Goal: Task Accomplishment & Management: Manage account settings

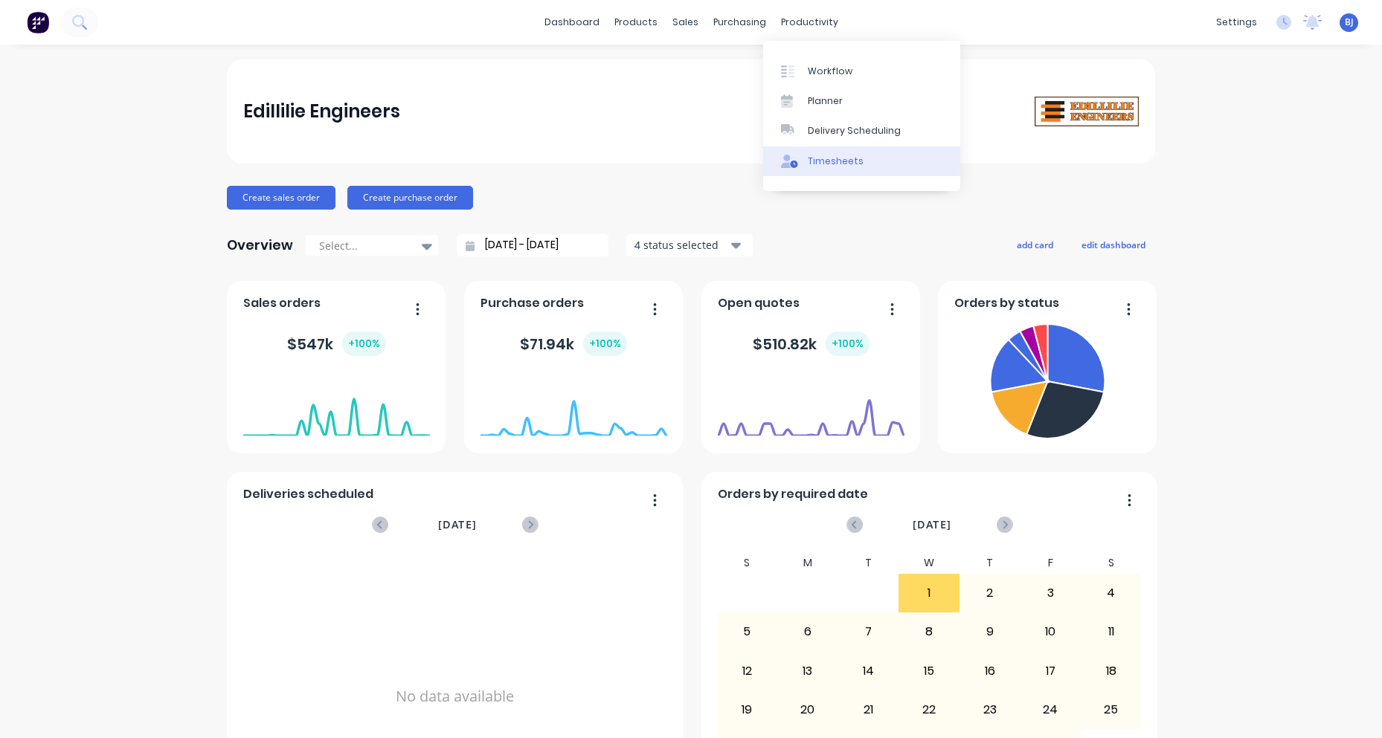
click at [828, 155] on div "Timesheets" at bounding box center [836, 161] width 56 height 13
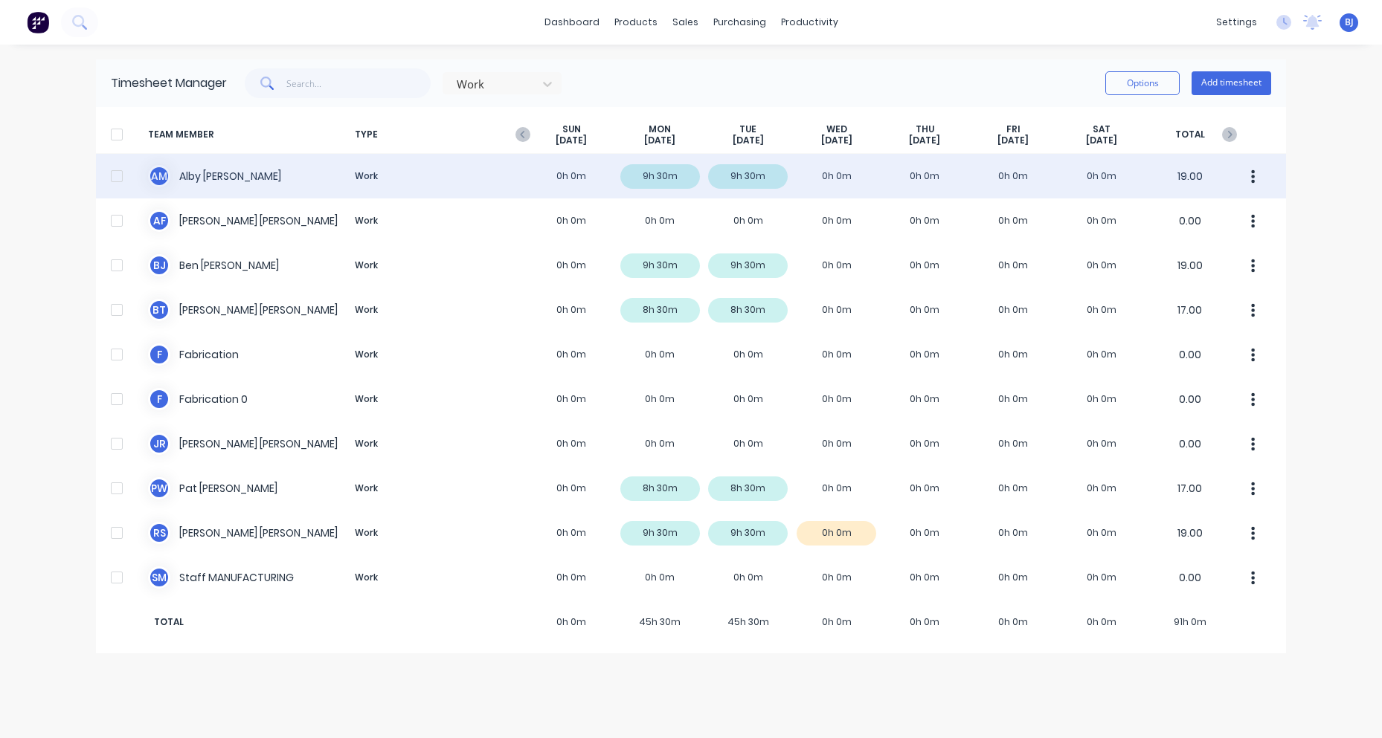
click at [228, 181] on div "A M [PERSON_NAME] Work 0h 0m 9h 30m 9h 30m 0h 0m 0h 0m 0h 0m 0h 0m 19.00" at bounding box center [691, 176] width 1190 height 45
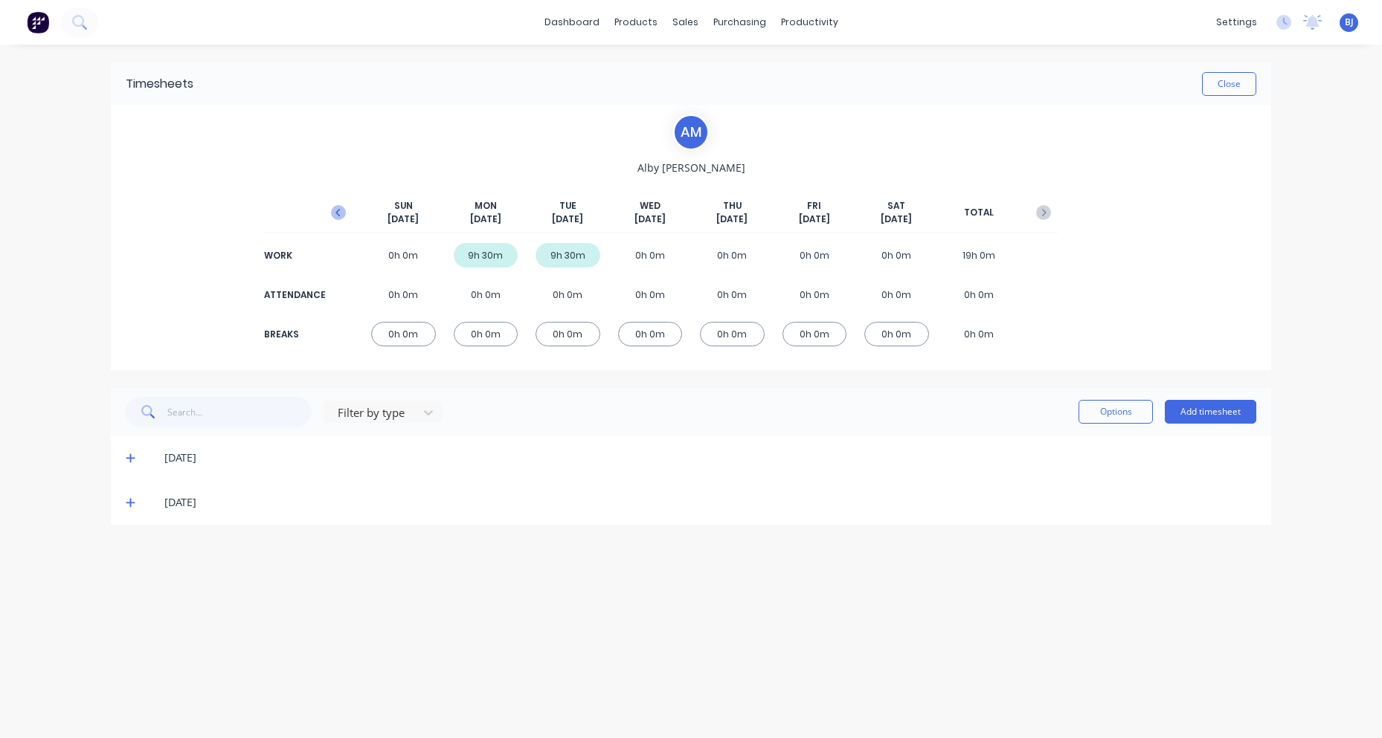
click at [333, 208] on icon "button" at bounding box center [338, 212] width 15 height 15
click at [129, 547] on icon at bounding box center [130, 548] width 9 height 9
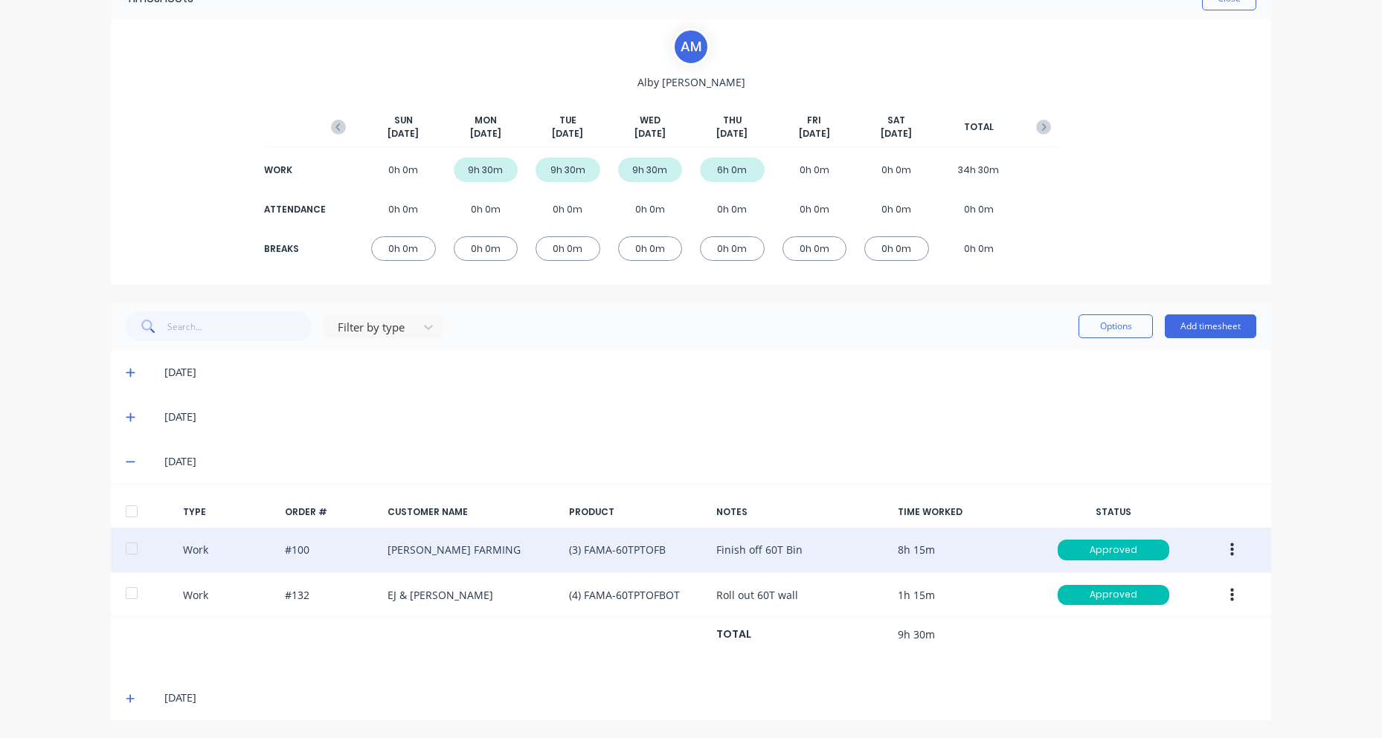
scroll to position [86, 0]
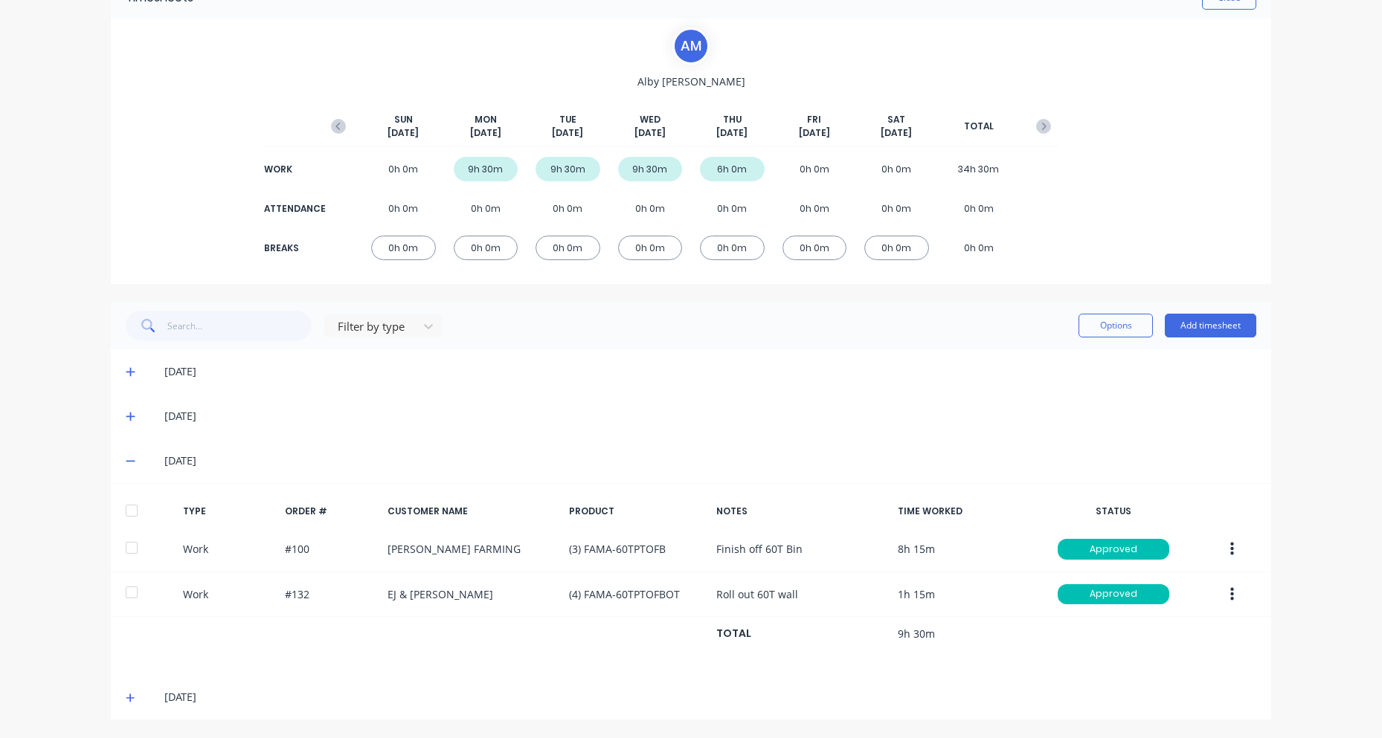
click at [126, 694] on icon at bounding box center [131, 698] width 10 height 10
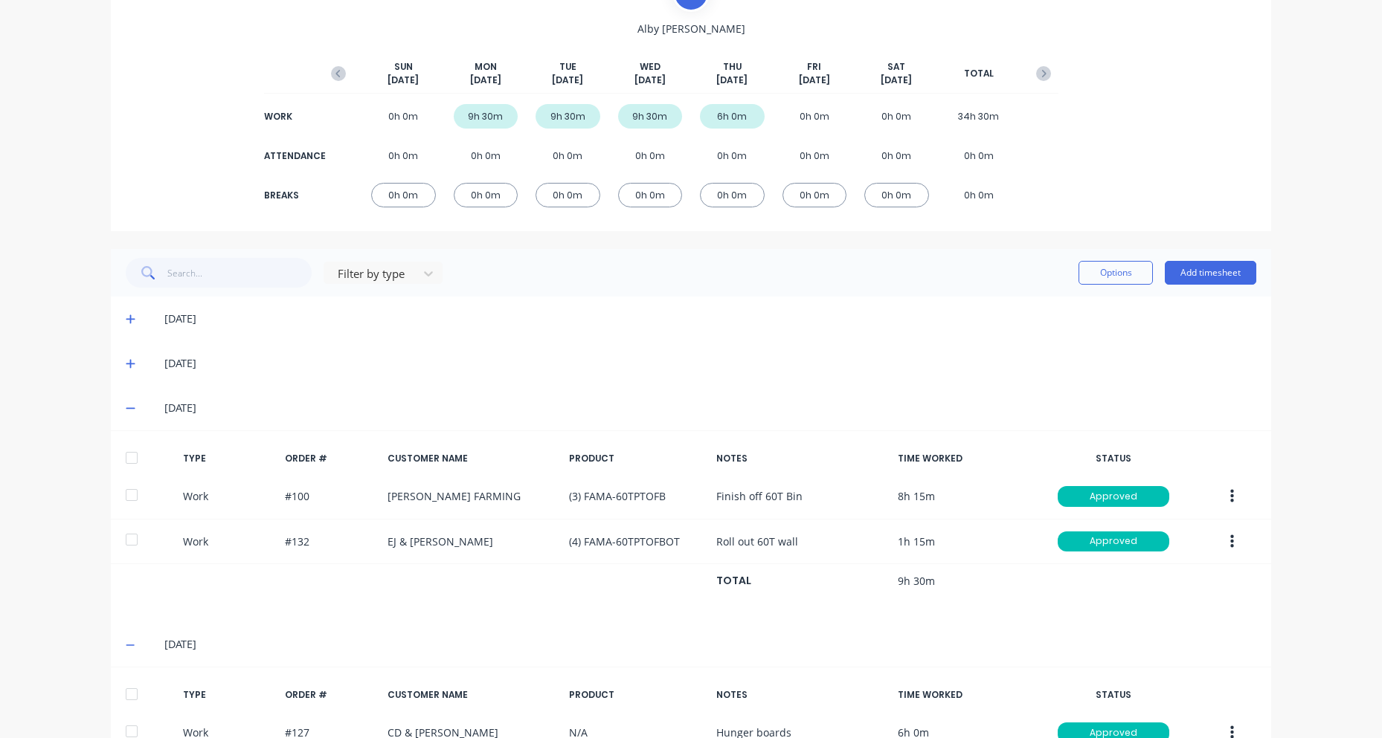
scroll to position [10, 0]
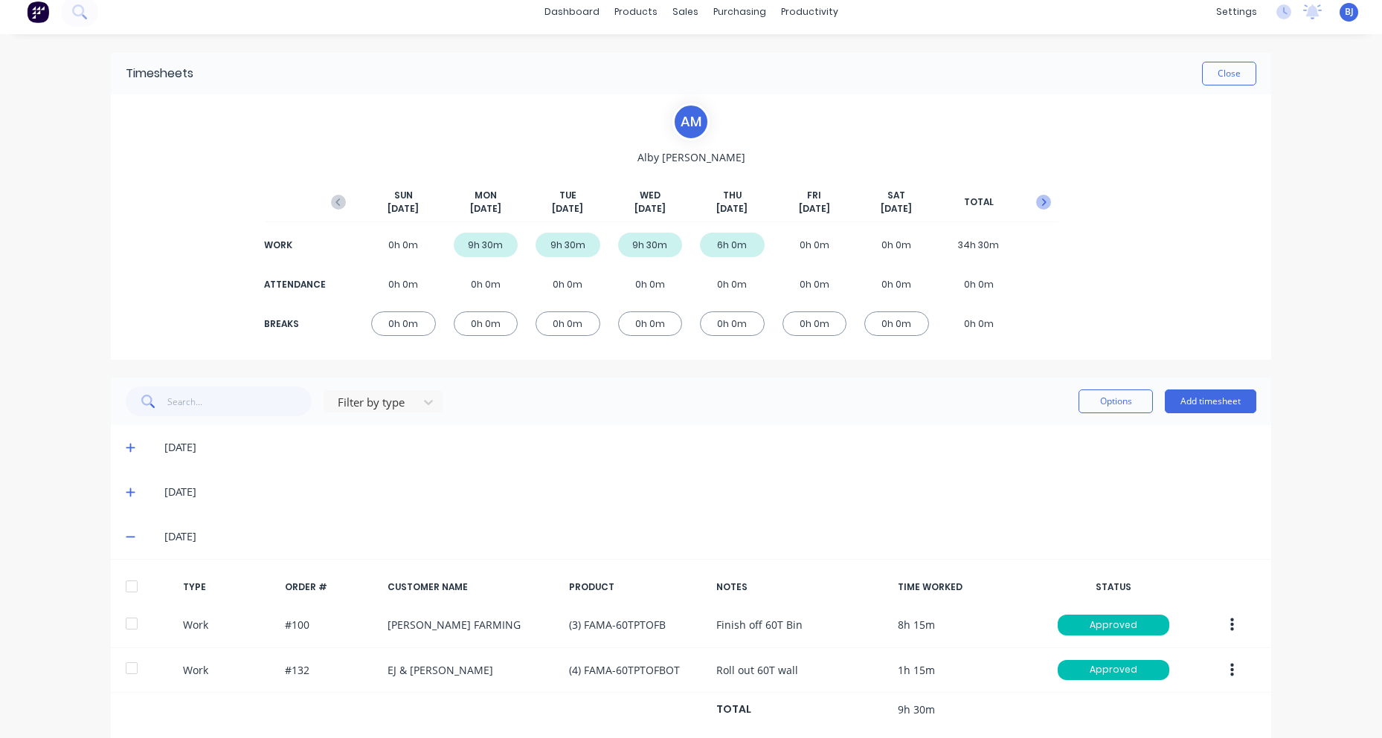
click at [1036, 199] on icon "button" at bounding box center [1043, 202] width 15 height 15
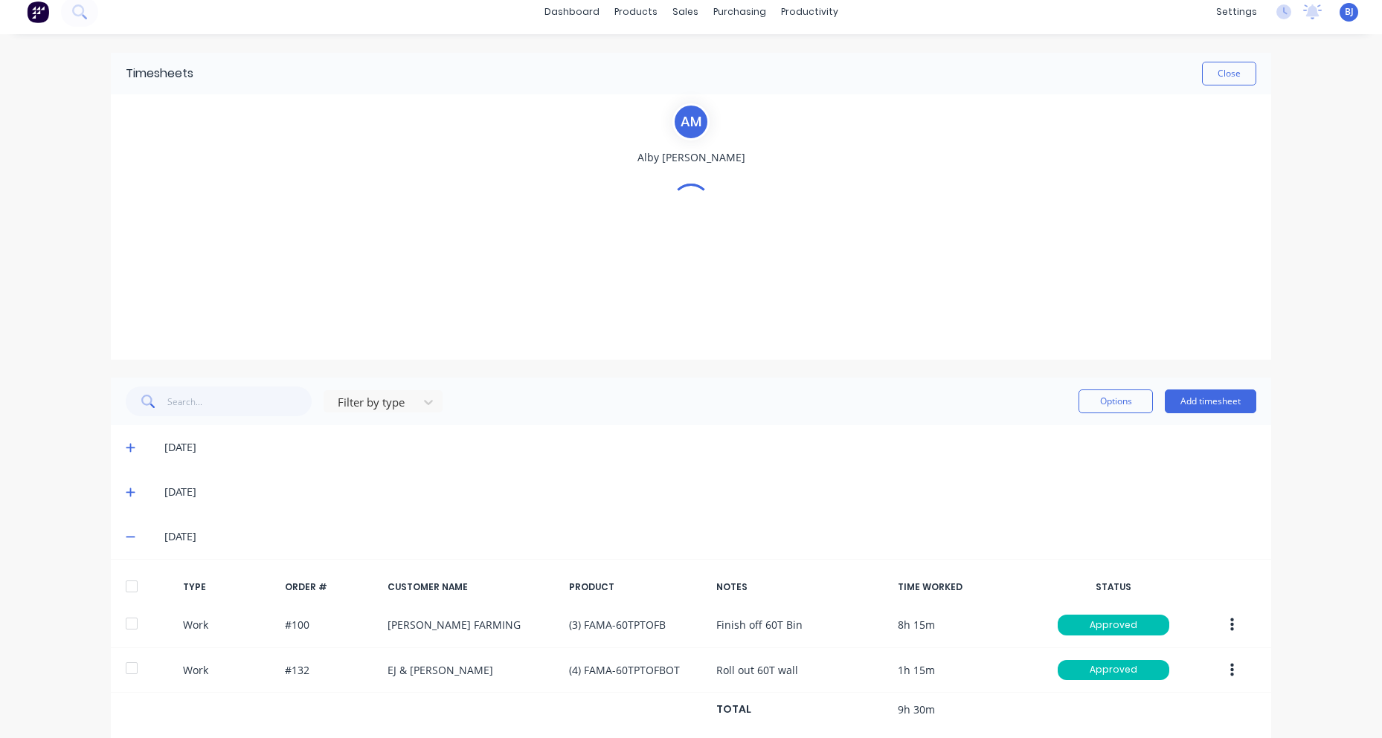
scroll to position [0, 0]
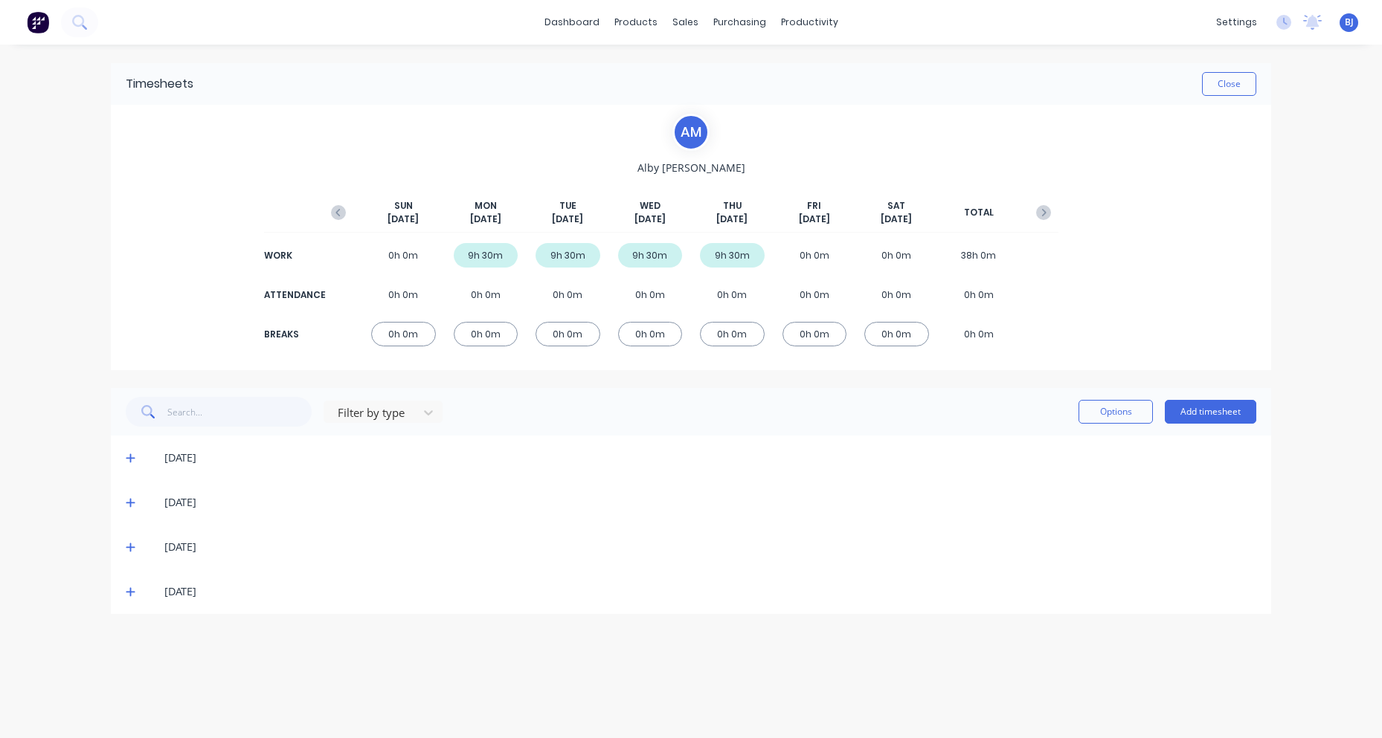
click at [130, 457] on icon at bounding box center [130, 458] width 9 height 9
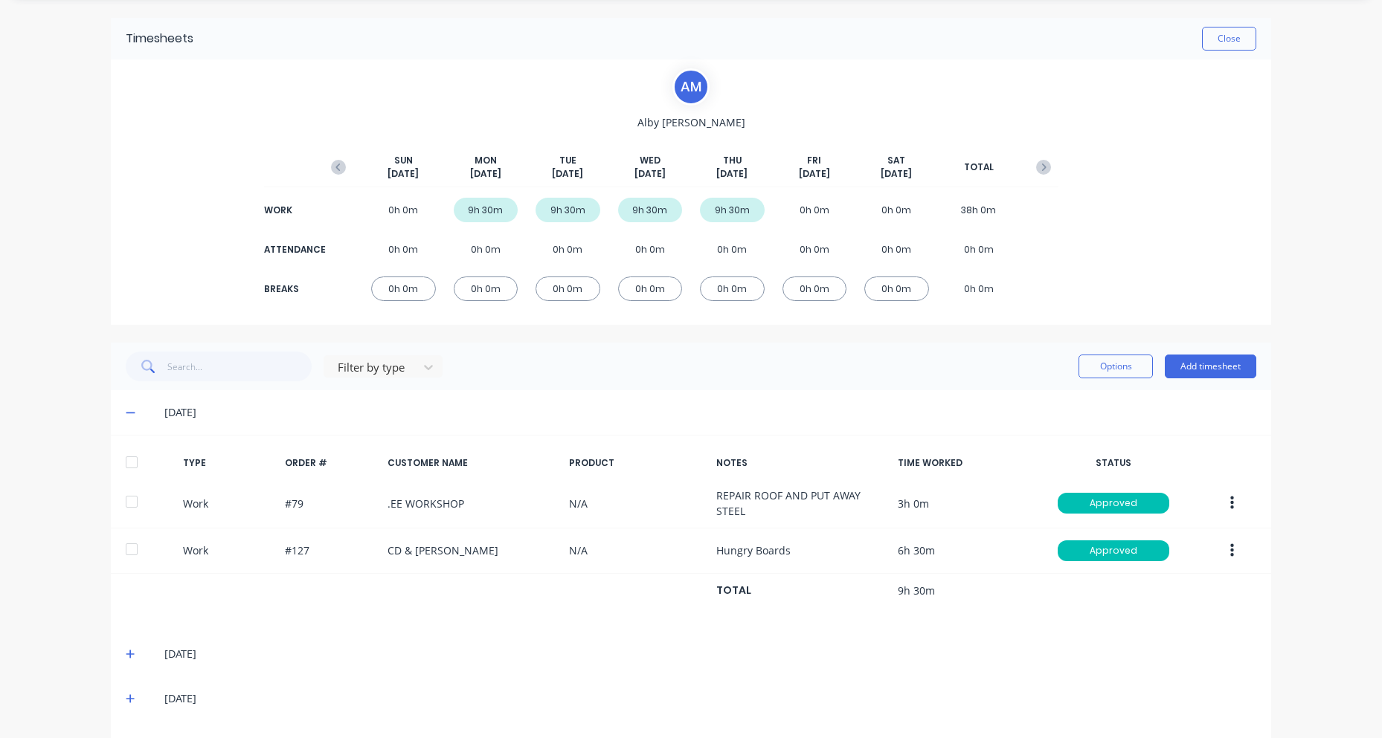
scroll to position [91, 0]
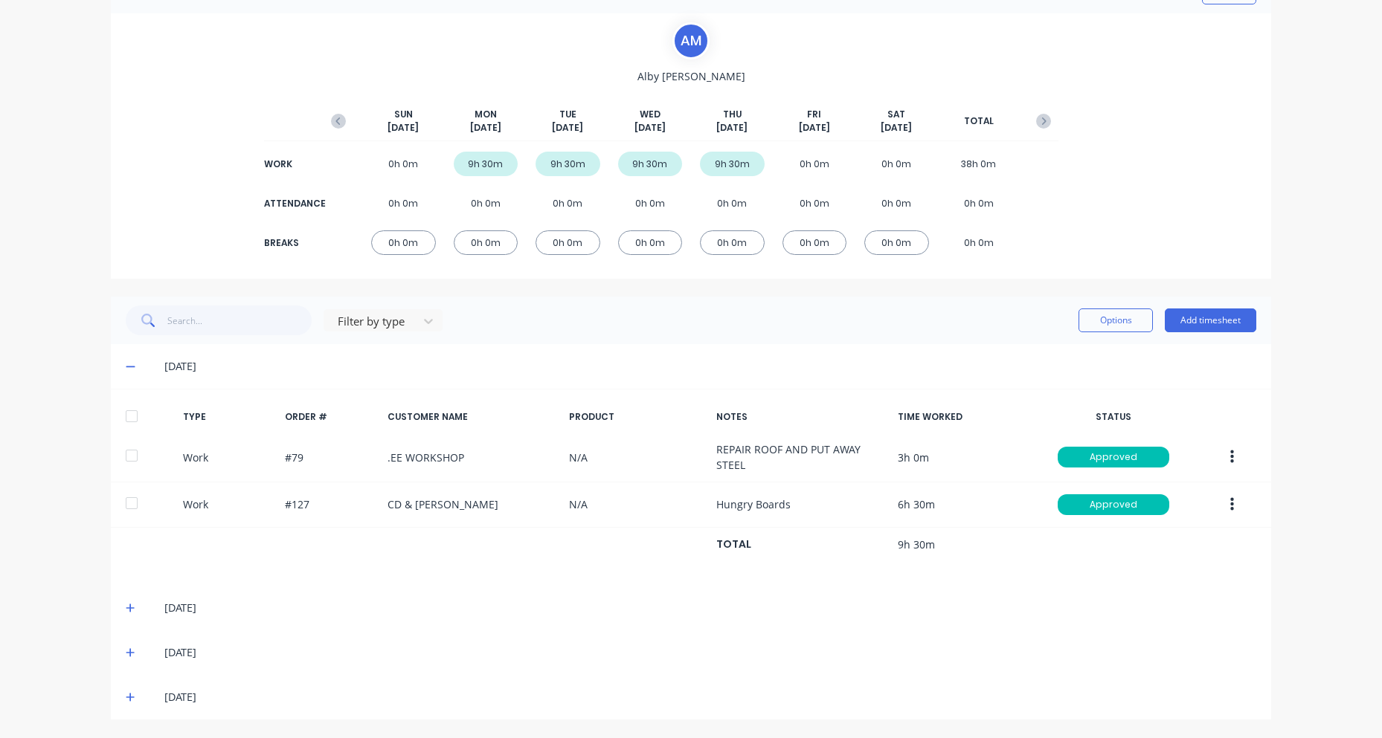
click at [126, 609] on icon at bounding box center [130, 608] width 9 height 9
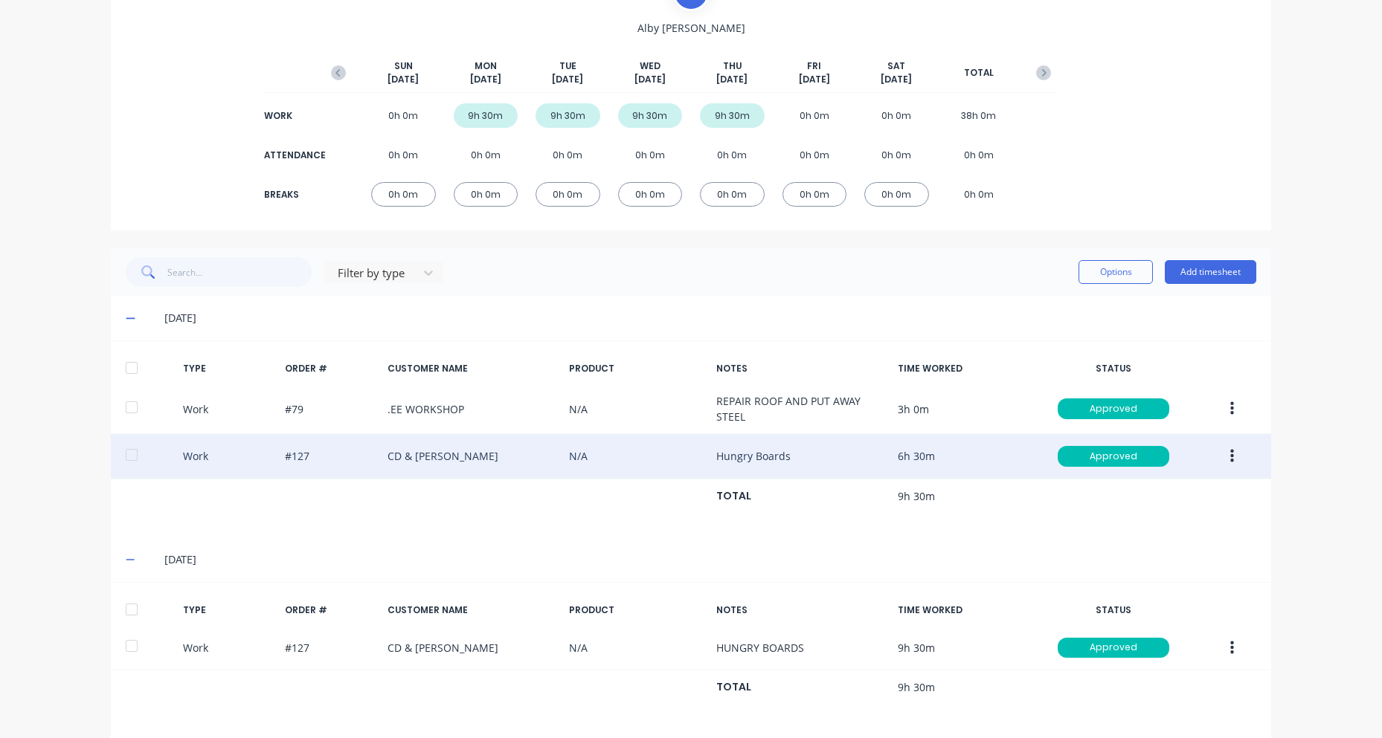
scroll to position [238, 0]
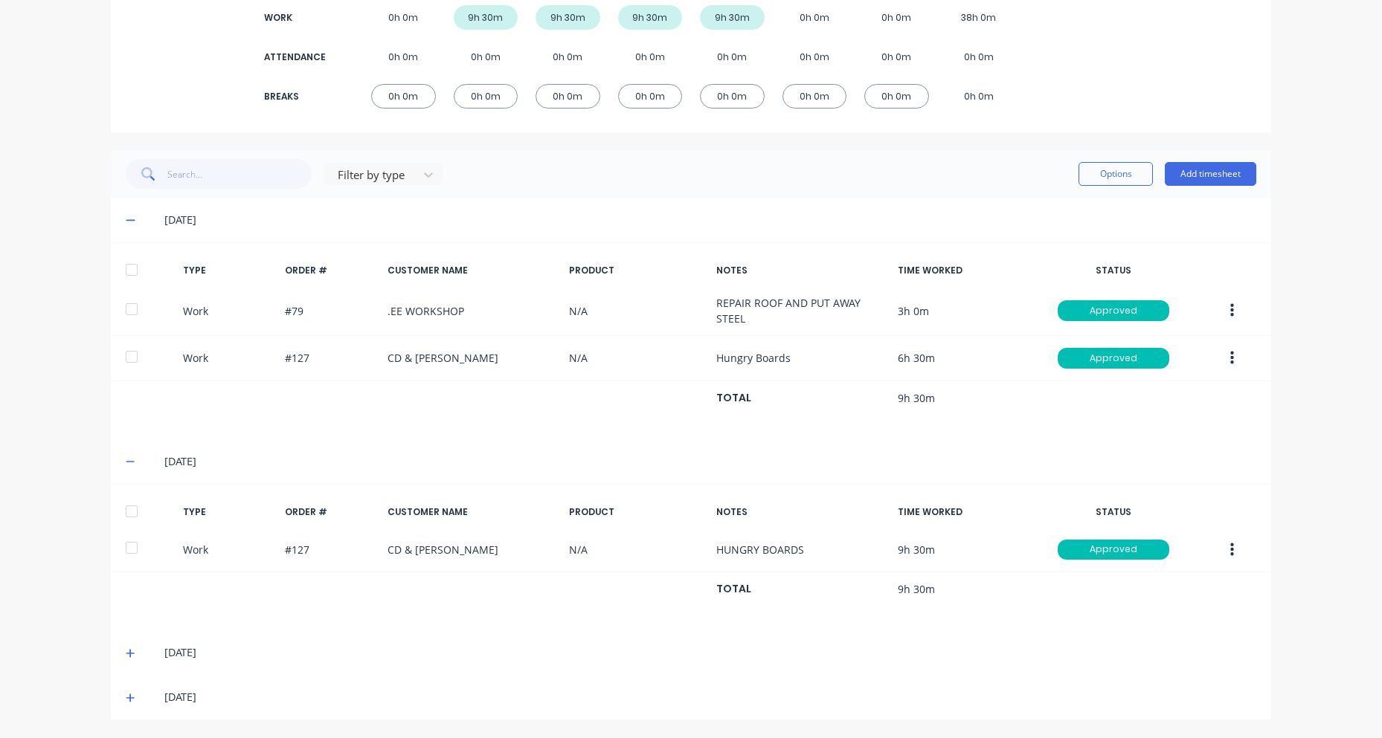
click at [129, 655] on icon at bounding box center [131, 653] width 10 height 10
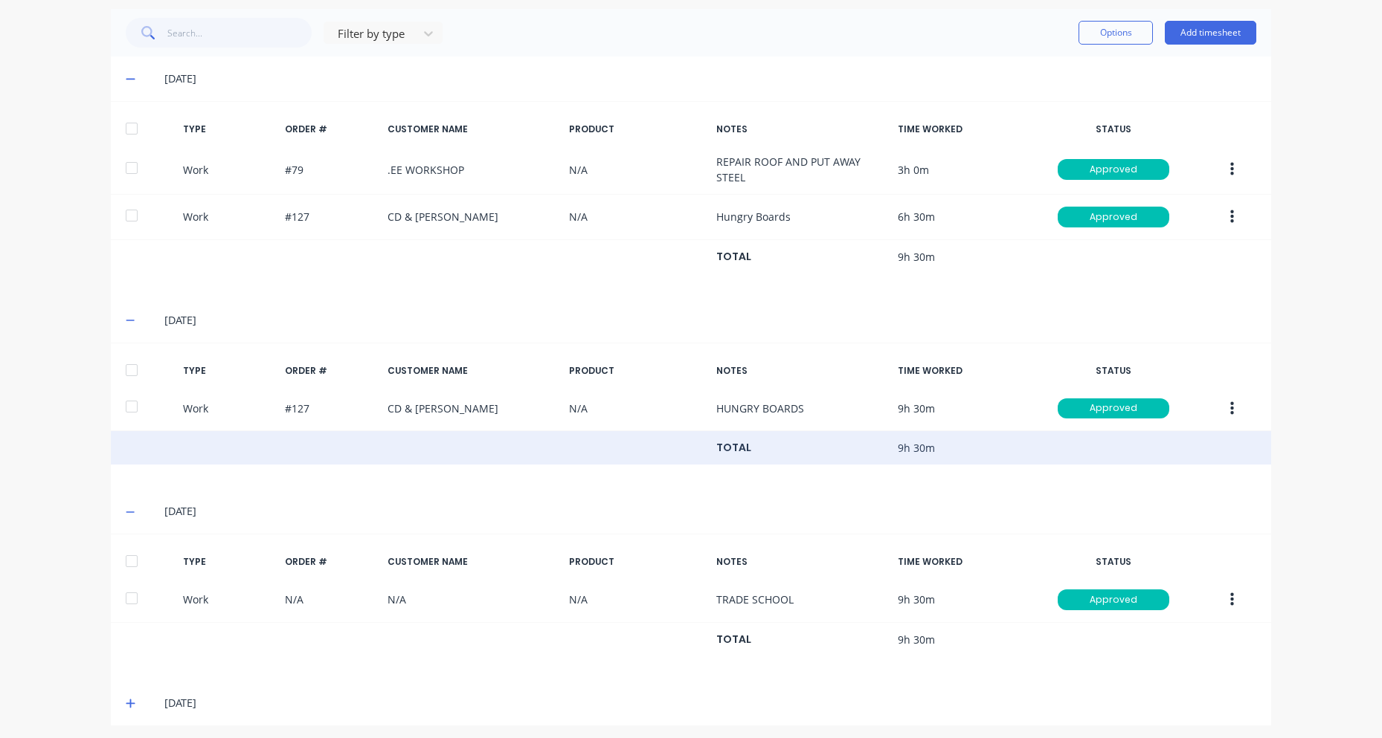
scroll to position [385, 0]
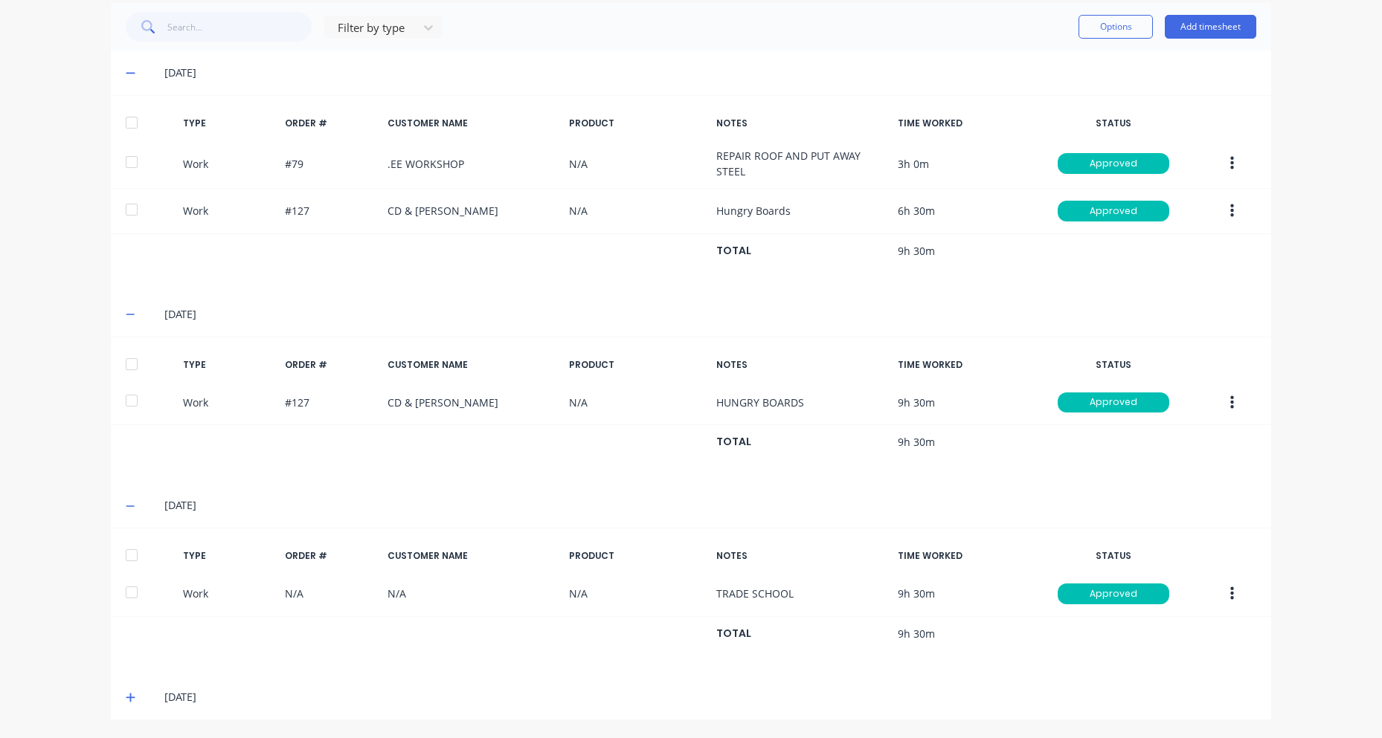
click at [126, 699] on icon at bounding box center [131, 697] width 10 height 10
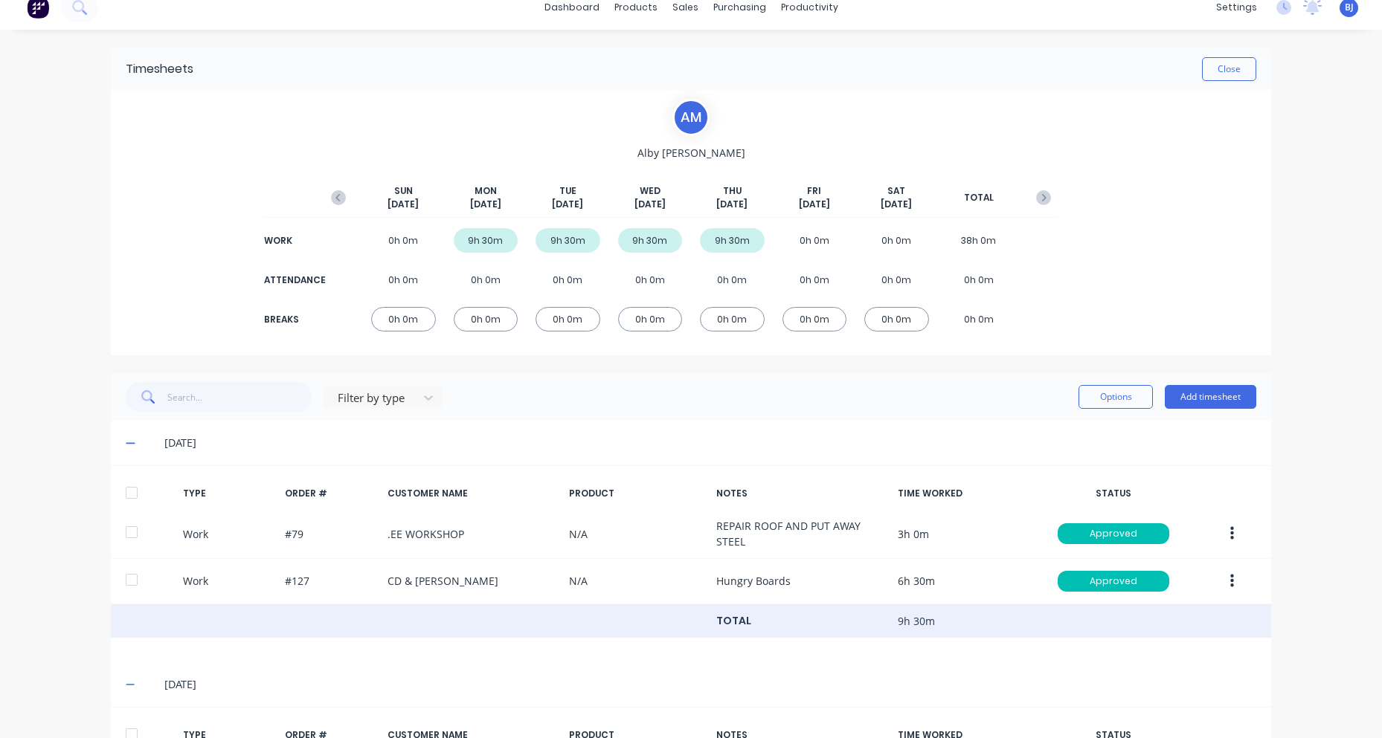
scroll to position [11, 0]
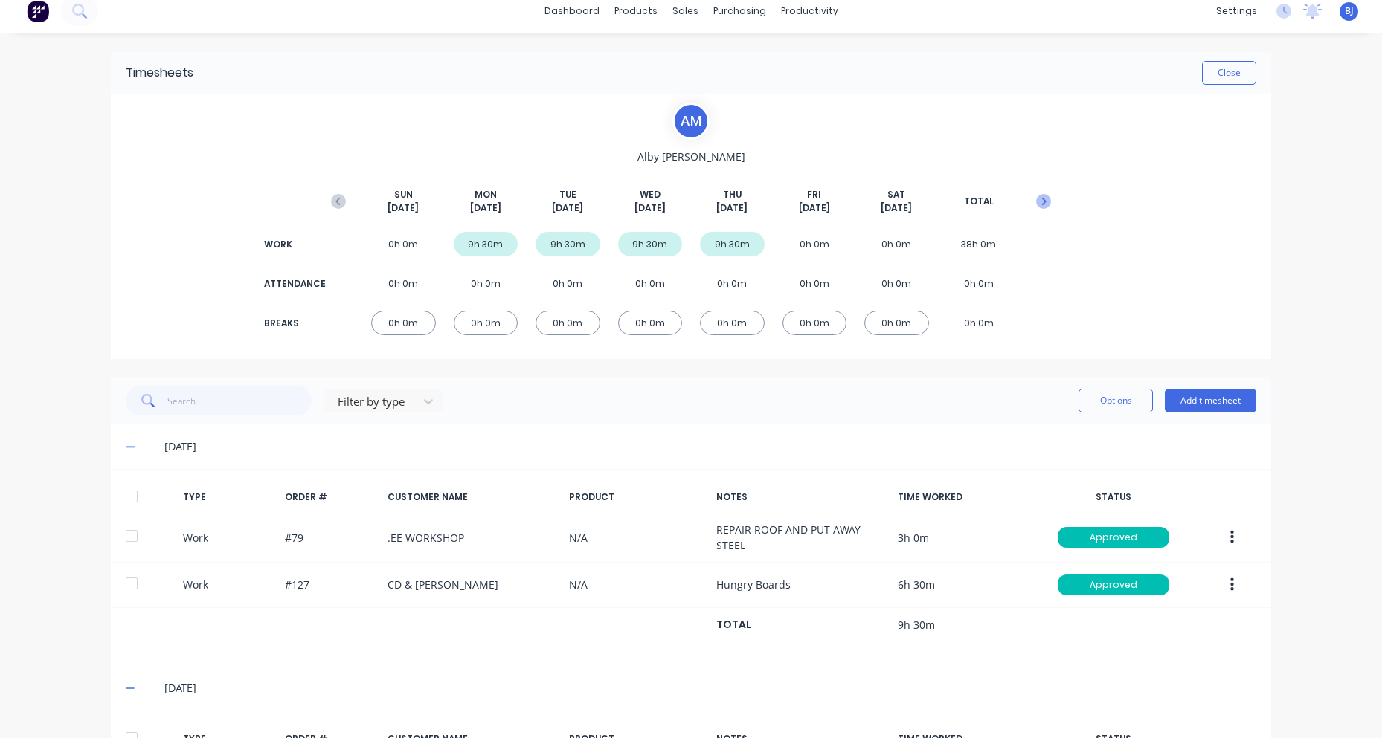
click at [1036, 199] on icon "button" at bounding box center [1043, 201] width 15 height 15
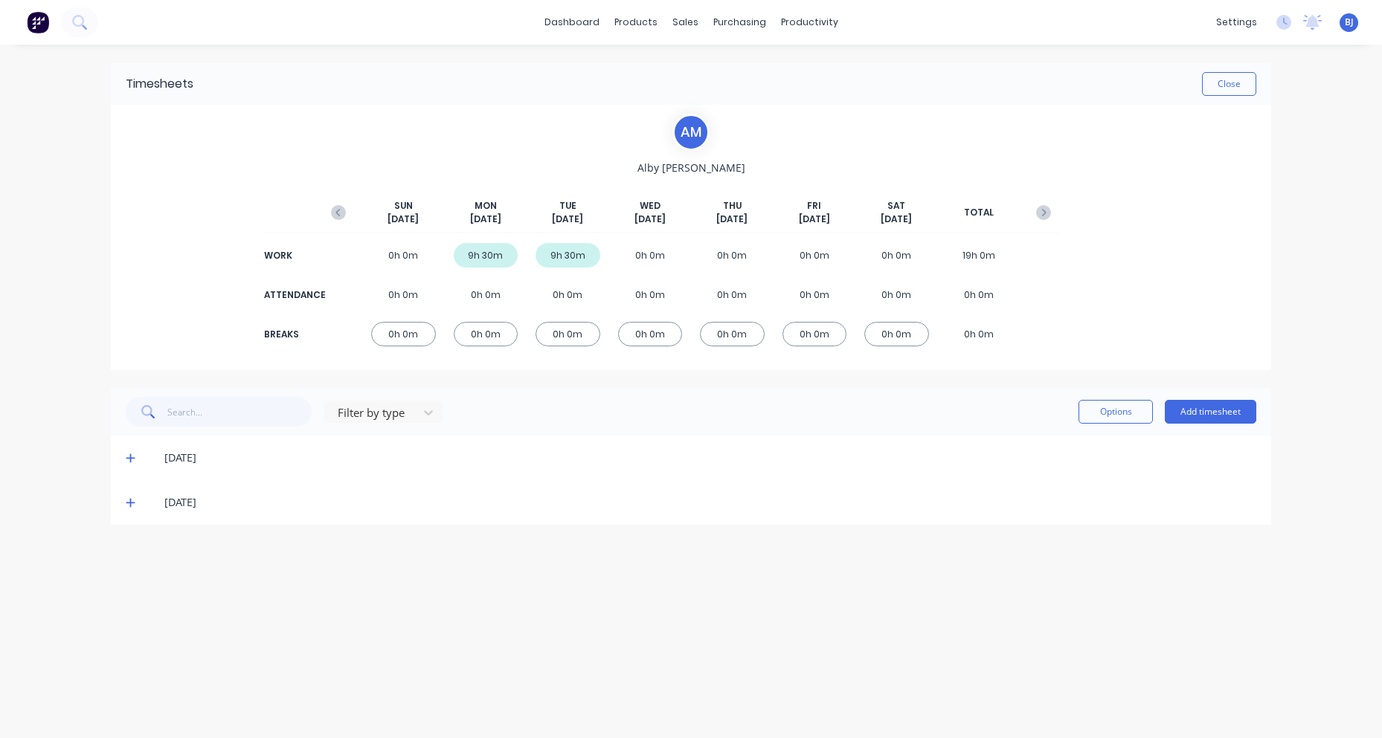
scroll to position [0, 0]
click at [130, 458] on icon at bounding box center [130, 458] width 9 height 9
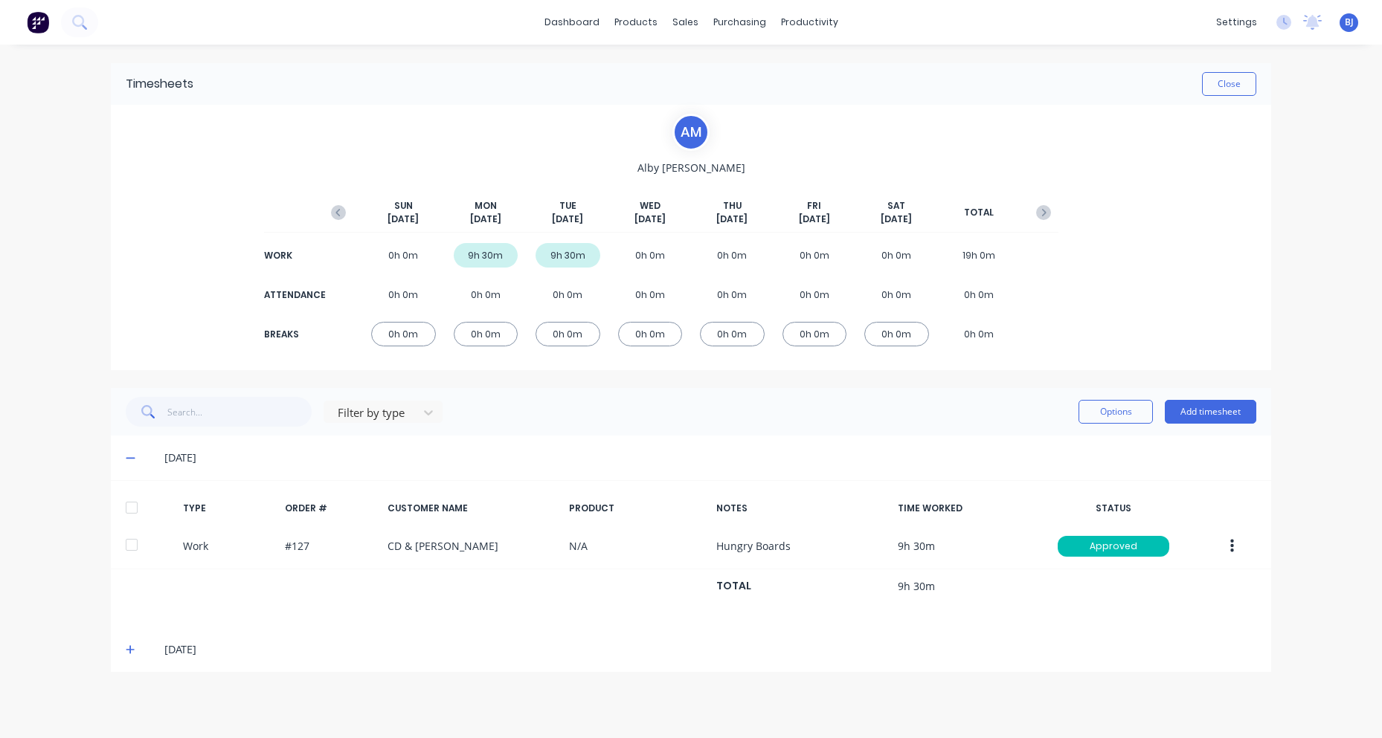
click at [134, 648] on icon at bounding box center [131, 650] width 10 height 10
click at [1205, 84] on button "Close" at bounding box center [1229, 84] width 54 height 24
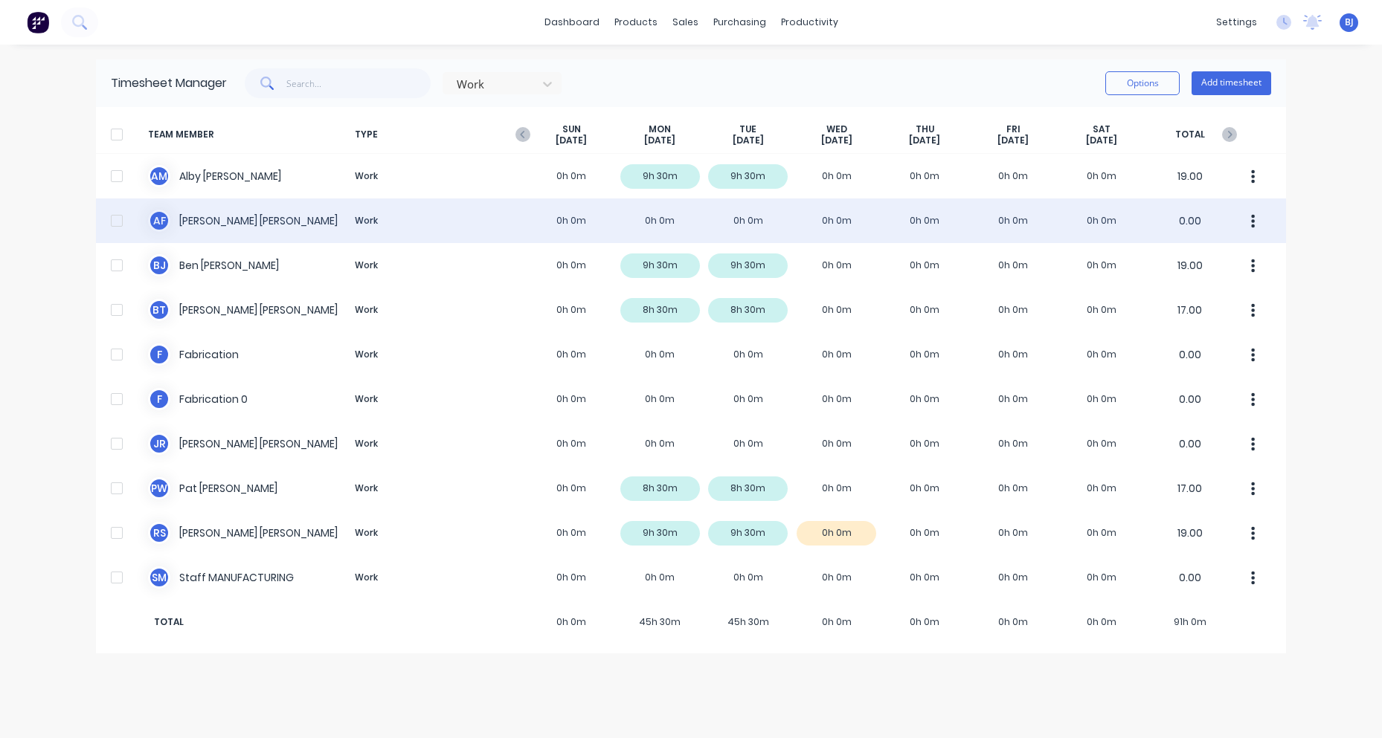
click at [193, 223] on div "A F [PERSON_NAME] Work 0h 0m 0h 0m 0h 0m 0h 0m 0h 0m 0h 0m 0h 0m 0.00" at bounding box center [691, 221] width 1190 height 45
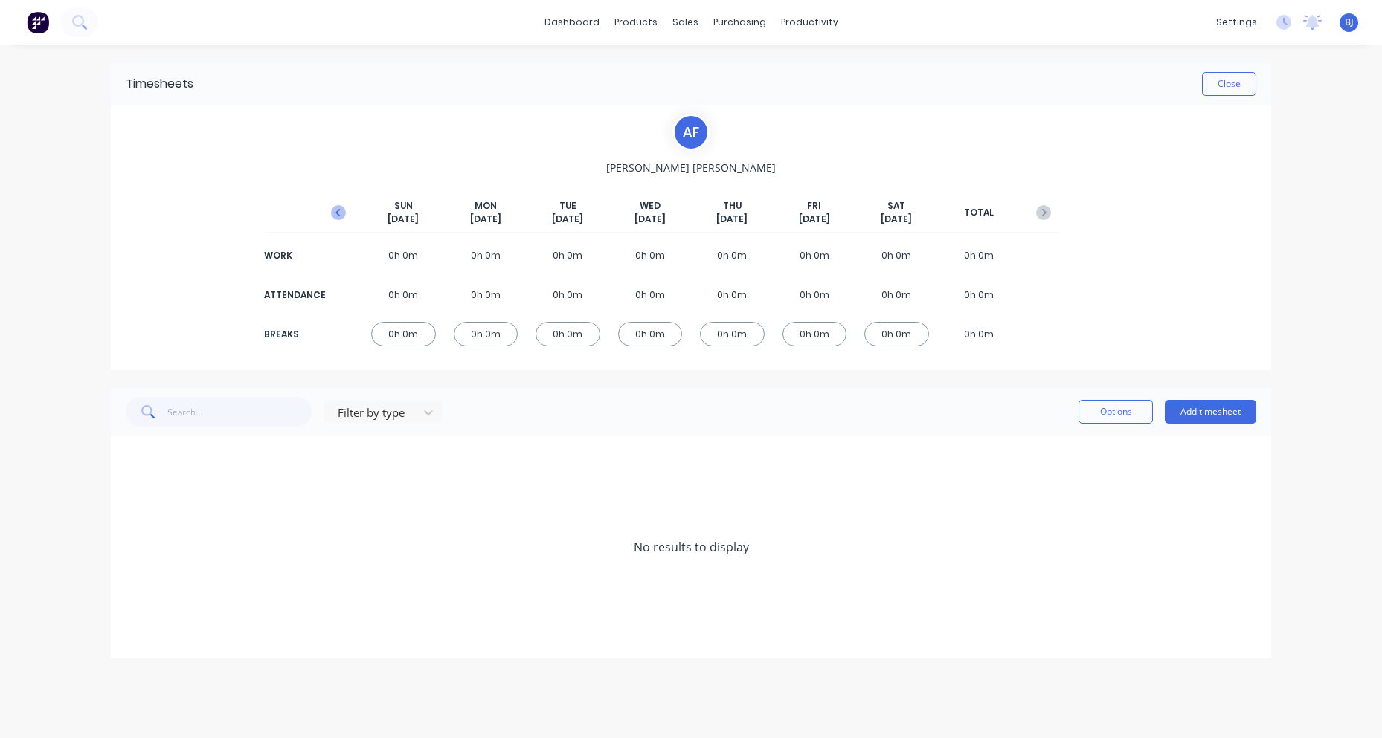
click at [341, 208] on icon "button" at bounding box center [338, 212] width 15 height 15
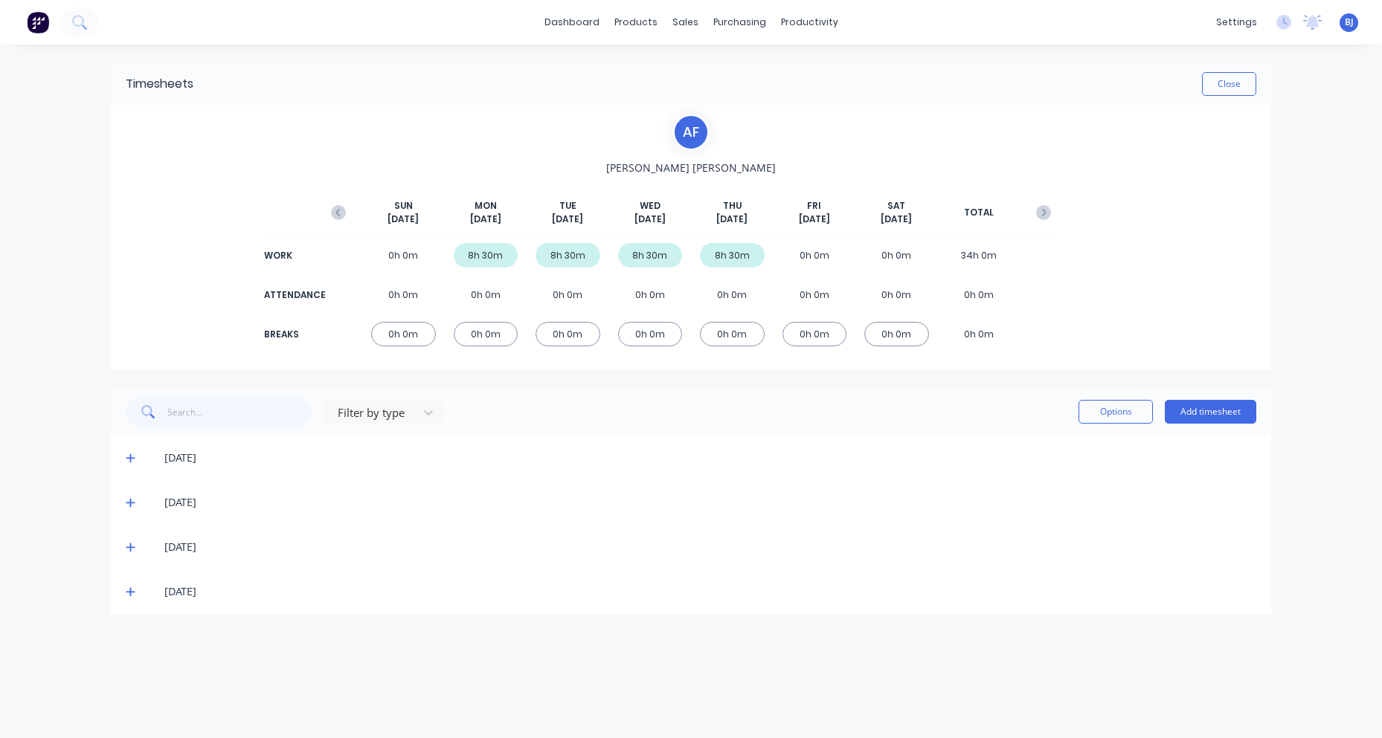
click at [131, 545] on icon at bounding box center [130, 548] width 9 height 9
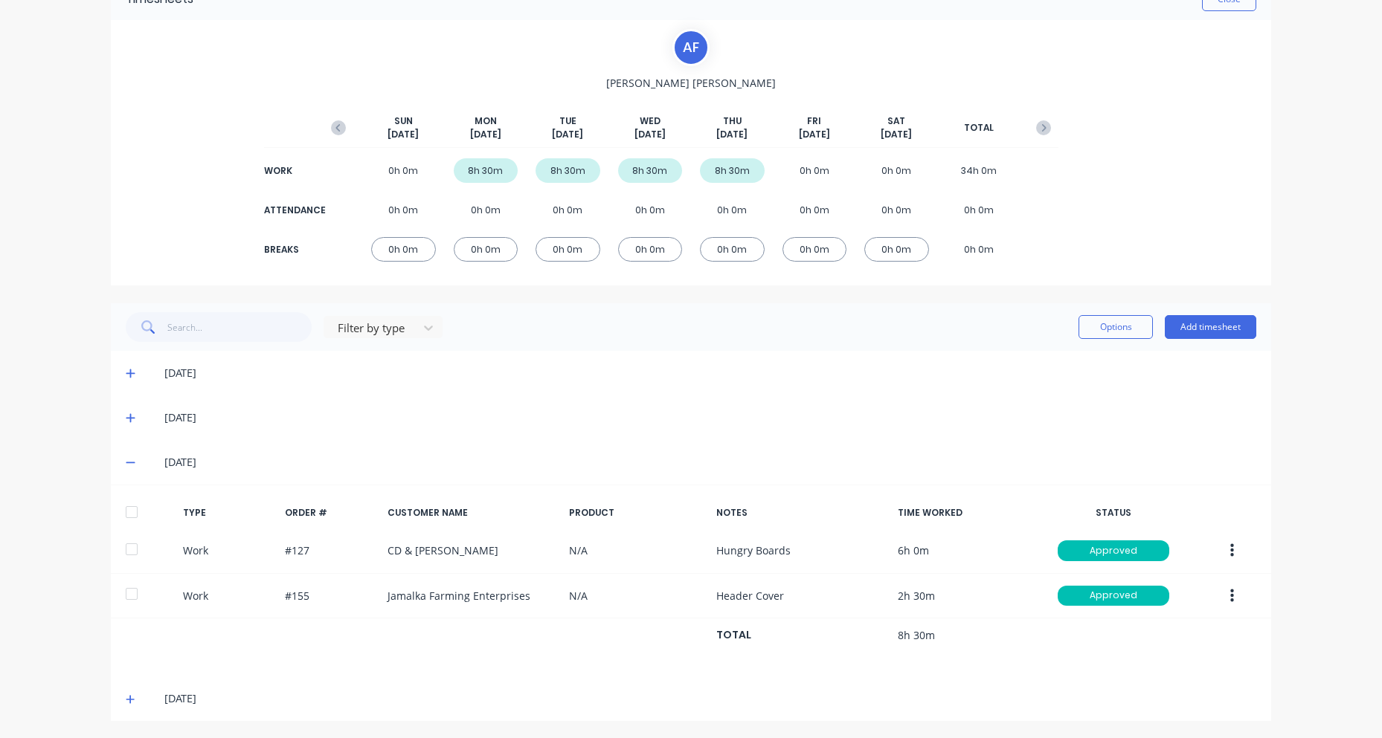
scroll to position [86, 0]
click at [126, 695] on icon at bounding box center [131, 698] width 10 height 10
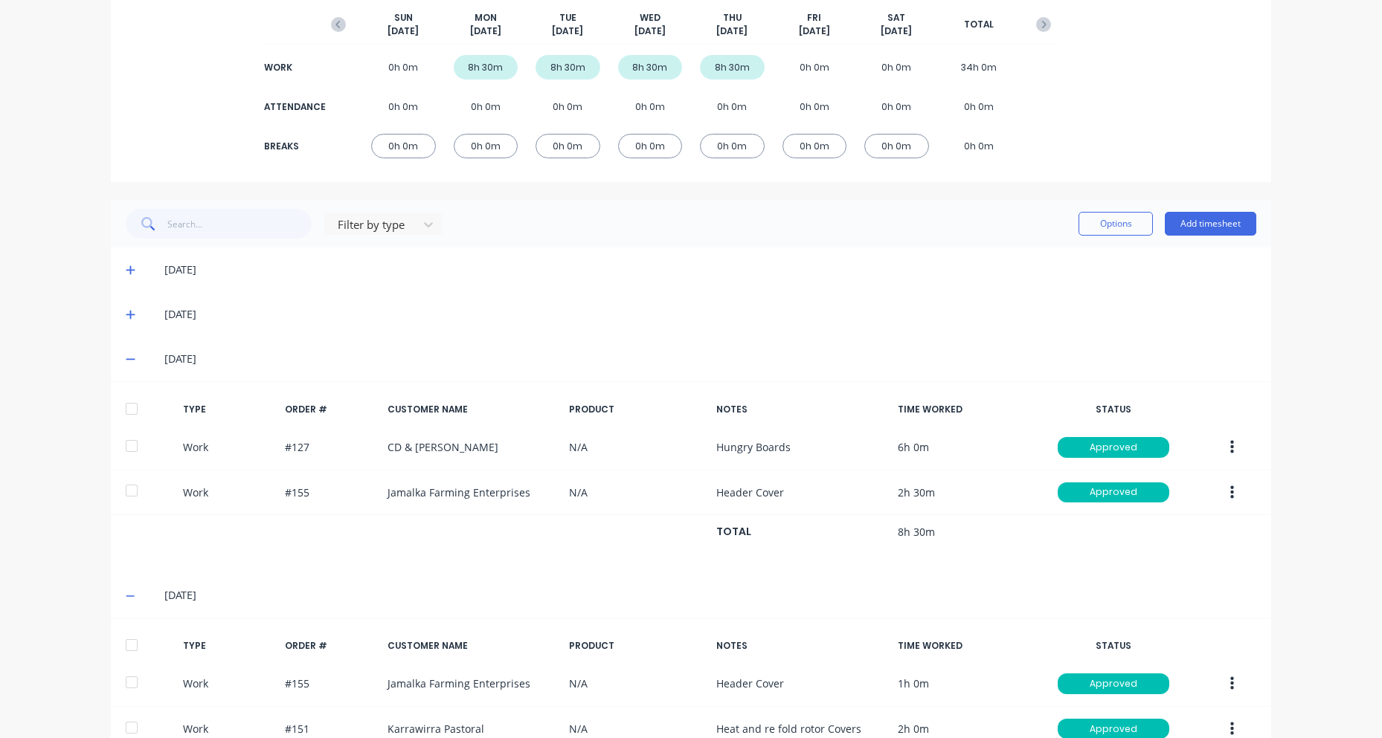
scroll to position [30, 0]
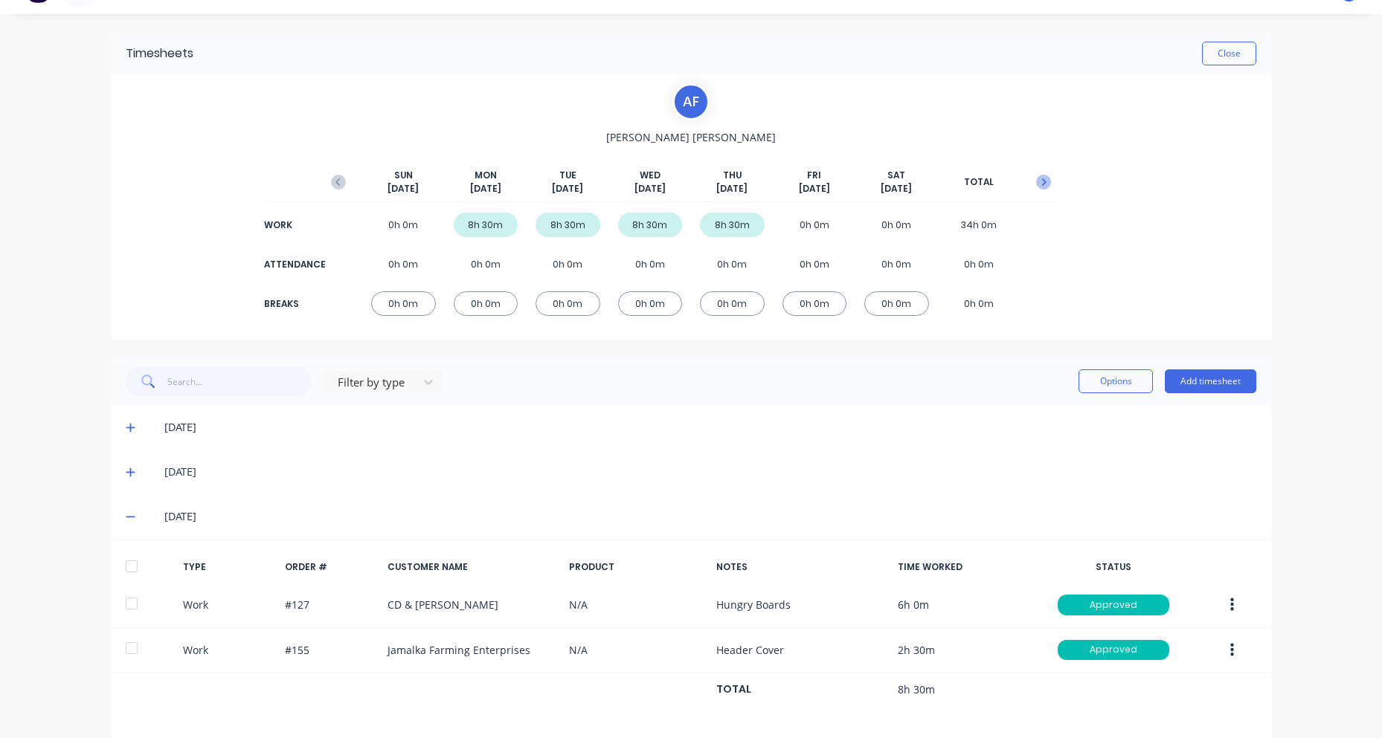
click at [1037, 182] on icon "button" at bounding box center [1043, 182] width 15 height 15
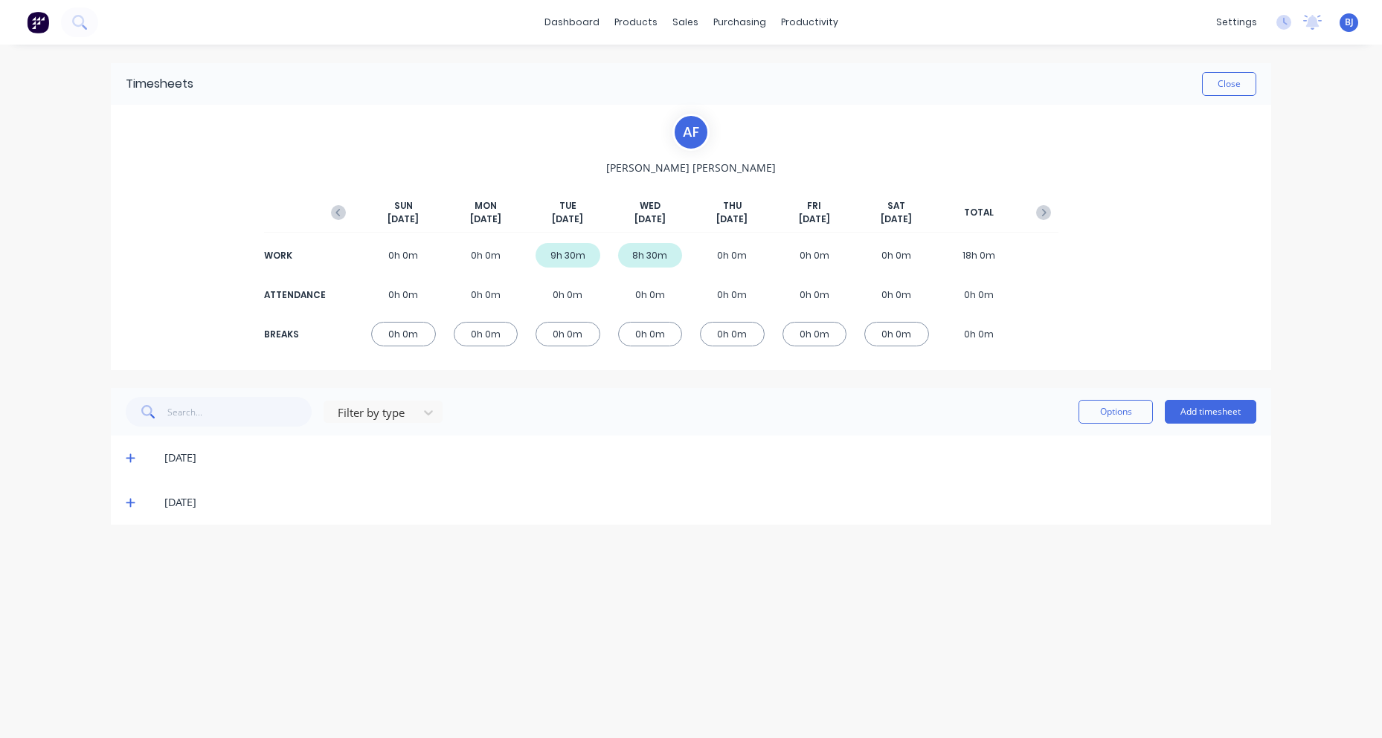
scroll to position [0, 0]
click at [130, 459] on icon at bounding box center [130, 458] width 9 height 9
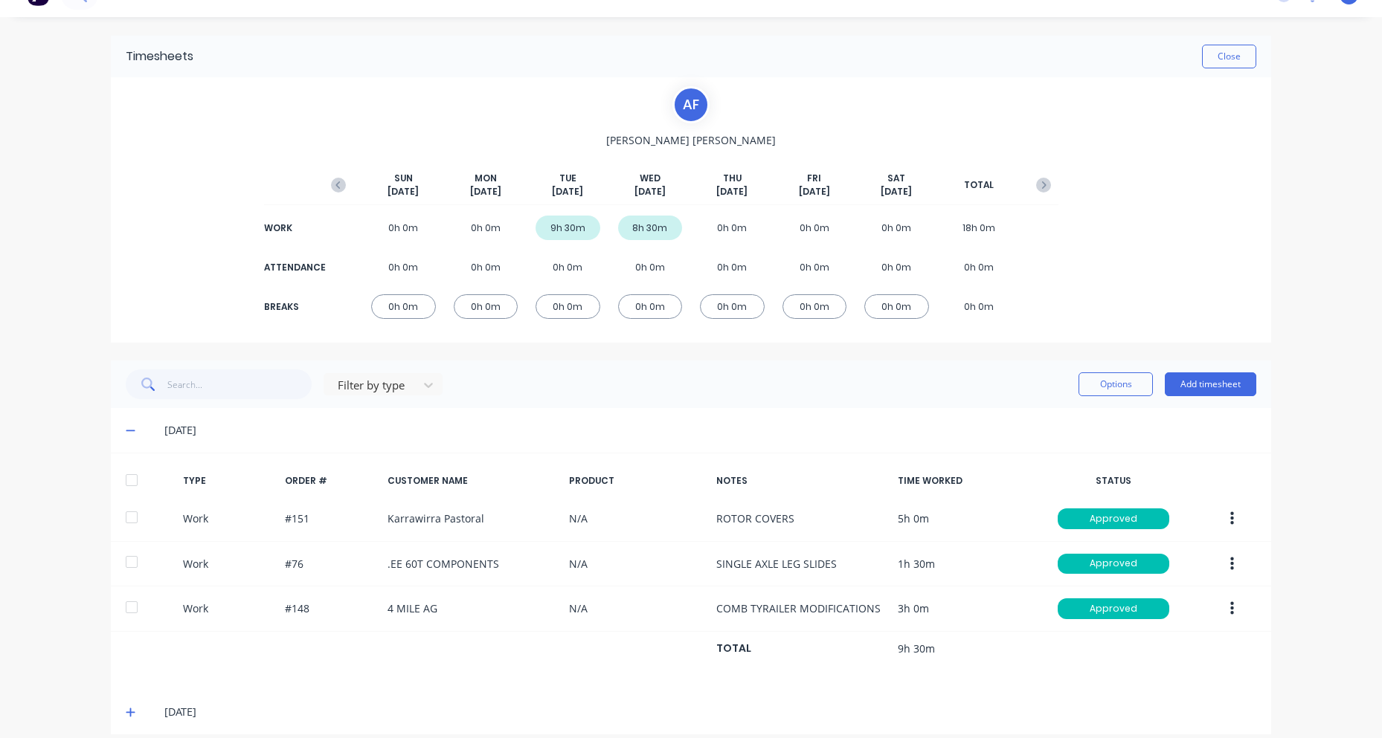
scroll to position [42, 0]
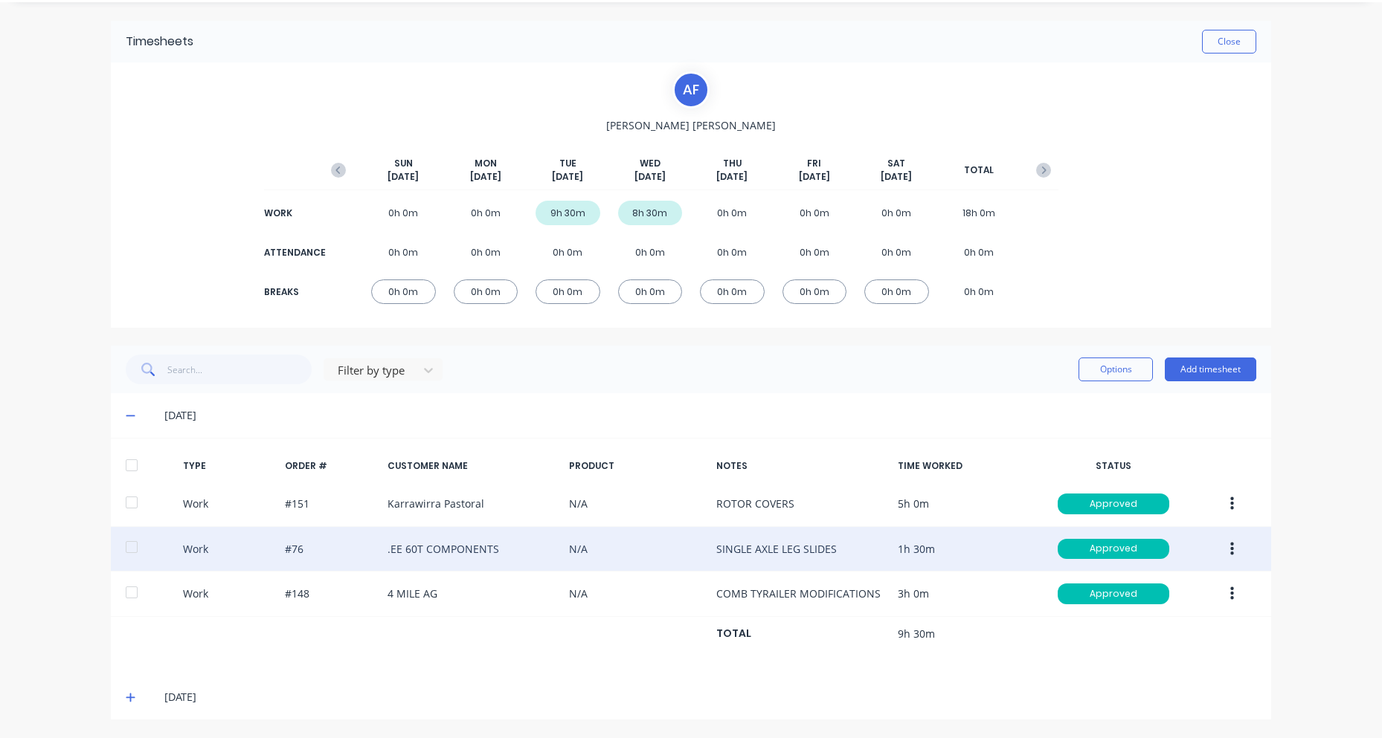
click at [1230, 548] on icon "button" at bounding box center [1232, 549] width 4 height 16
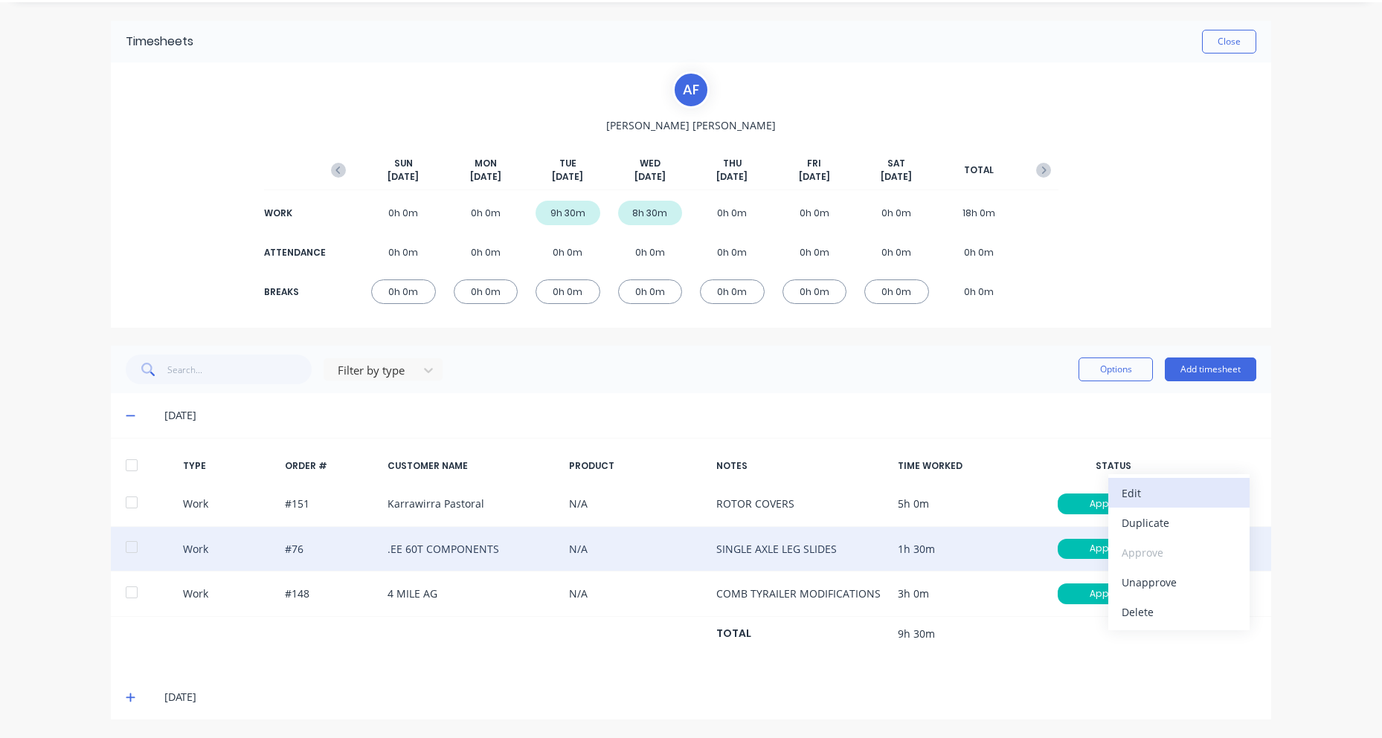
click at [1127, 492] on div "Edit" at bounding box center [1178, 494] width 115 height 22
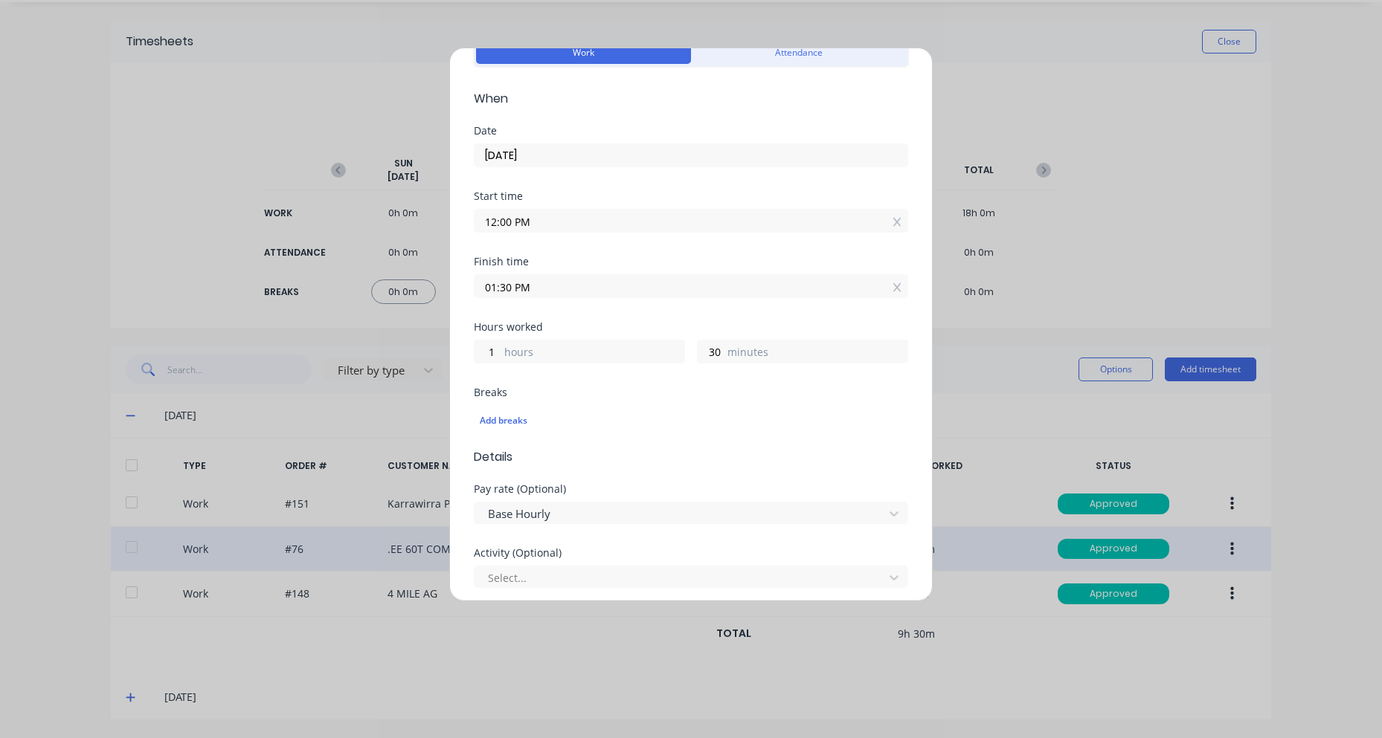
scroll to position [74, 0]
click at [507, 289] on input "01:30 PM" at bounding box center [690, 287] width 433 height 22
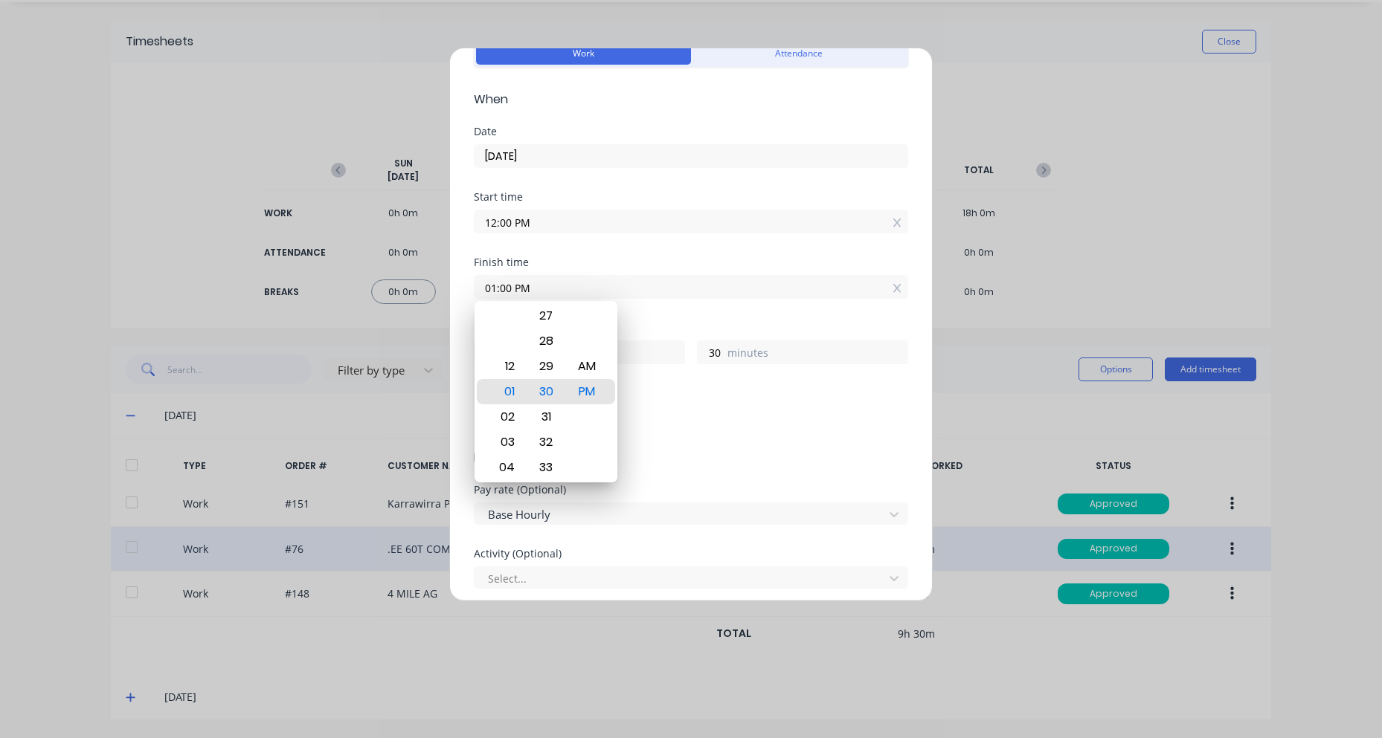
type input "01:00 PM"
type input "0"
click at [976, 61] on div "Edit time tracking entry Work Attendance When Date [DATE] Start time 12:00 PM F…" at bounding box center [691, 369] width 1382 height 738
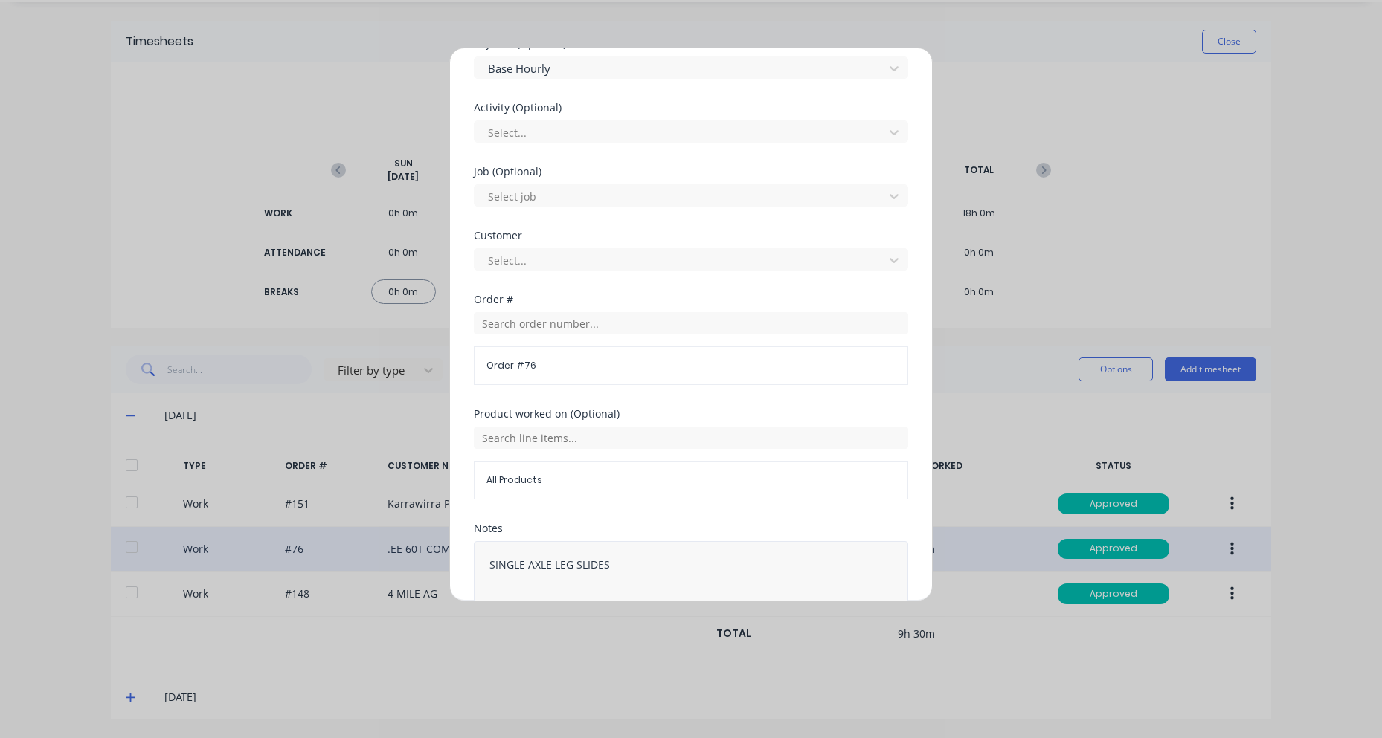
scroll to position [608, 0]
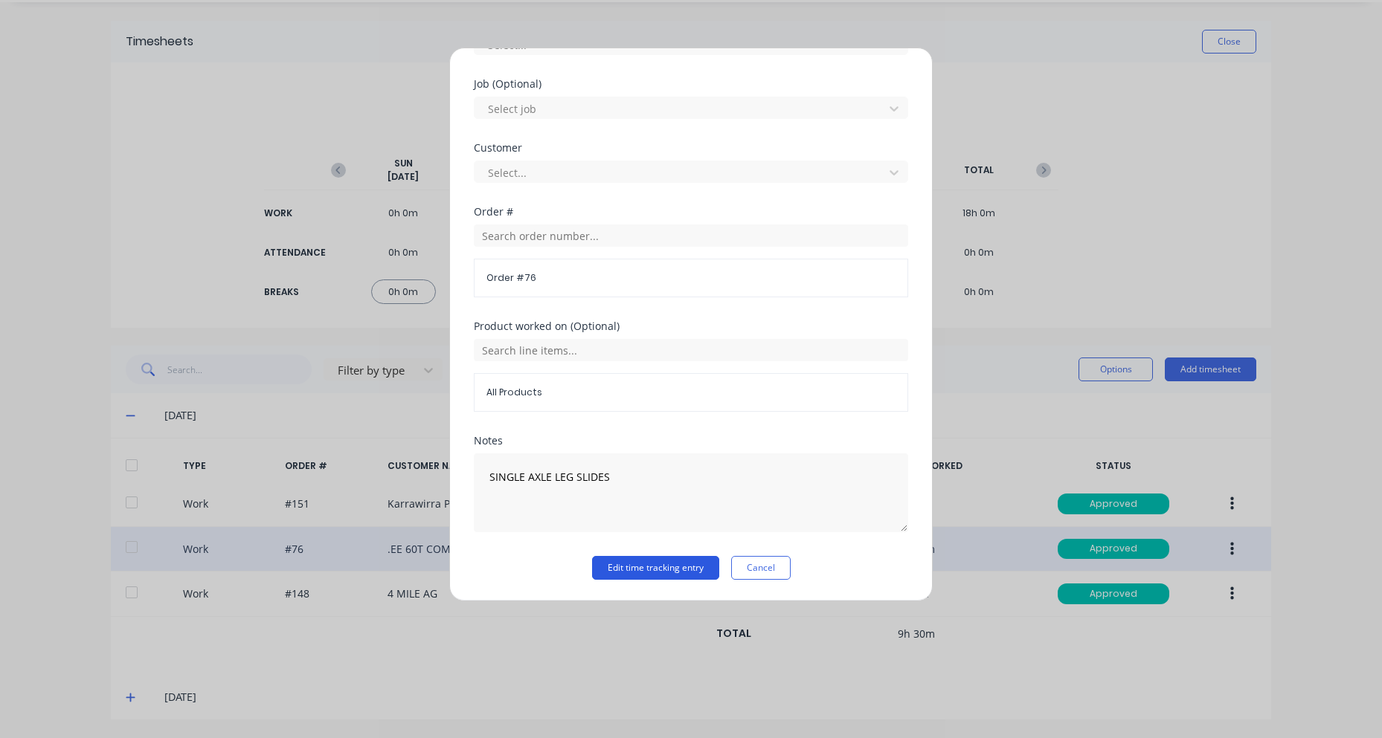
click at [668, 568] on button "Edit time tracking entry" at bounding box center [655, 568] width 127 height 24
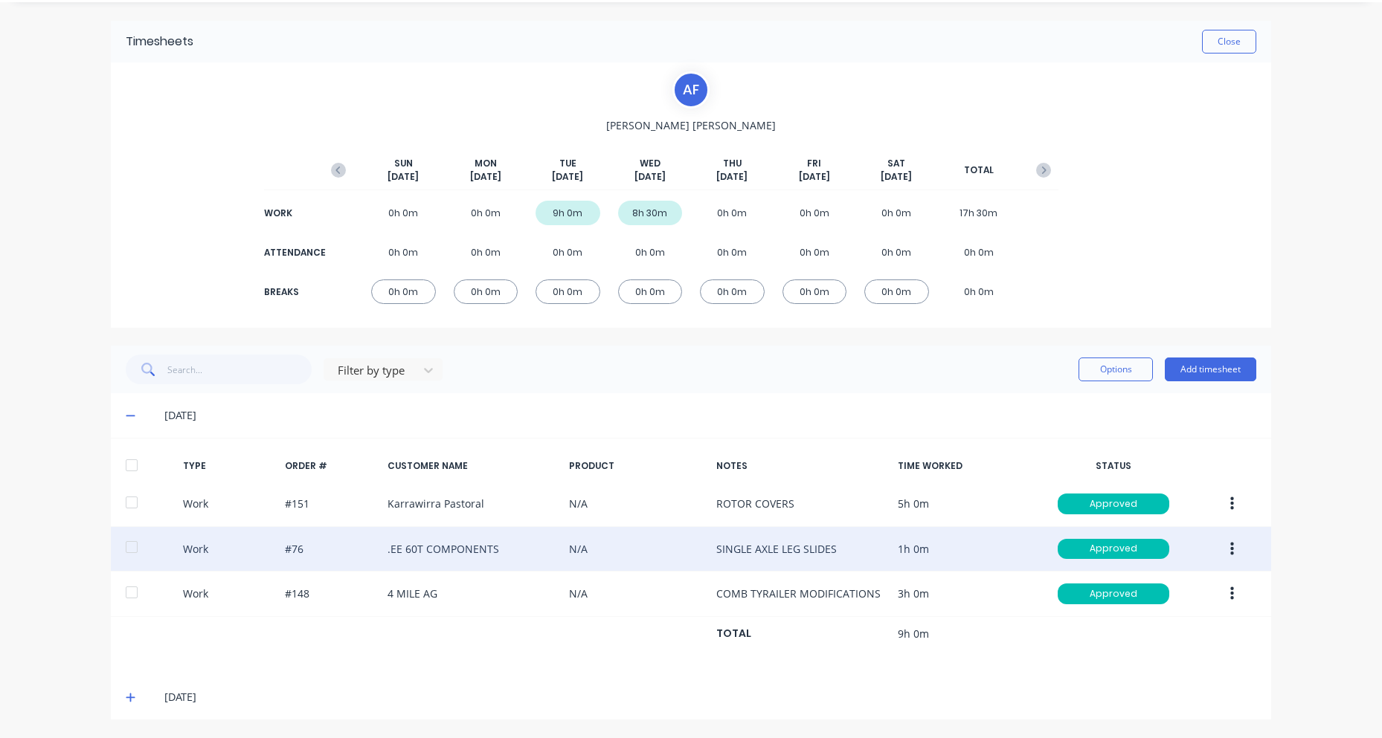
click at [126, 695] on icon at bounding box center [131, 697] width 10 height 10
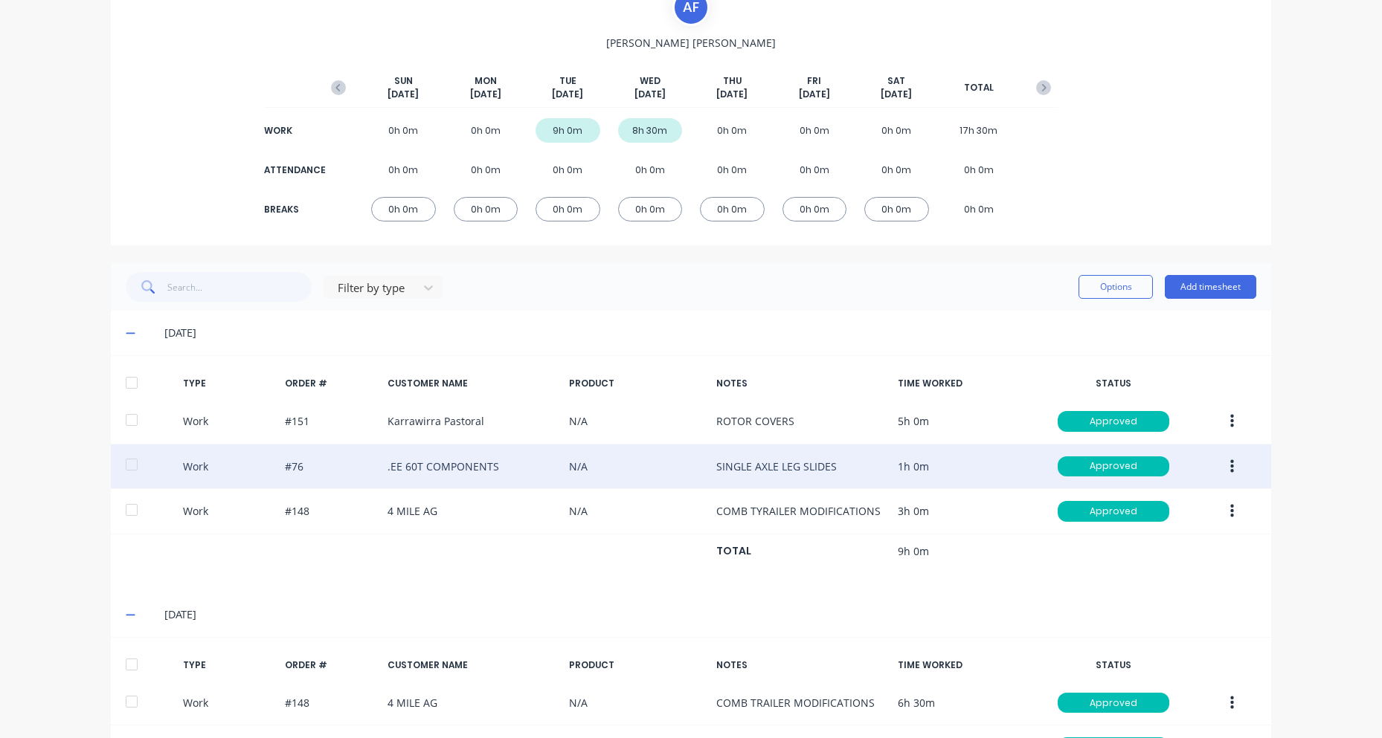
scroll to position [0, 0]
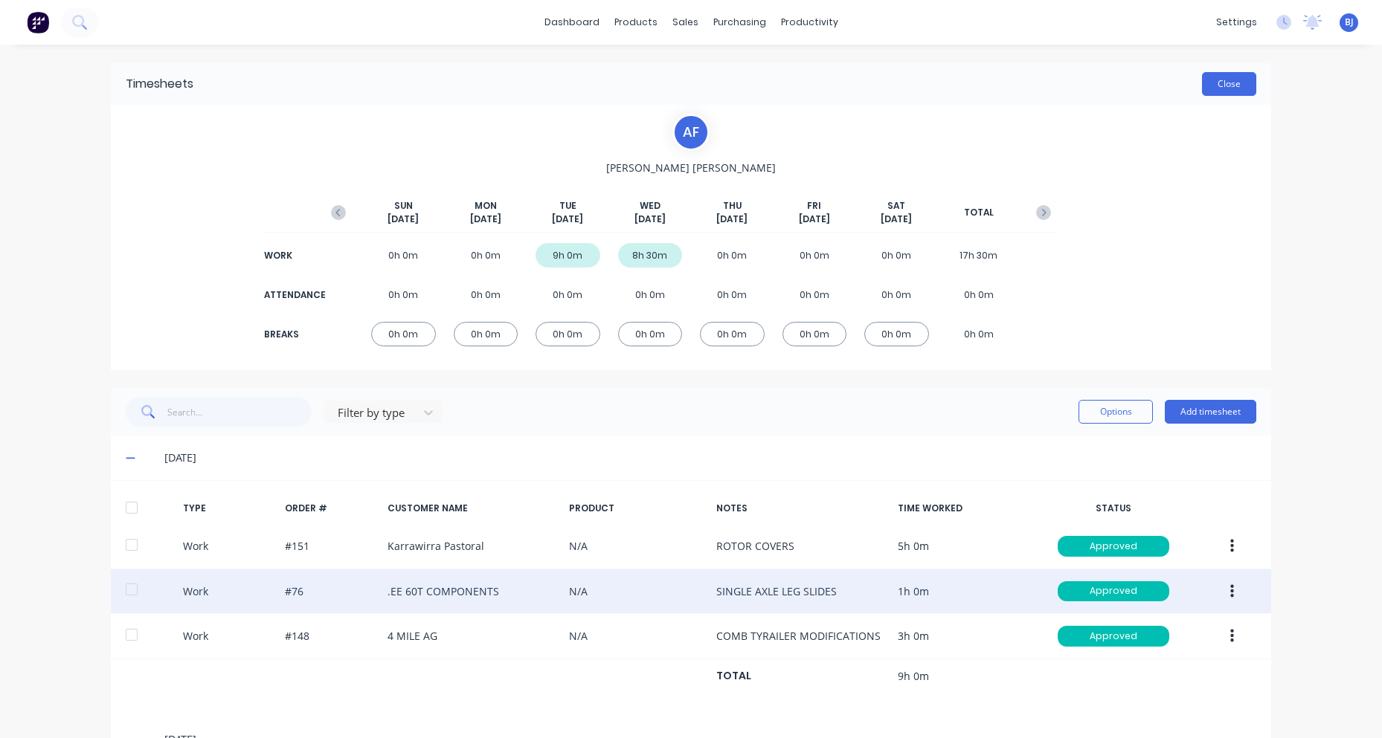
click at [1220, 77] on button "Close" at bounding box center [1229, 84] width 54 height 24
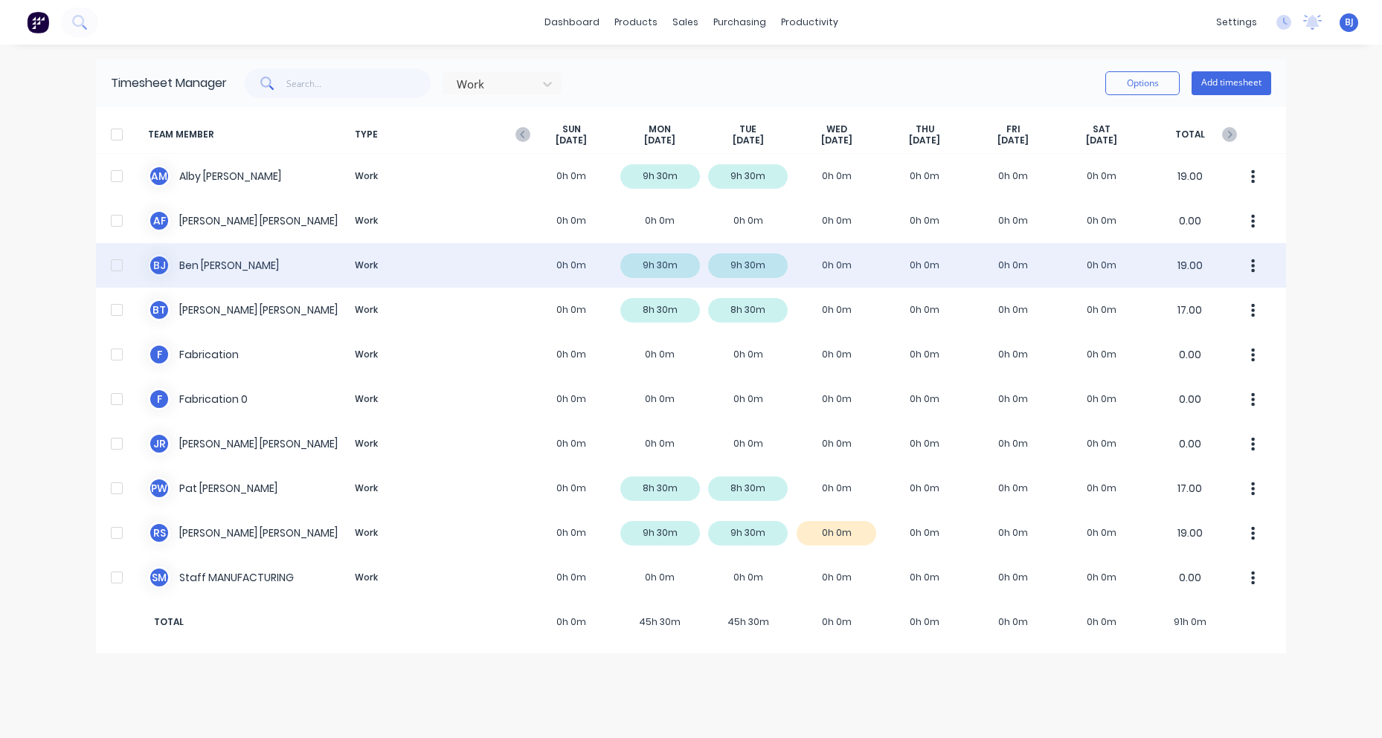
click at [183, 264] on div "[PERSON_NAME] Work 0h 0m 9h 30m 9h 30m 0h 0m 0h 0m 0h 0m 0h 0m 19.00" at bounding box center [691, 265] width 1190 height 45
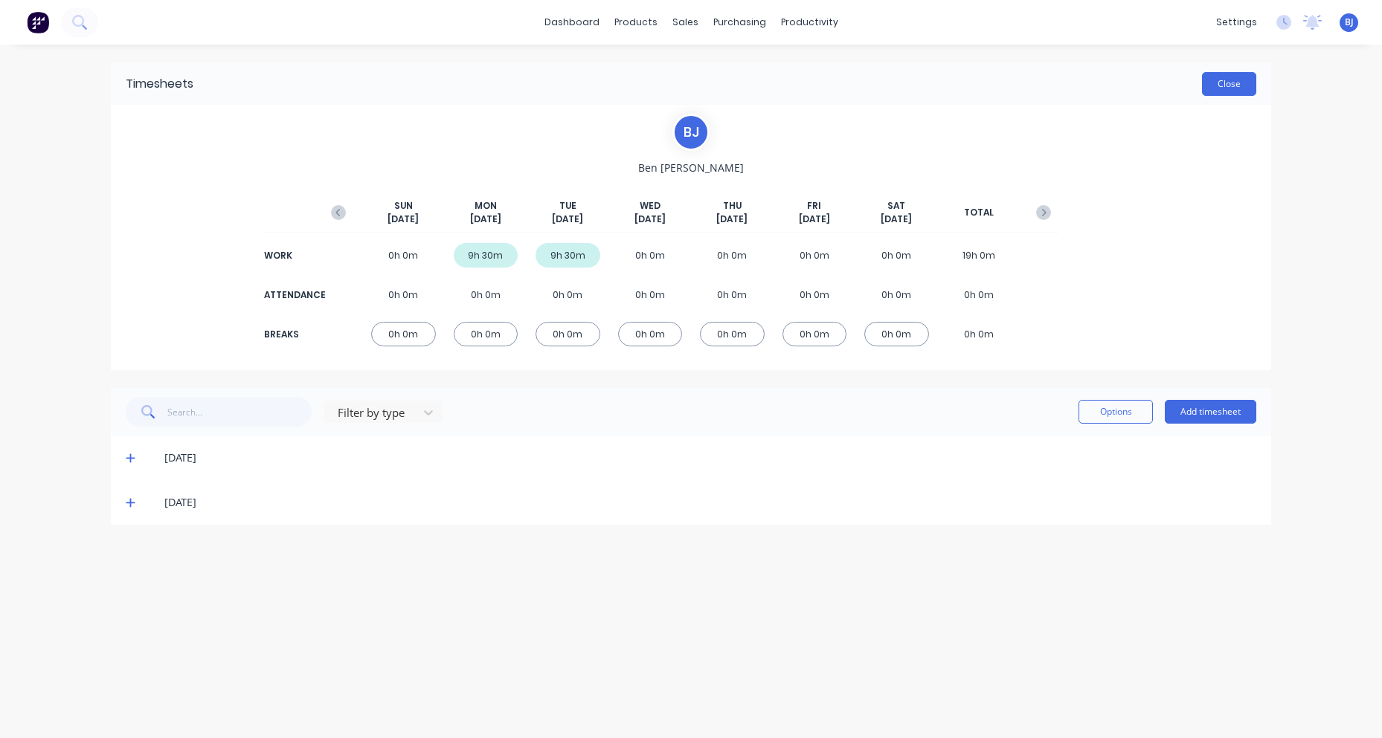
click at [1221, 83] on button "Close" at bounding box center [1229, 84] width 54 height 24
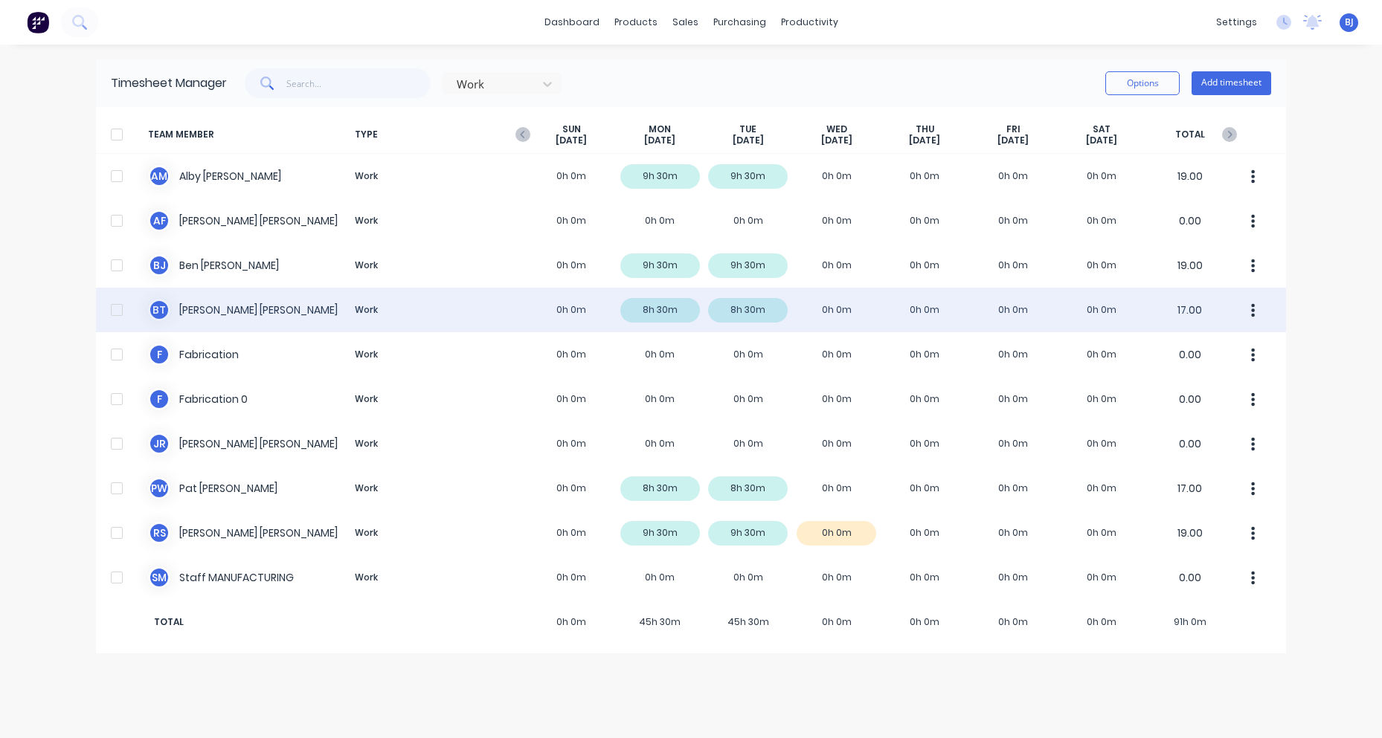
click at [202, 315] on div "[PERSON_NAME] Work 0h 0m 8h 30m 8h 30m 0h 0m 0h 0m 0h 0m 0h 0m 17.00" at bounding box center [691, 310] width 1190 height 45
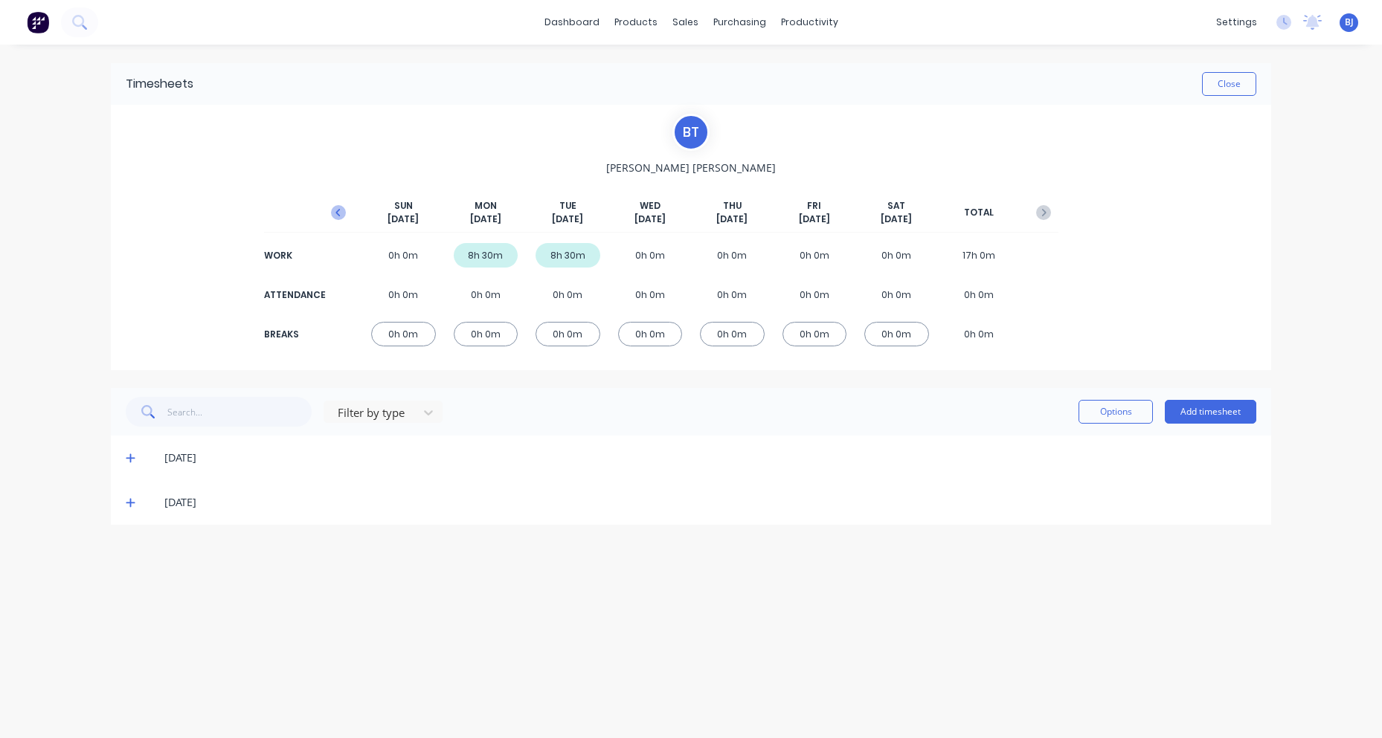
click at [335, 213] on icon "button" at bounding box center [338, 212] width 15 height 15
click at [132, 546] on icon at bounding box center [131, 547] width 10 height 10
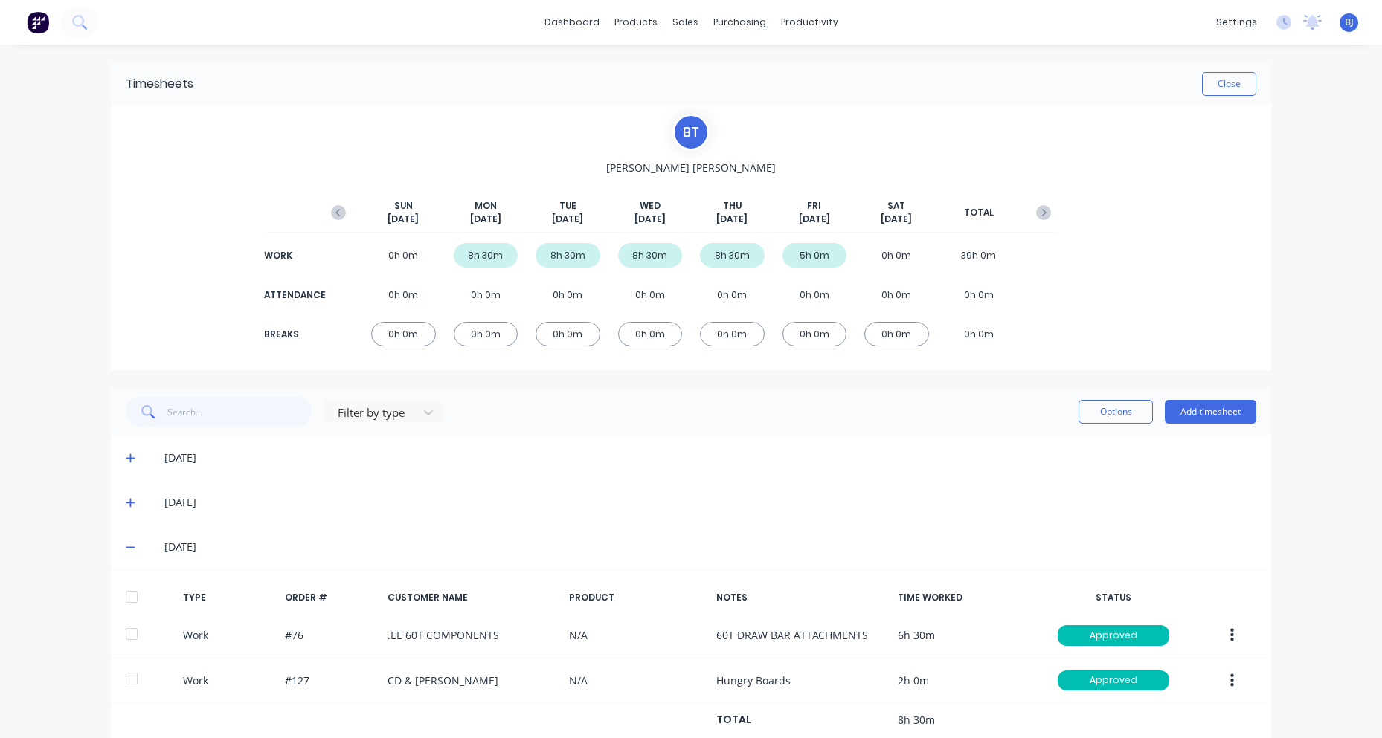
scroll to position [131, 0]
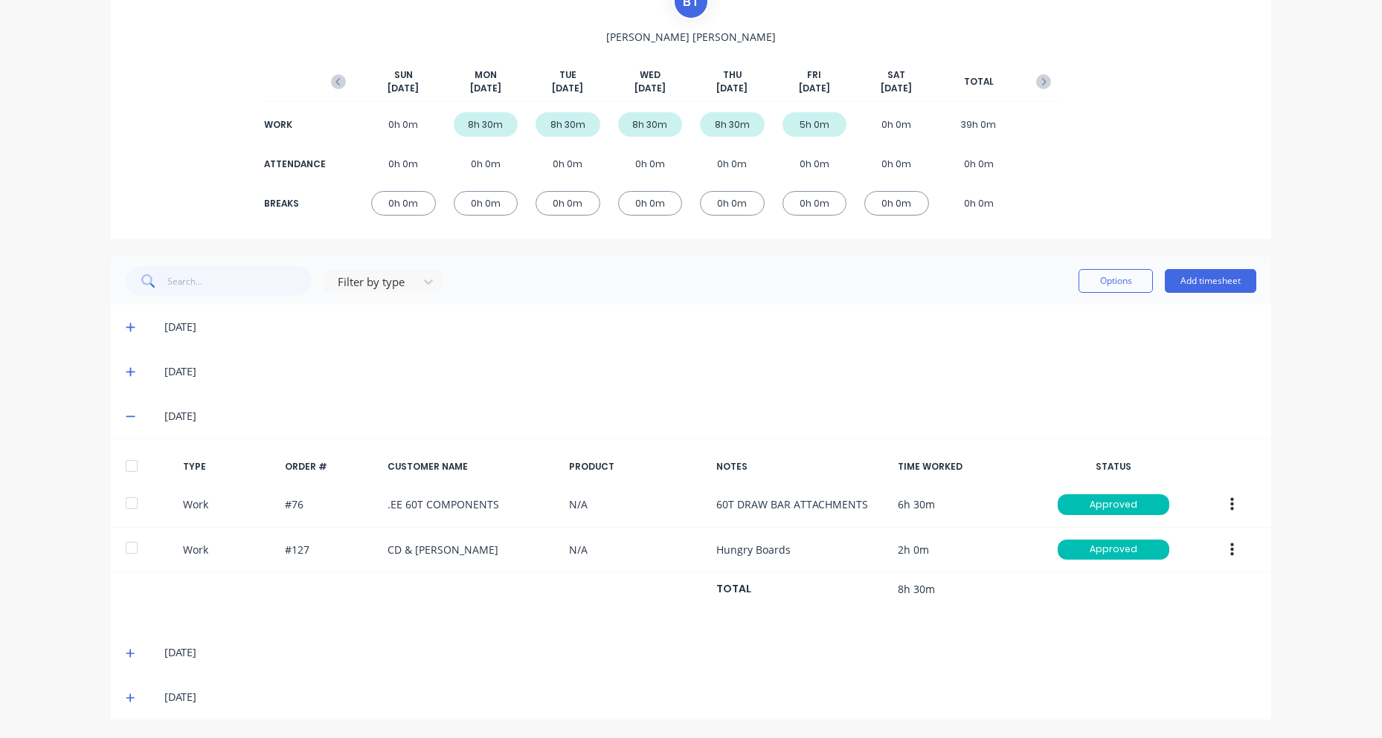
click at [126, 651] on icon at bounding box center [130, 653] width 9 height 9
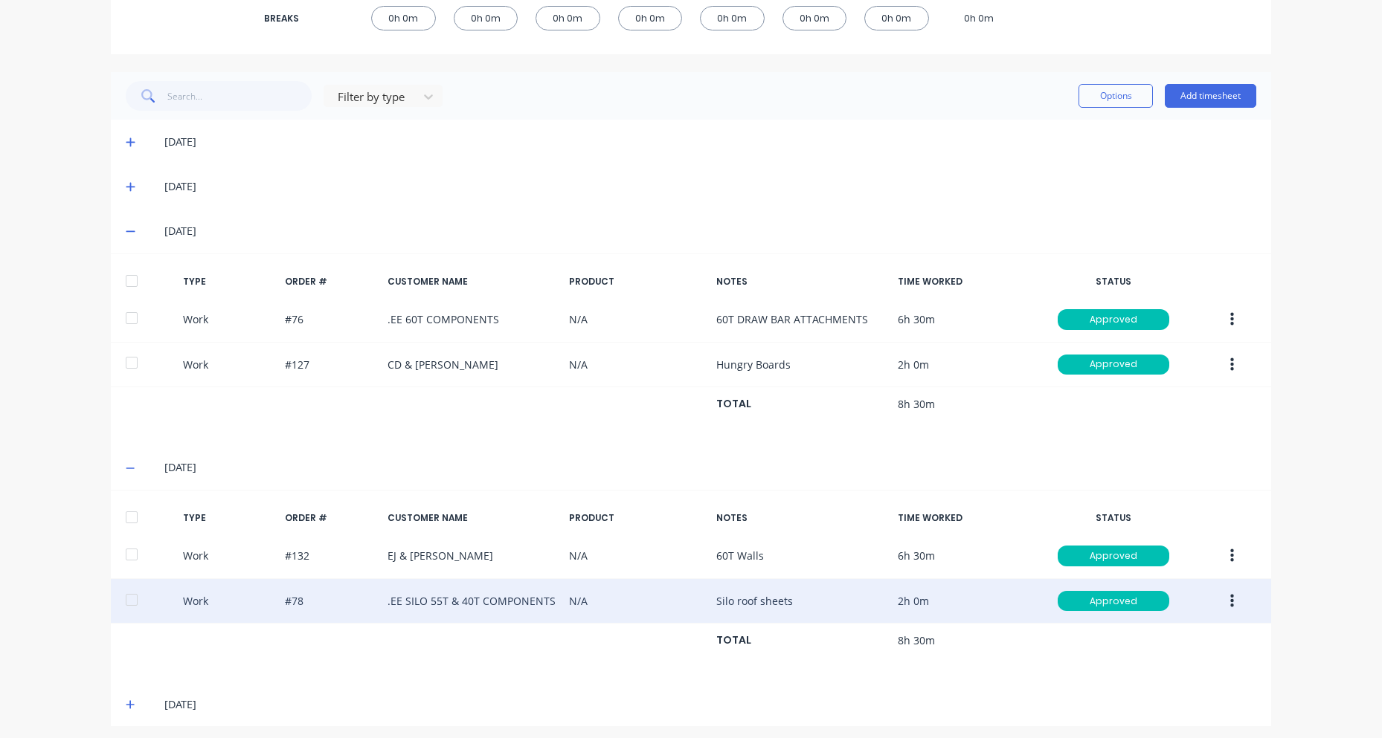
scroll to position [323, 0]
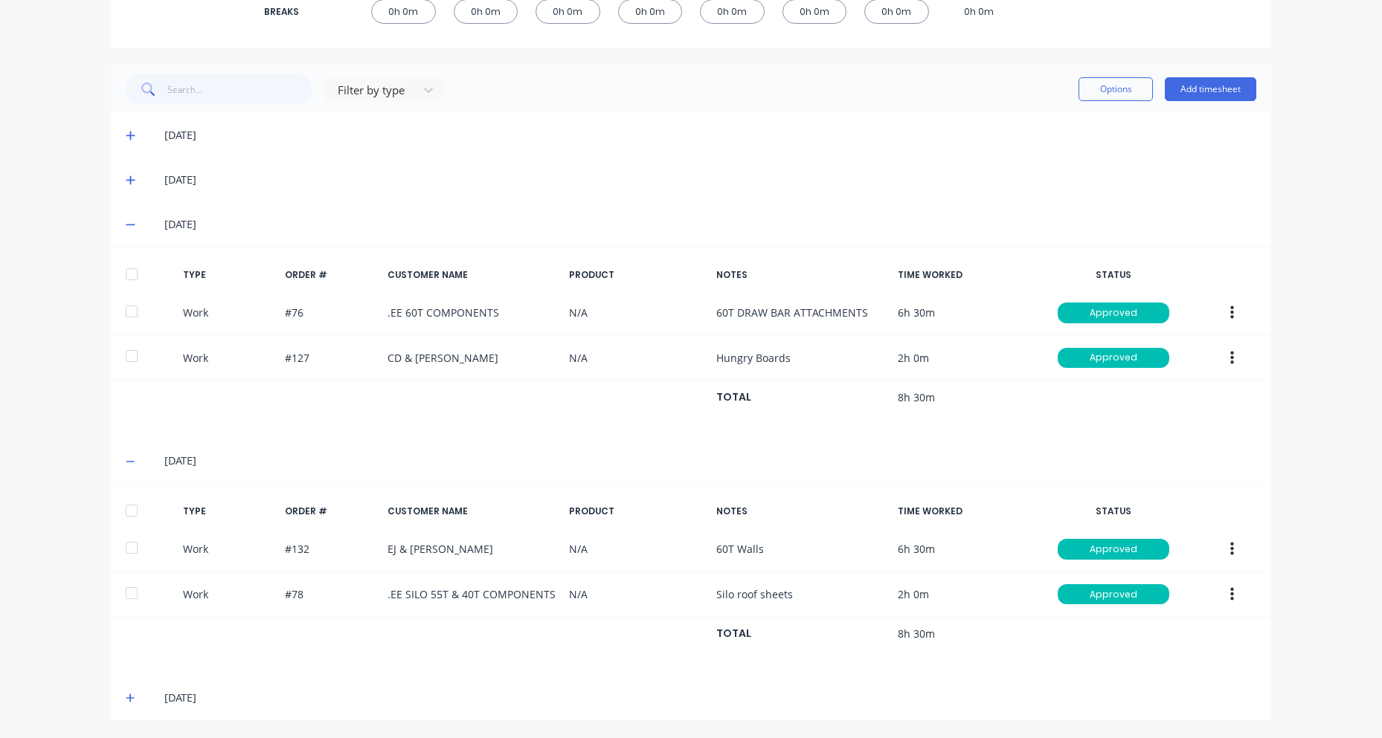
click at [126, 695] on icon at bounding box center [130, 698] width 9 height 9
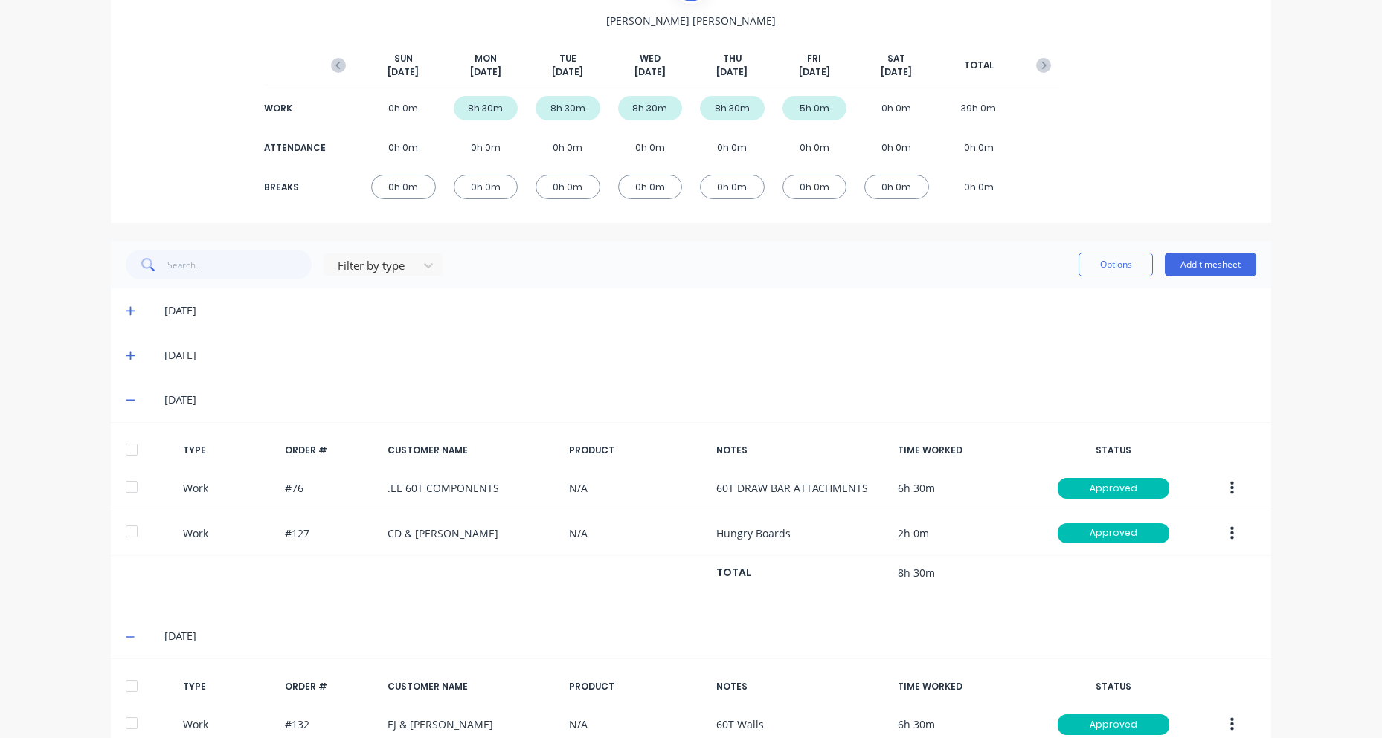
scroll to position [0, 0]
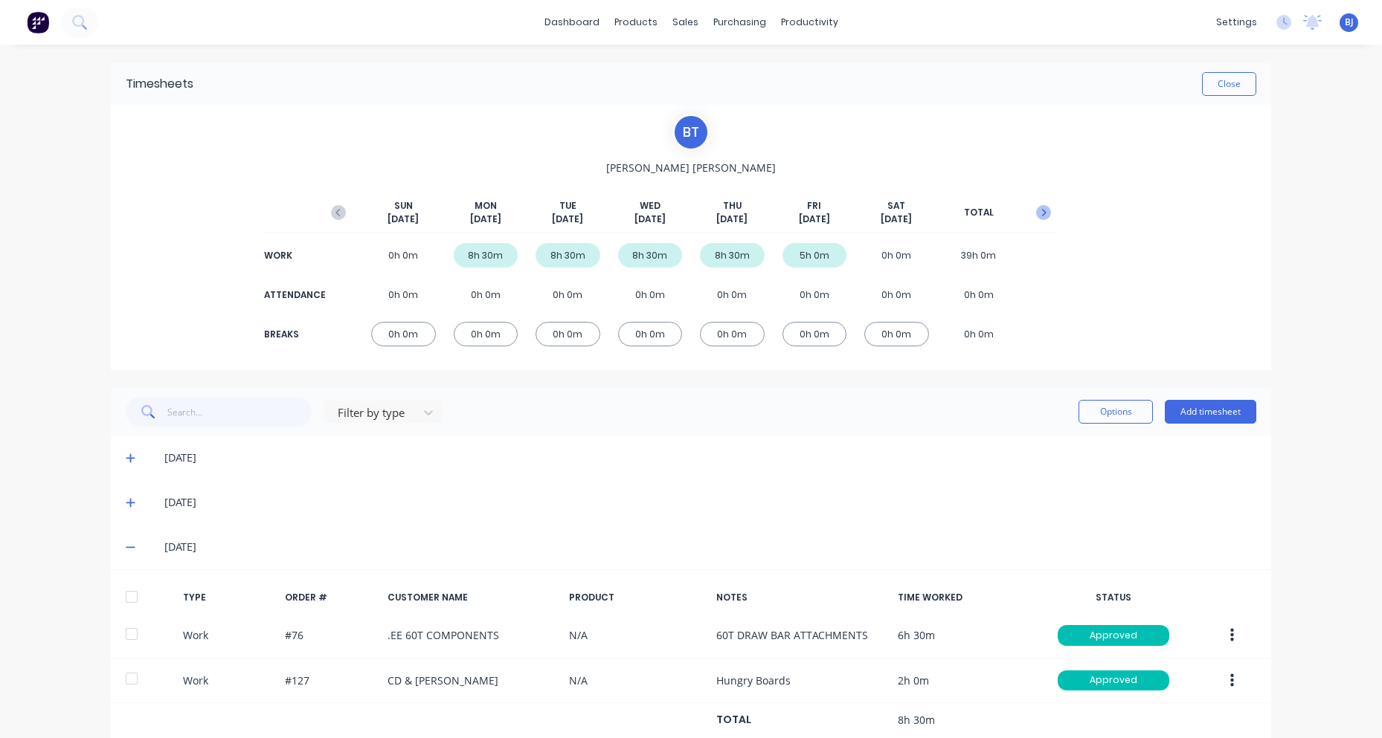
click at [1036, 209] on icon "button" at bounding box center [1043, 212] width 15 height 15
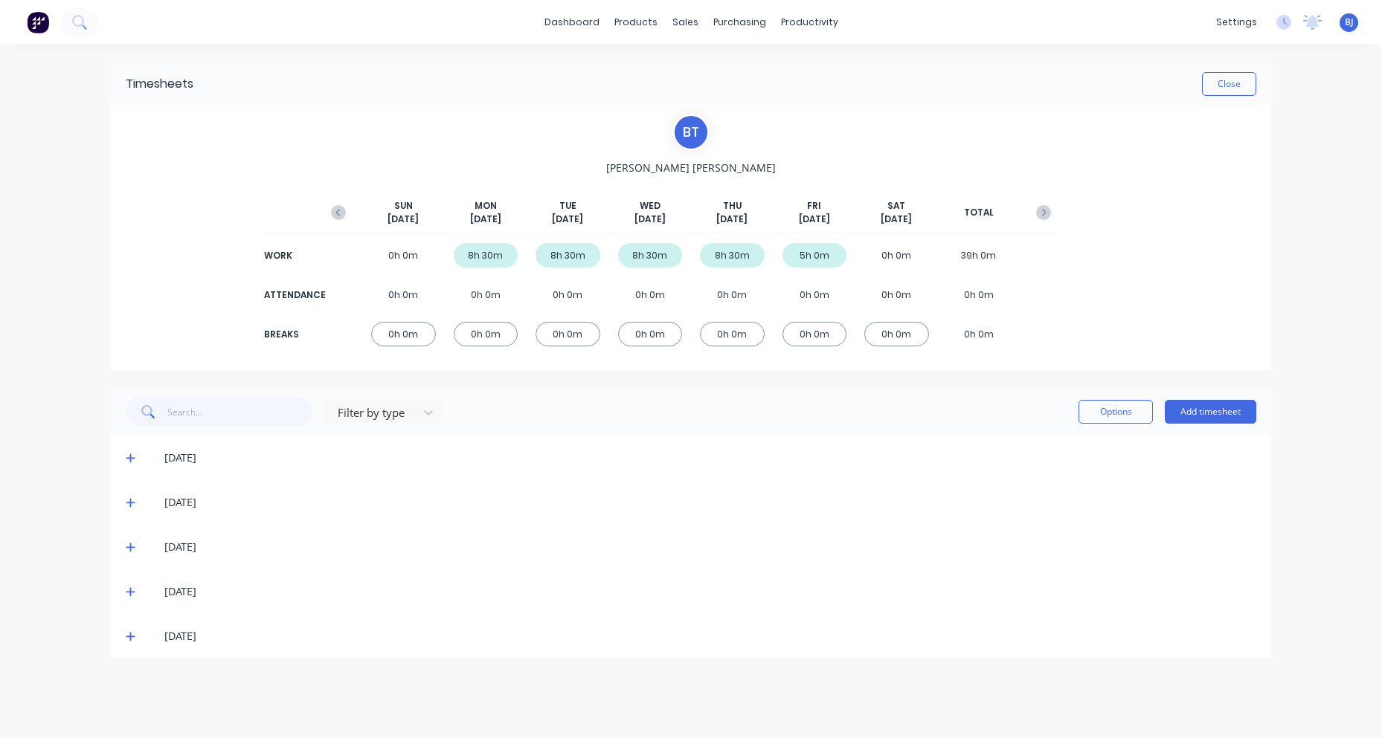
click at [129, 459] on icon at bounding box center [130, 458] width 9 height 9
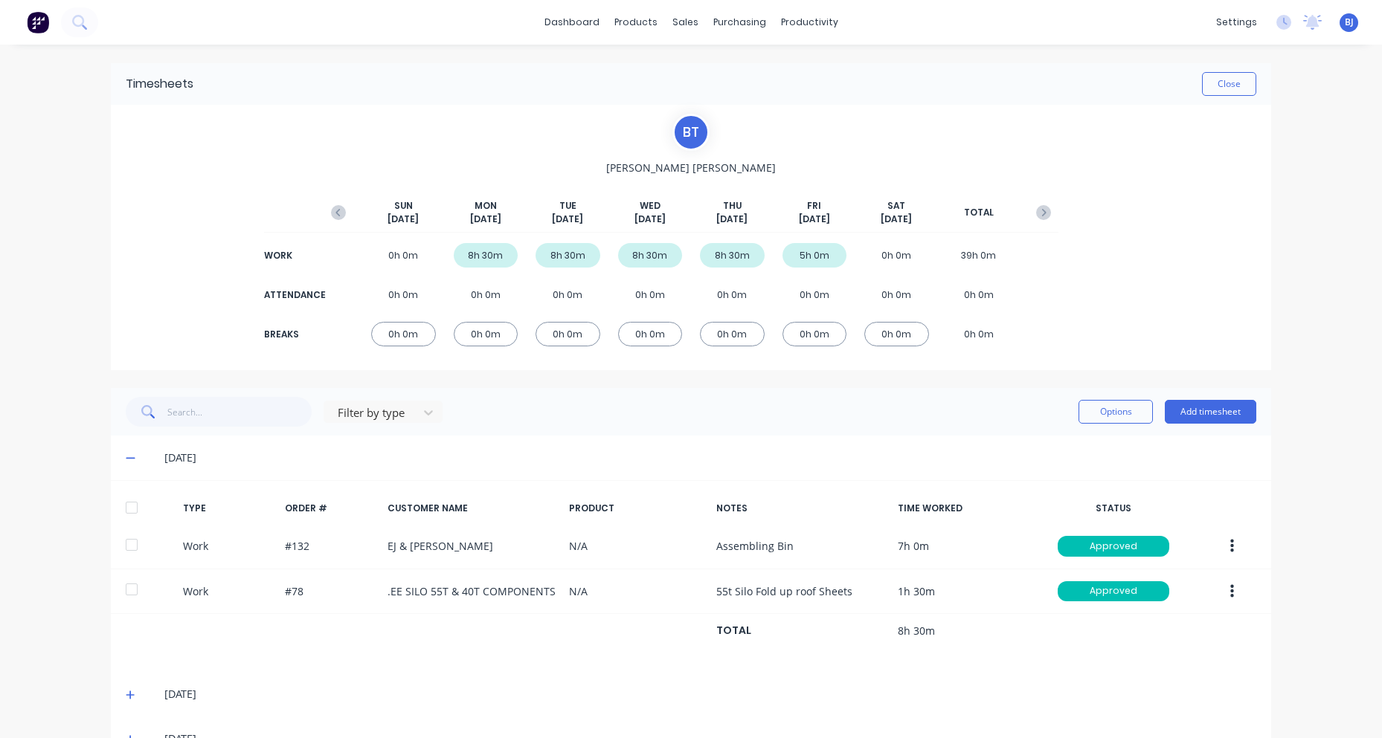
click at [128, 695] on icon at bounding box center [130, 695] width 9 height 9
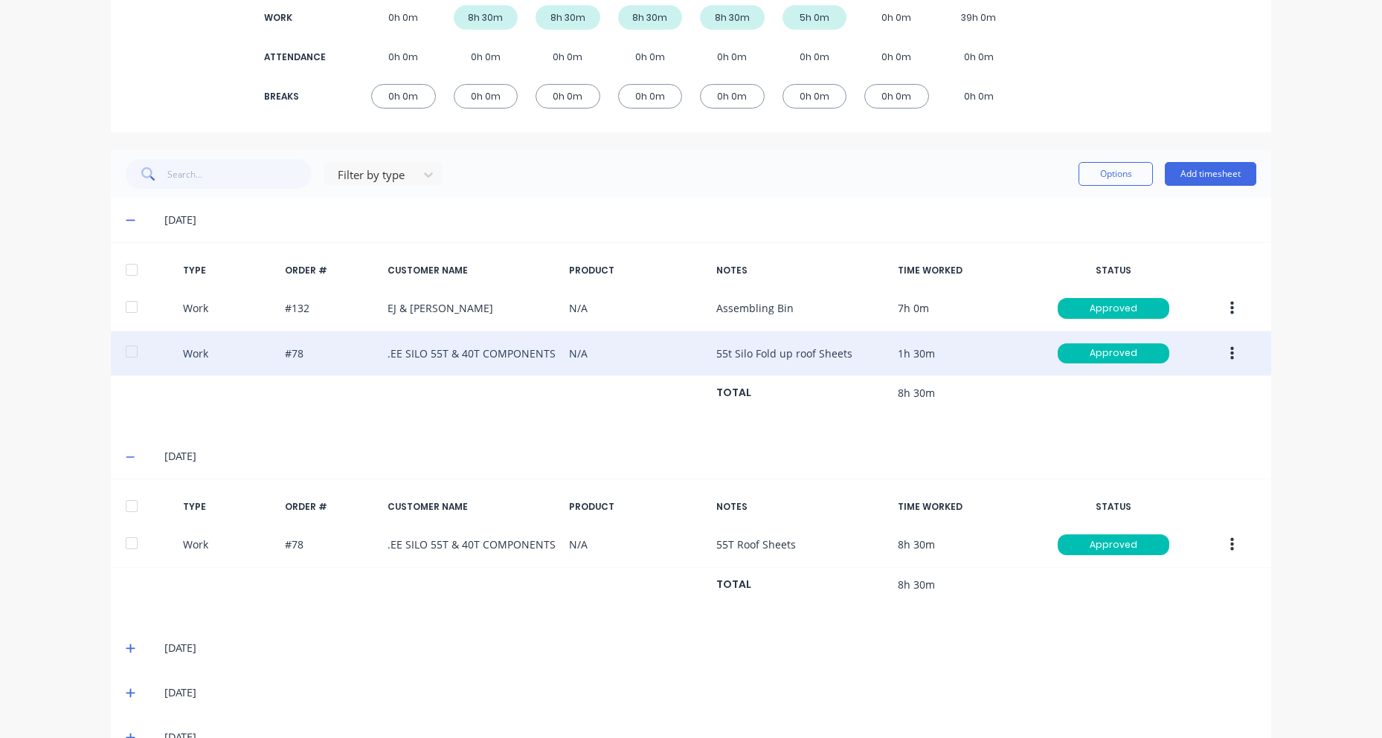
scroll to position [278, 0]
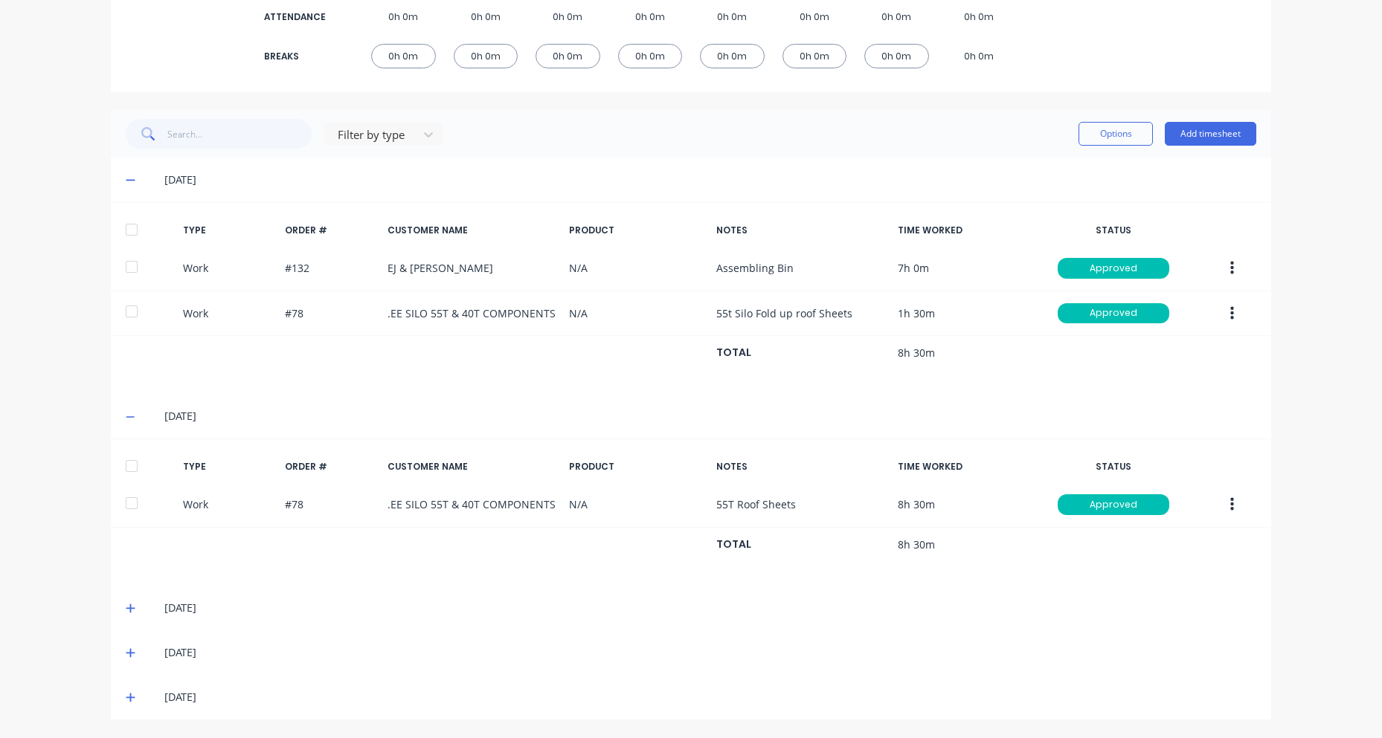
click at [126, 605] on icon at bounding box center [131, 608] width 10 height 10
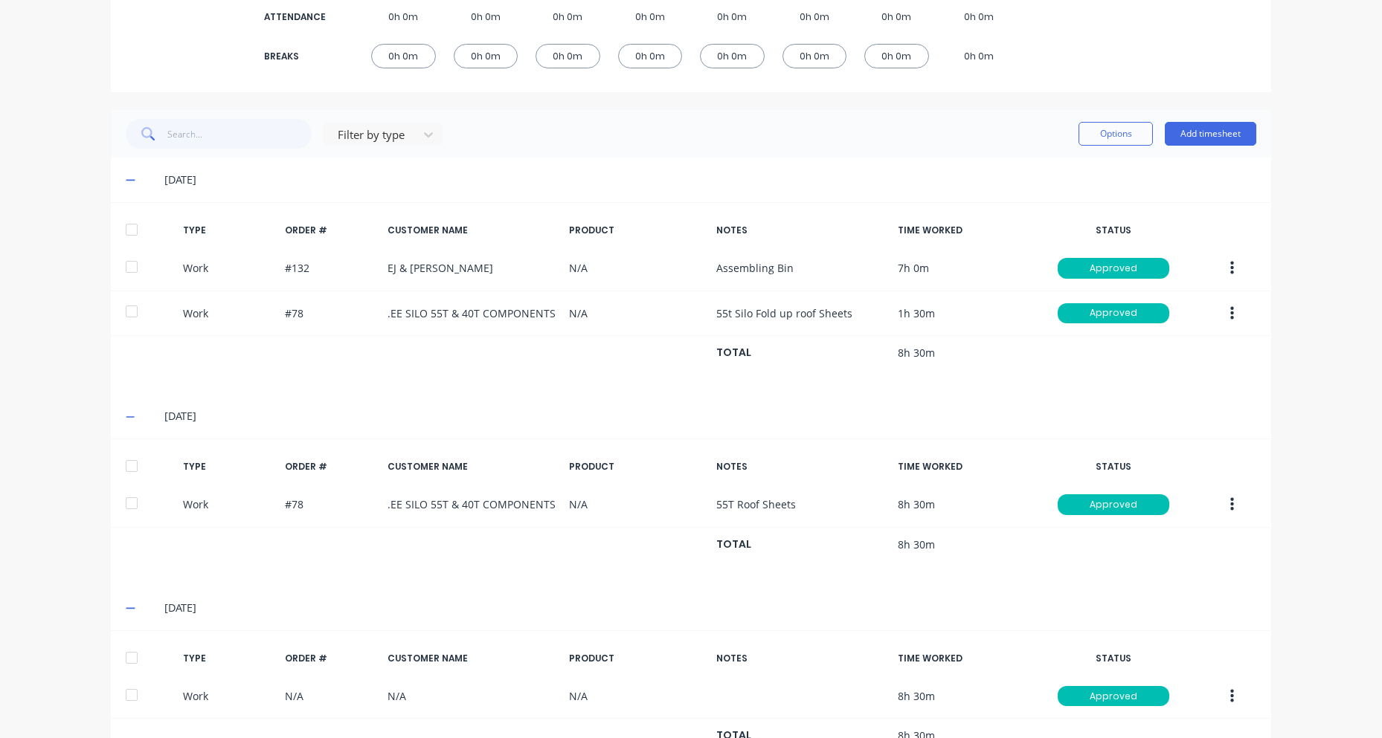
scroll to position [425, 0]
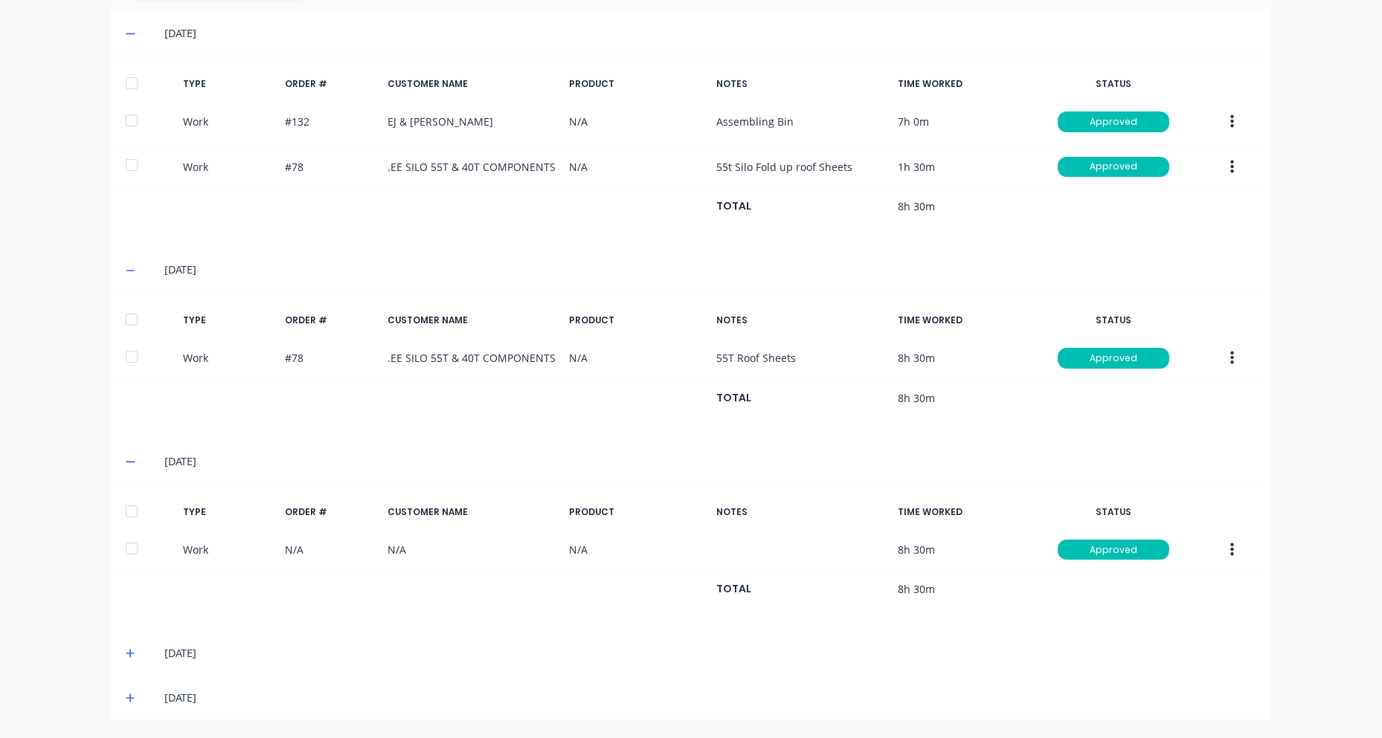
click at [126, 654] on icon at bounding box center [130, 653] width 9 height 9
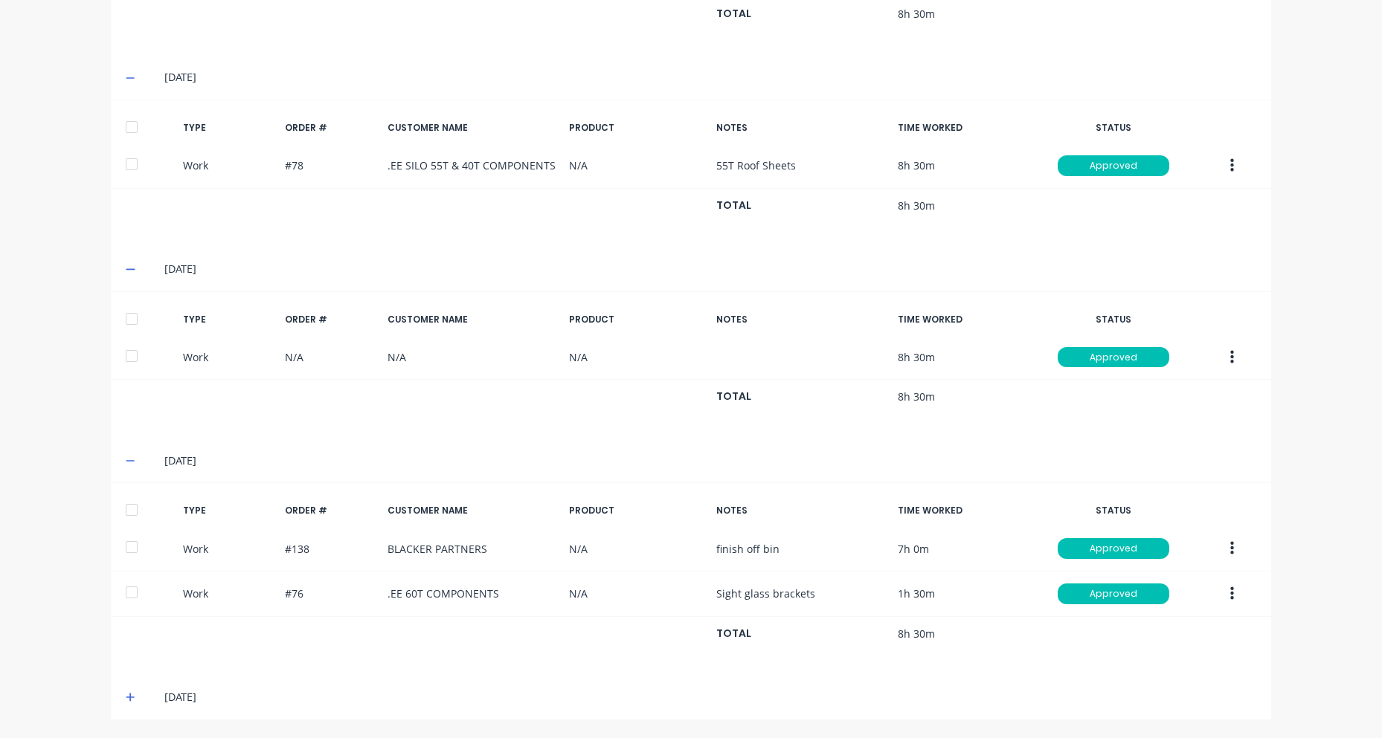
click at [129, 695] on icon at bounding box center [131, 697] width 10 height 10
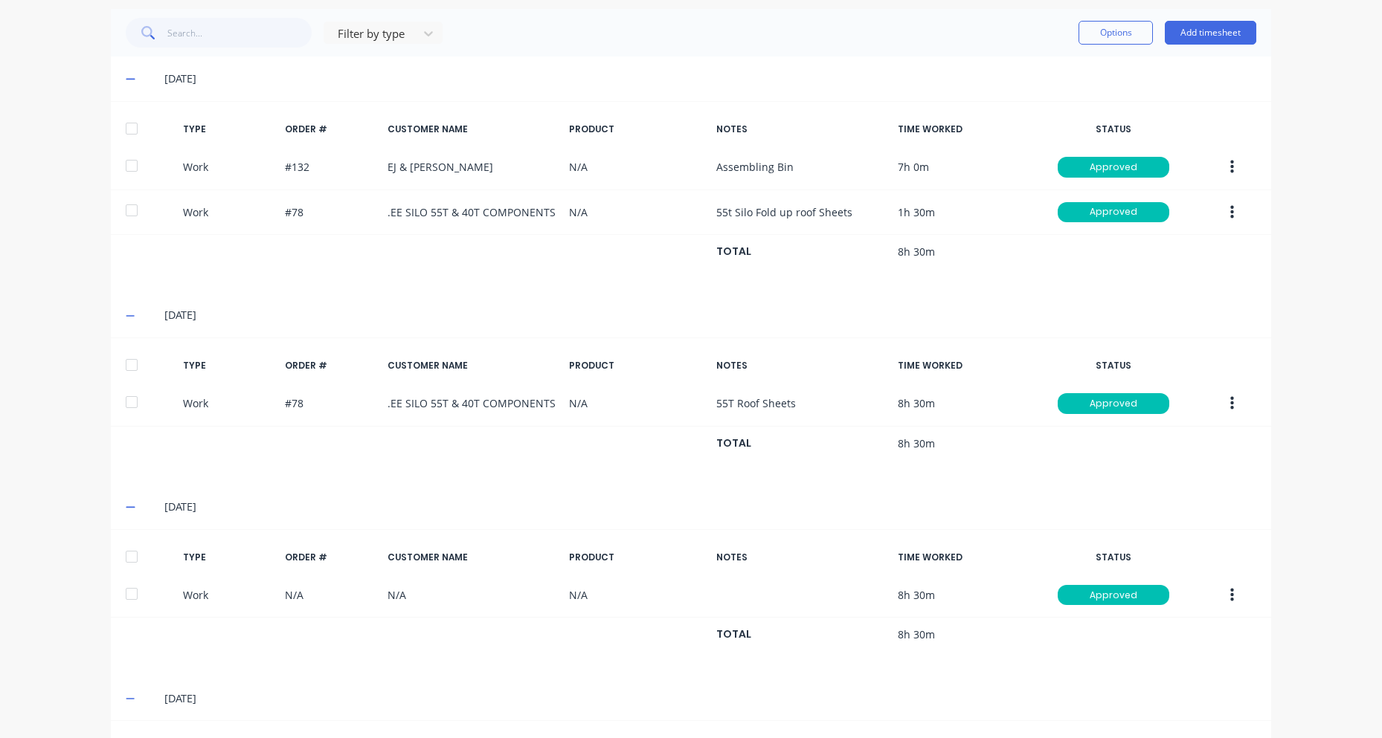
scroll to position [169, 0]
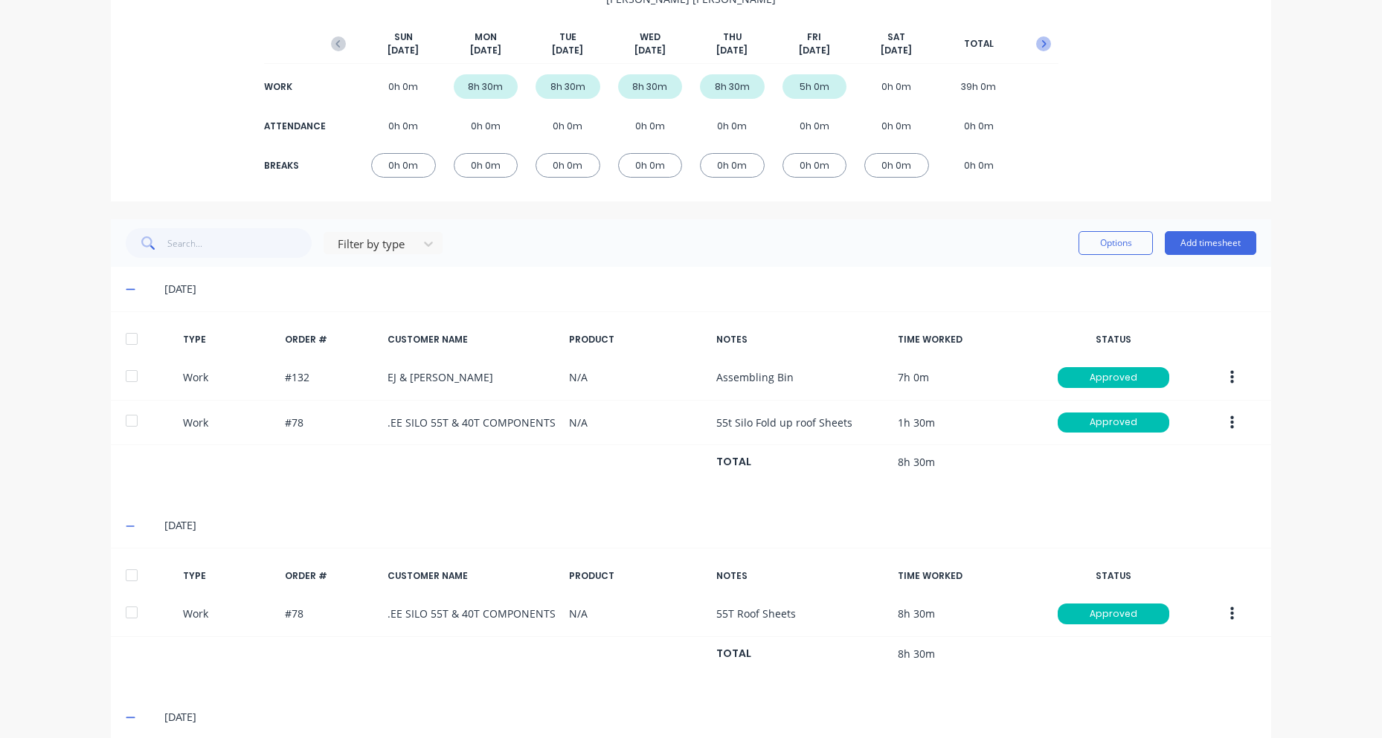
click at [1041, 39] on icon "button" at bounding box center [1043, 43] width 15 height 15
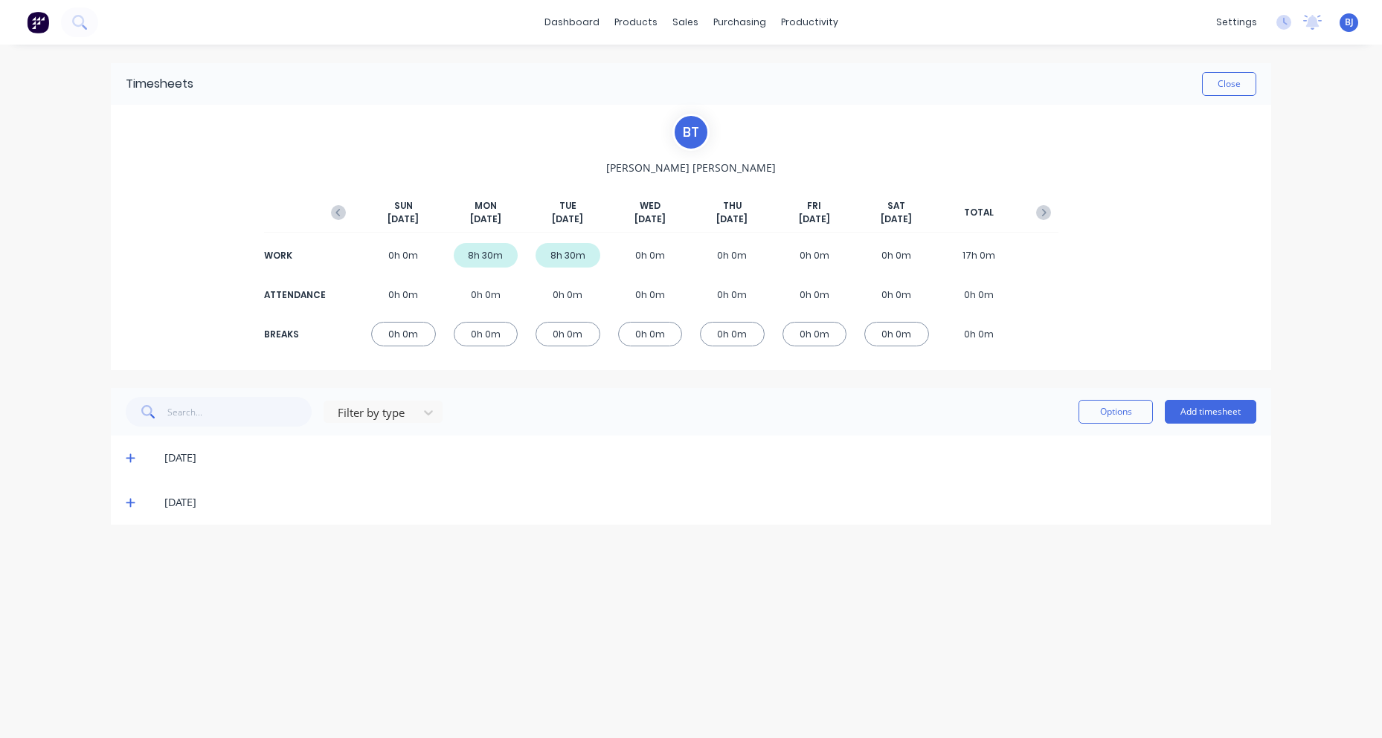
scroll to position [0, 0]
click at [131, 460] on icon at bounding box center [130, 458] width 9 height 9
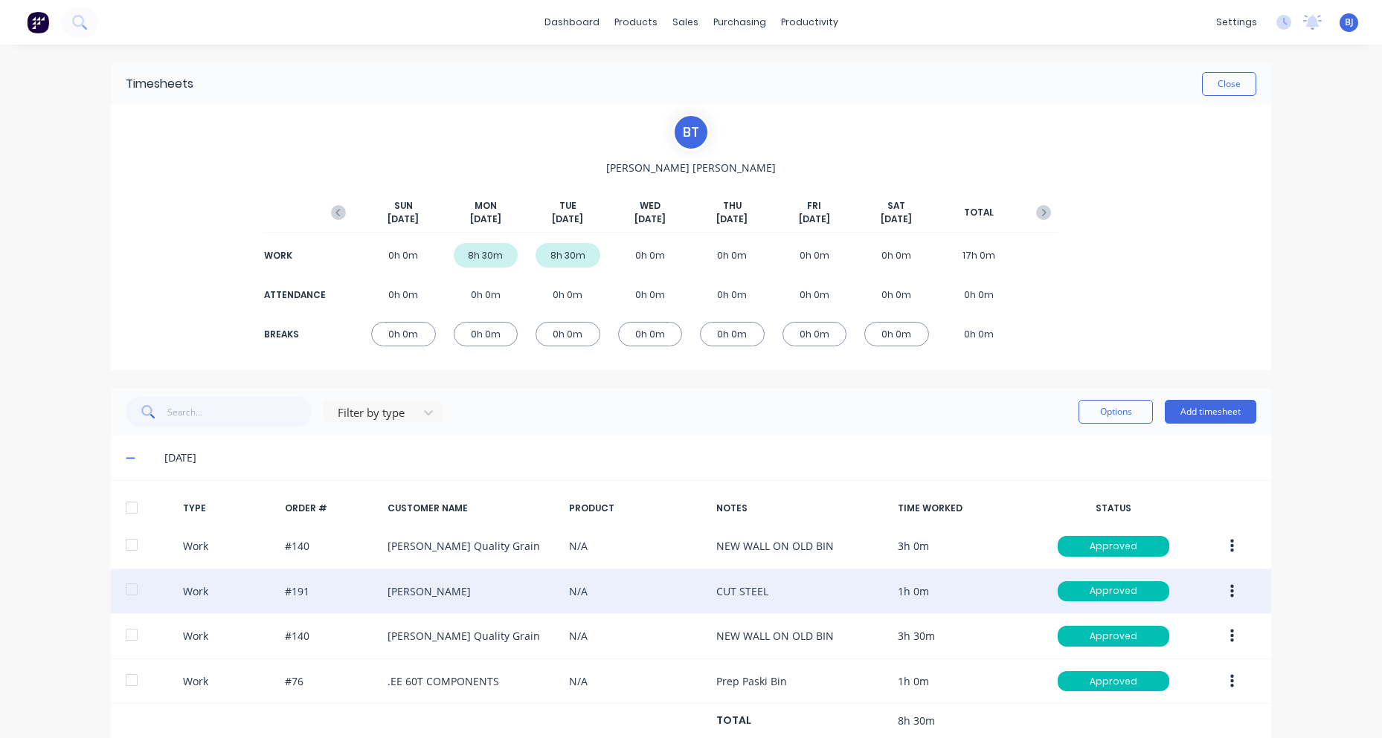
scroll to position [87, 0]
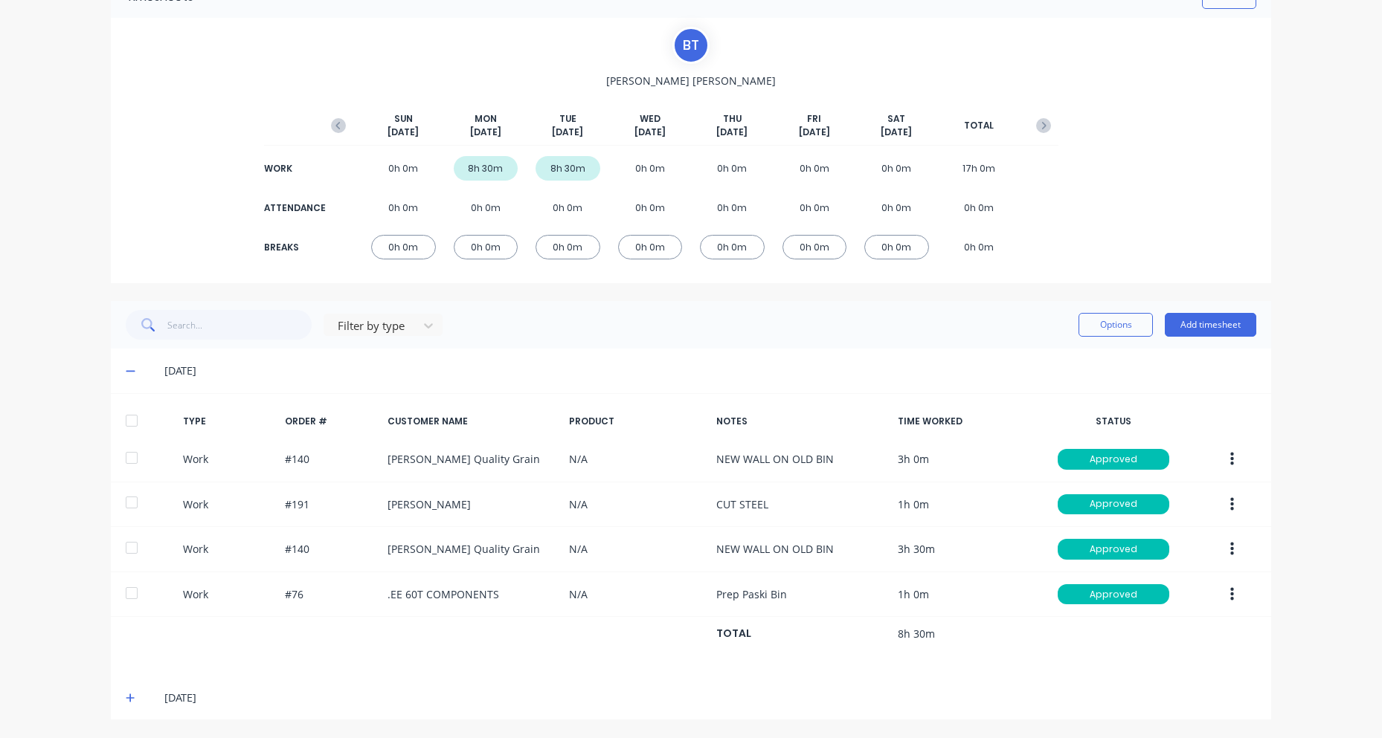
click at [126, 695] on icon at bounding box center [131, 698] width 10 height 10
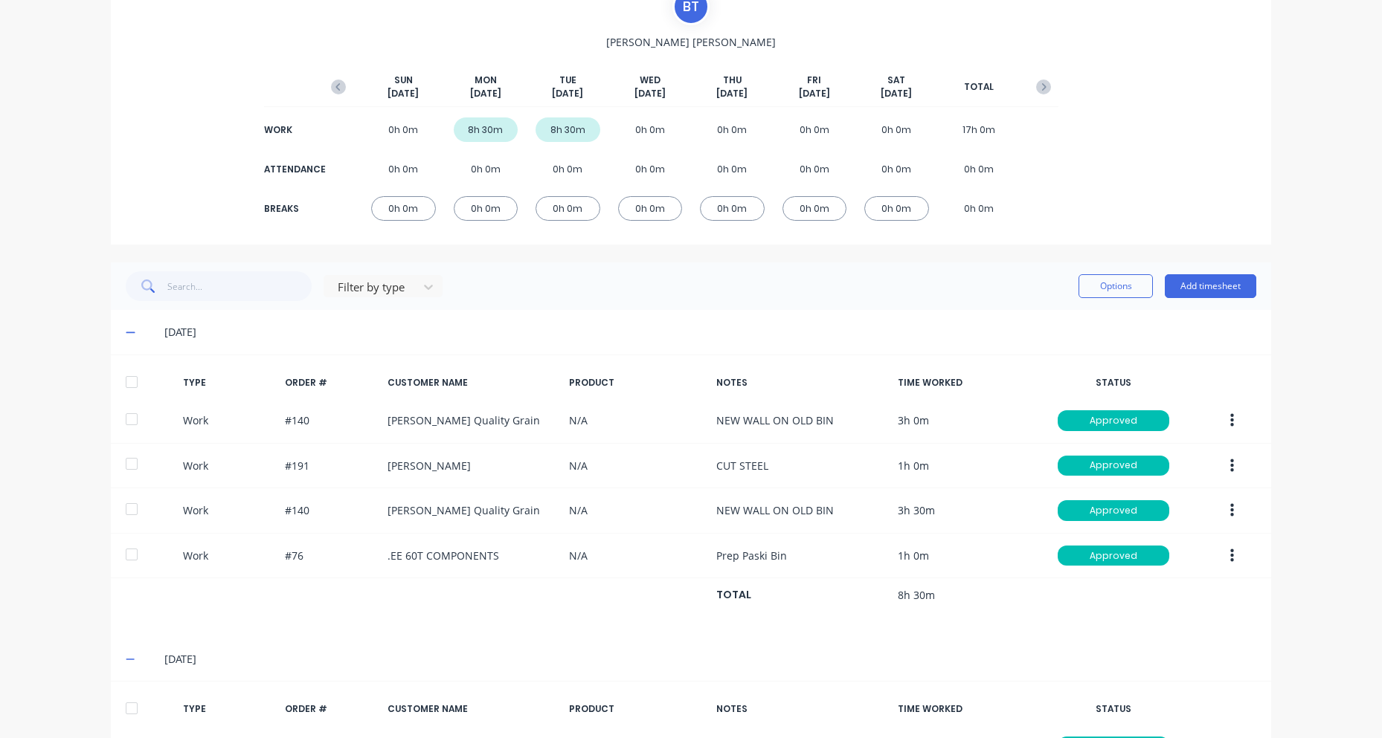
scroll to position [11, 0]
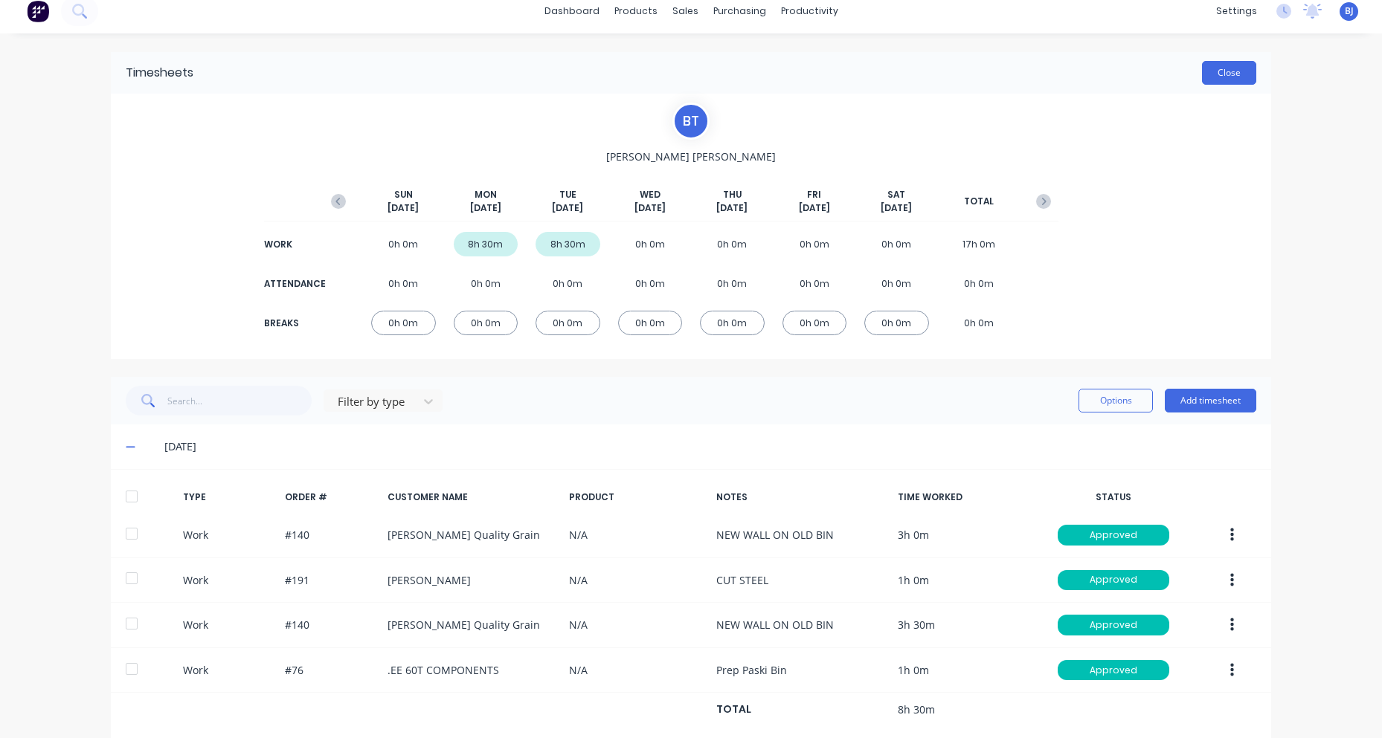
click at [1204, 74] on button "Close" at bounding box center [1229, 73] width 54 height 24
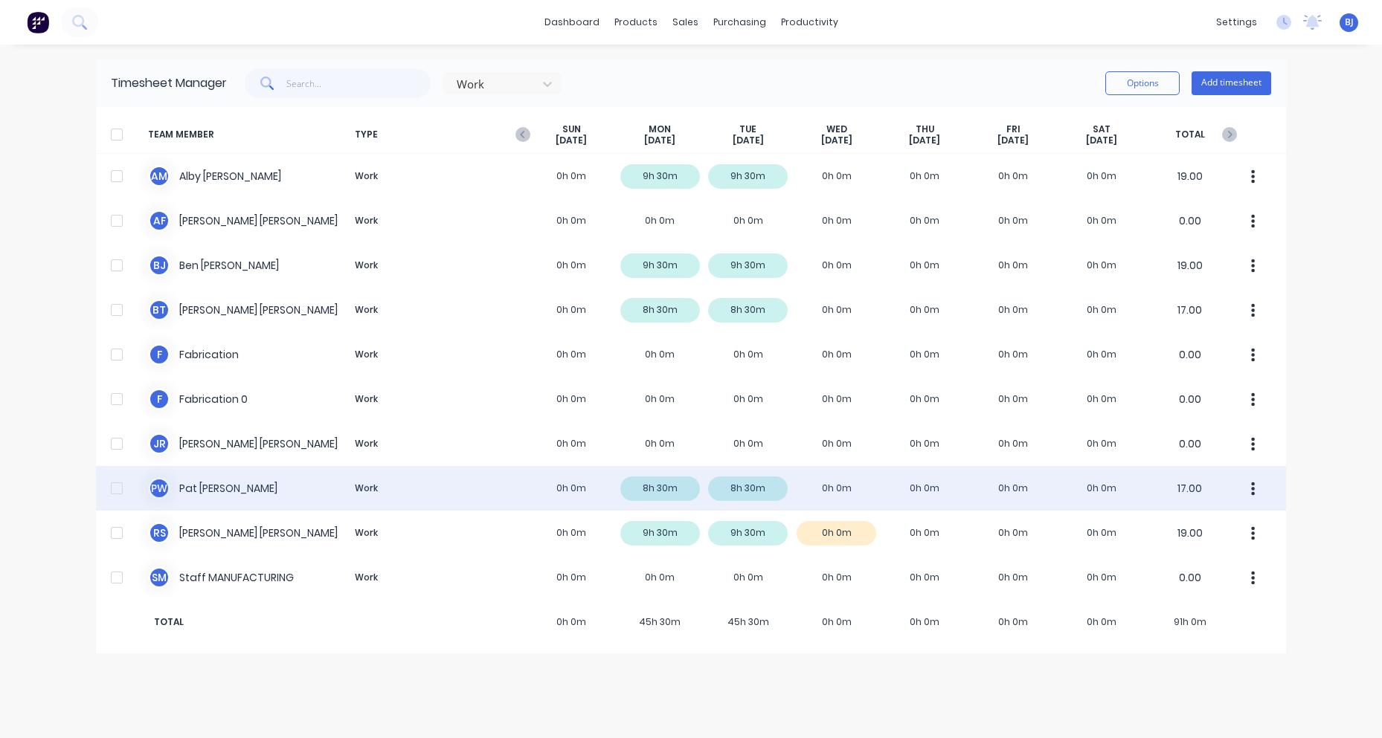
click at [203, 488] on div "P W [PERSON_NAME] Work 0h 0m 8h 30m 8h 30m 0h 0m 0h 0m 0h 0m 0h 0m 17.00" at bounding box center [691, 488] width 1190 height 45
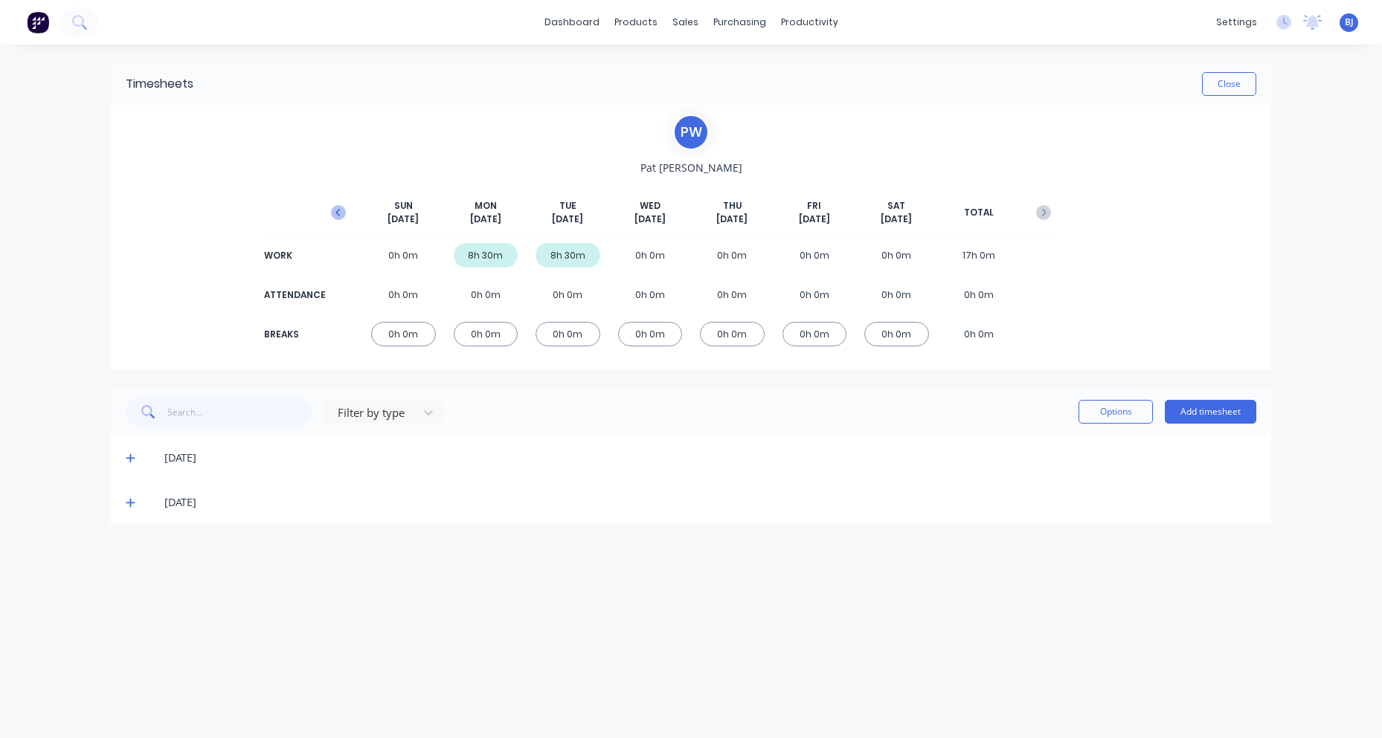
click at [339, 206] on icon "button" at bounding box center [338, 212] width 15 height 15
click at [128, 547] on icon at bounding box center [131, 547] width 10 height 10
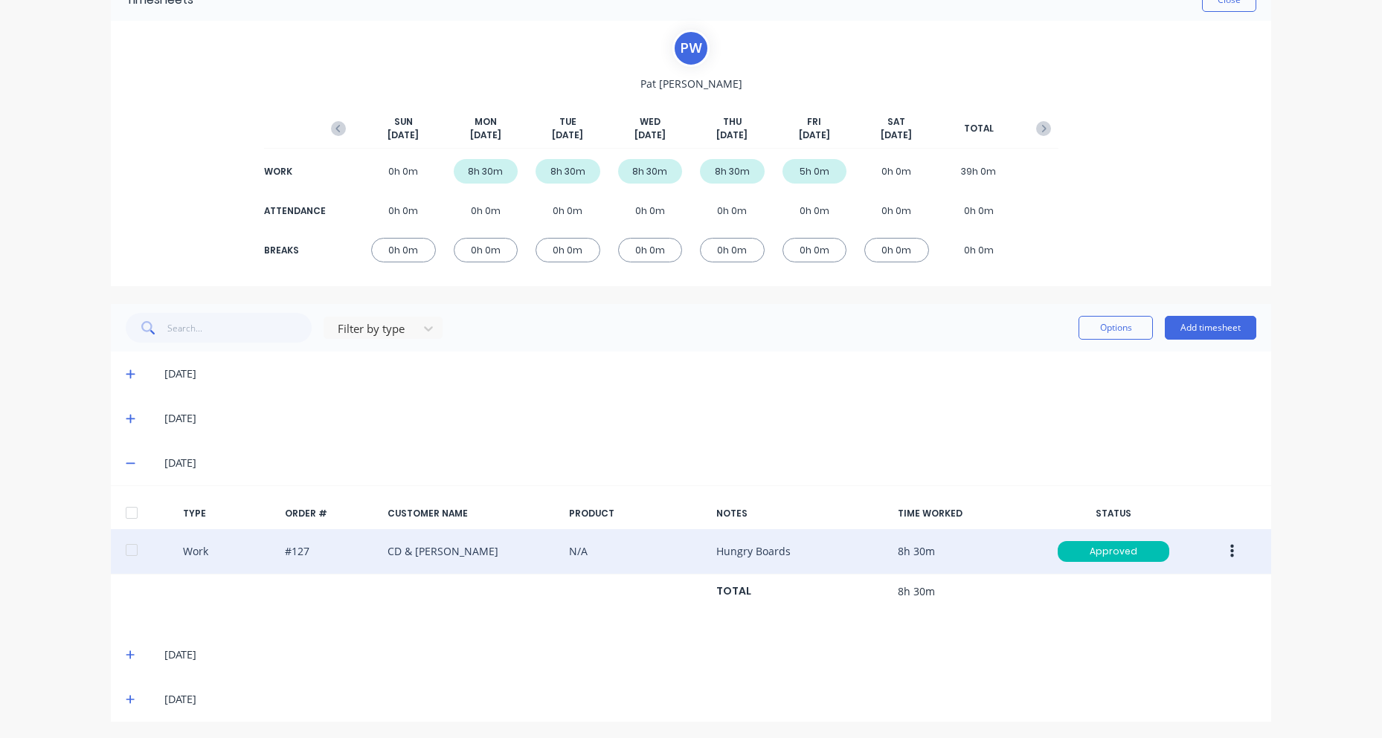
scroll to position [86, 0]
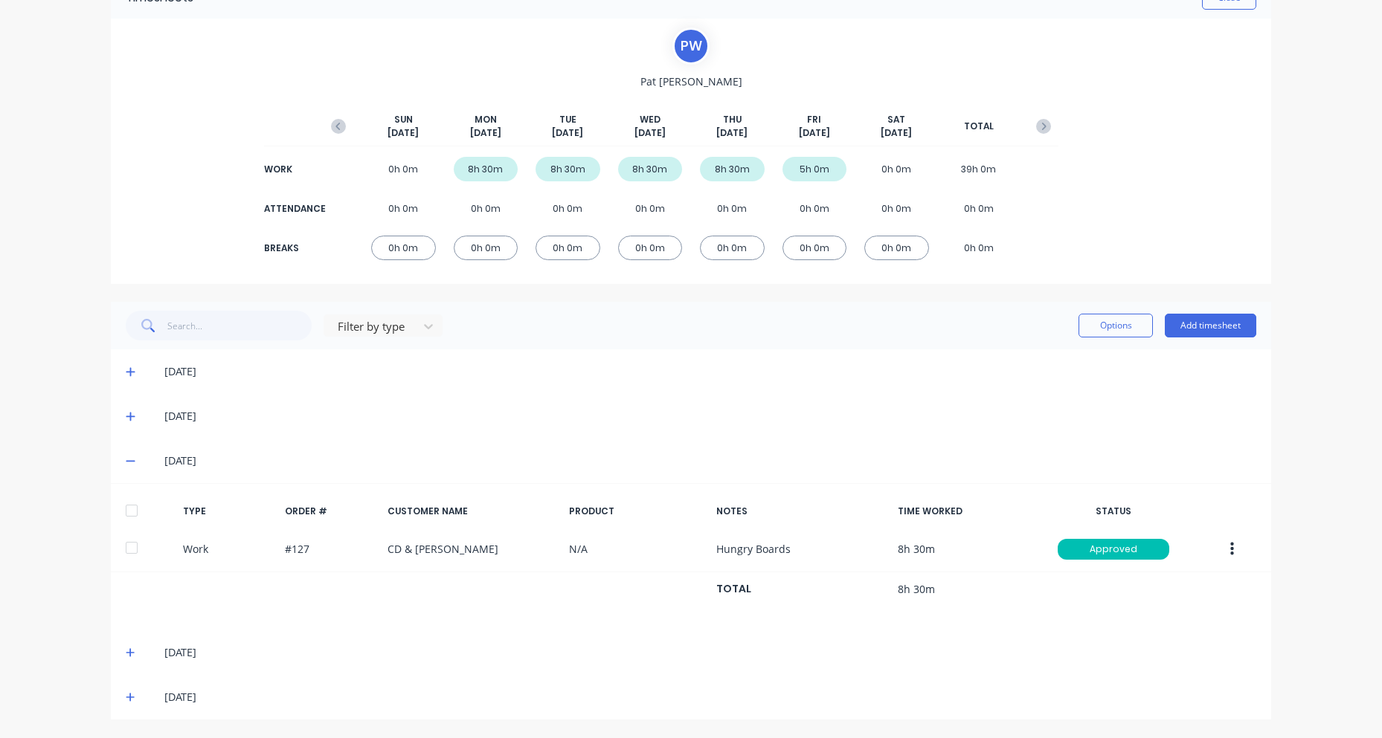
click at [126, 652] on icon at bounding box center [131, 653] width 10 height 10
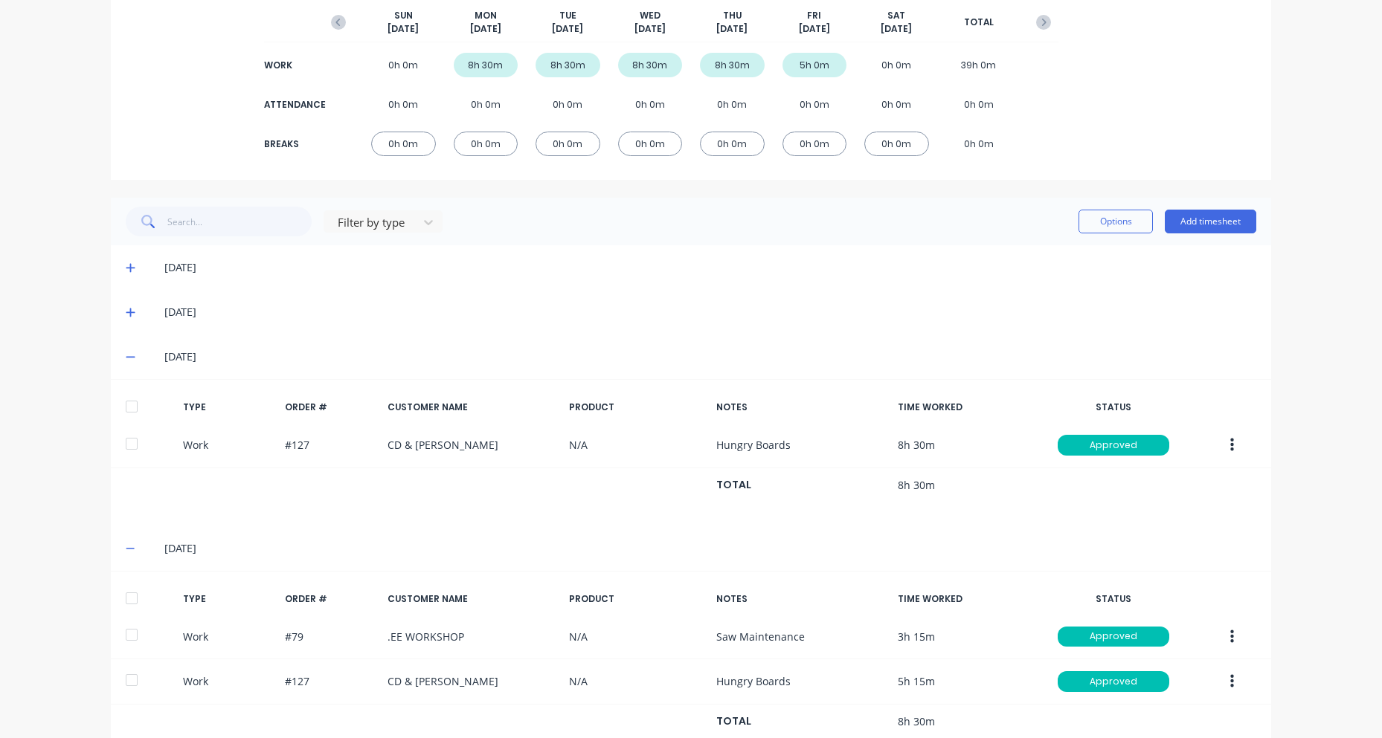
scroll to position [278, 0]
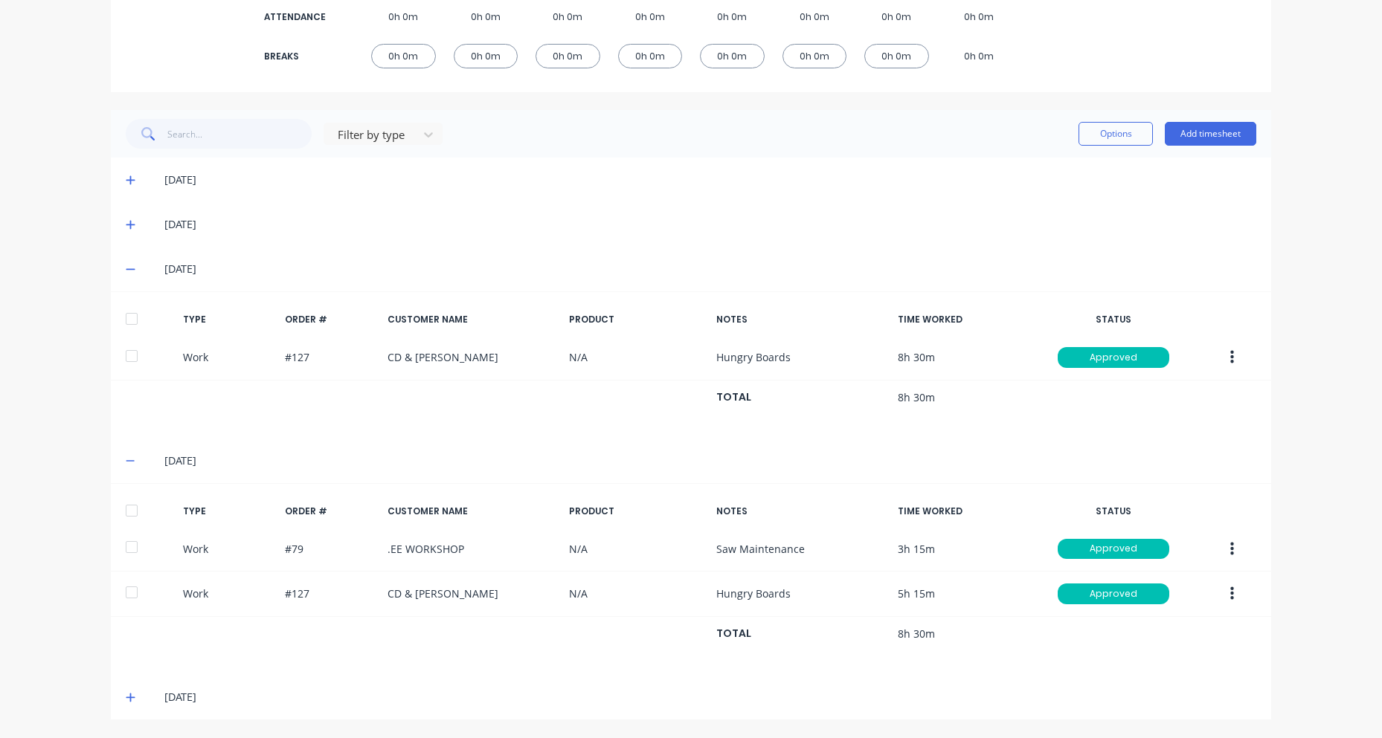
click at [119, 692] on div "[DATE]" at bounding box center [691, 697] width 1160 height 45
click at [128, 698] on icon at bounding box center [130, 698] width 9 height 9
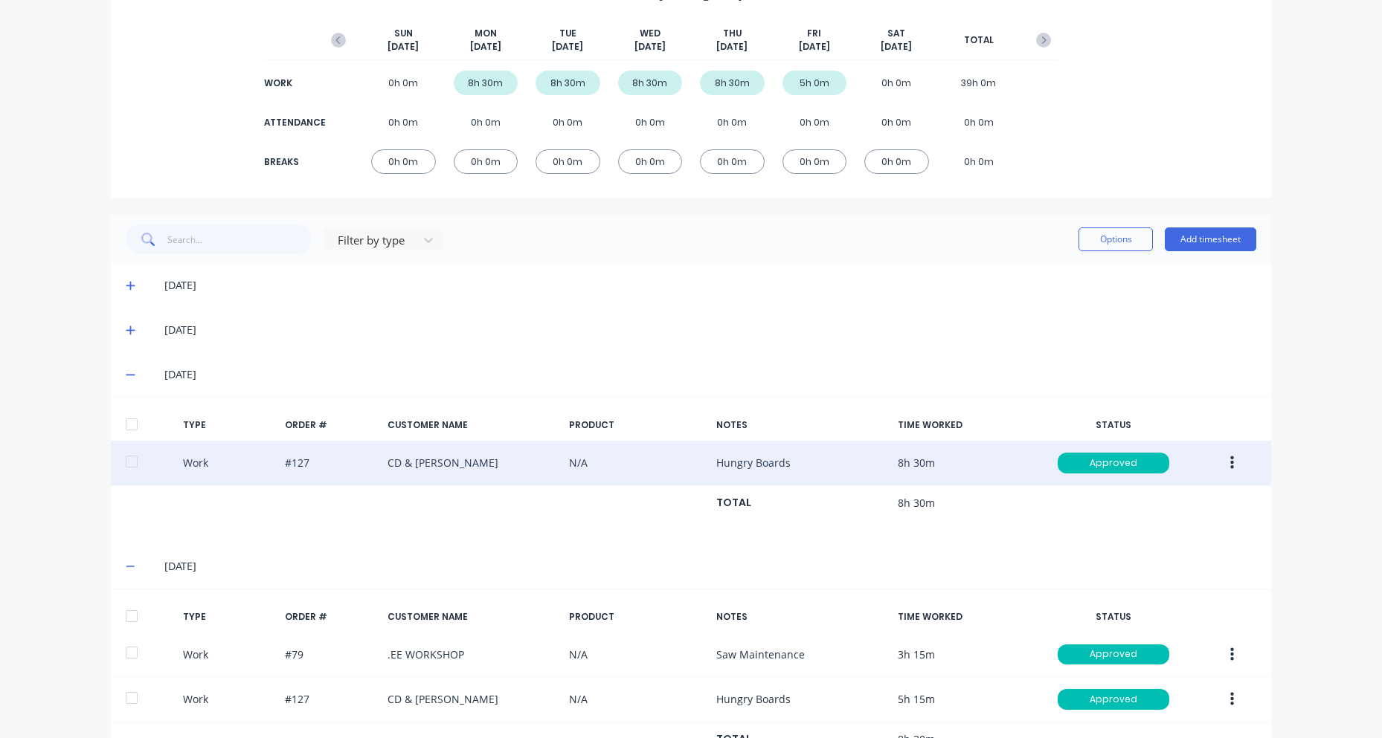
scroll to position [0, 0]
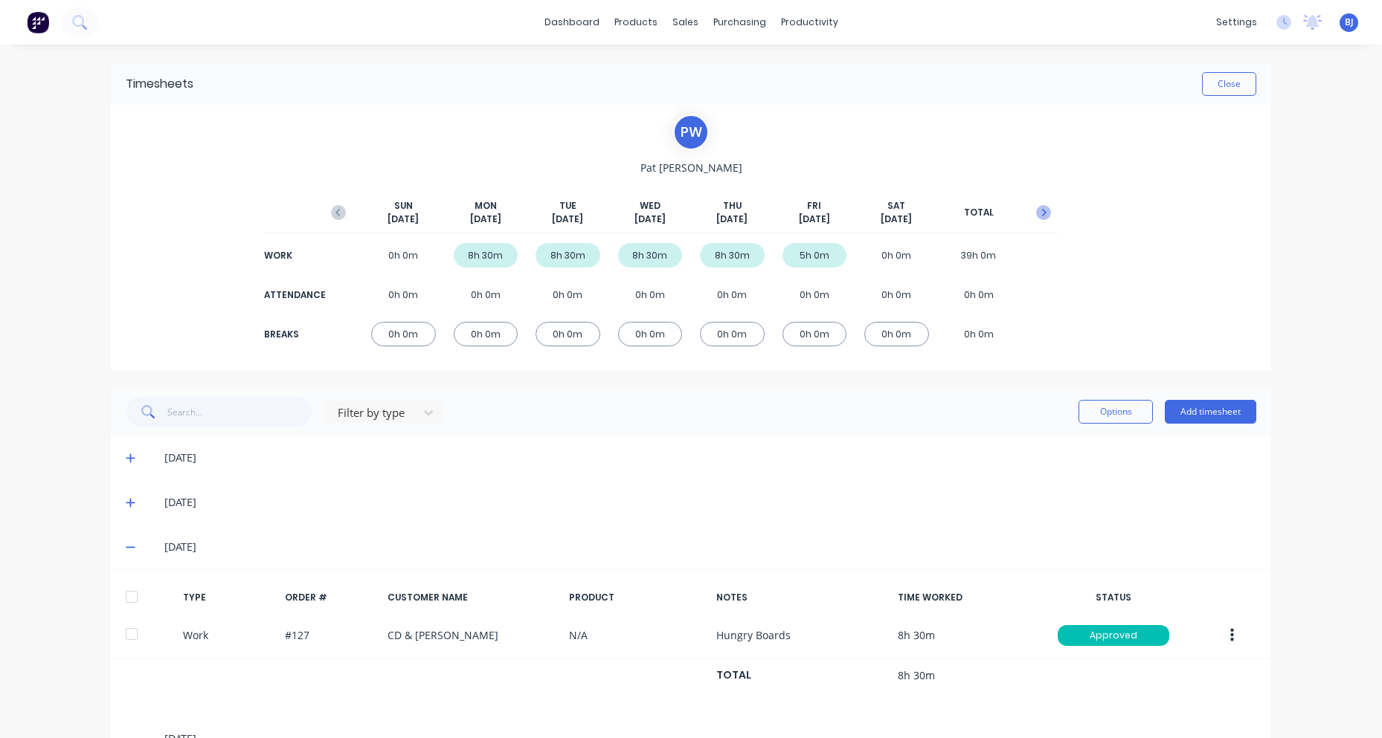
click at [1036, 214] on icon "button" at bounding box center [1043, 212] width 15 height 15
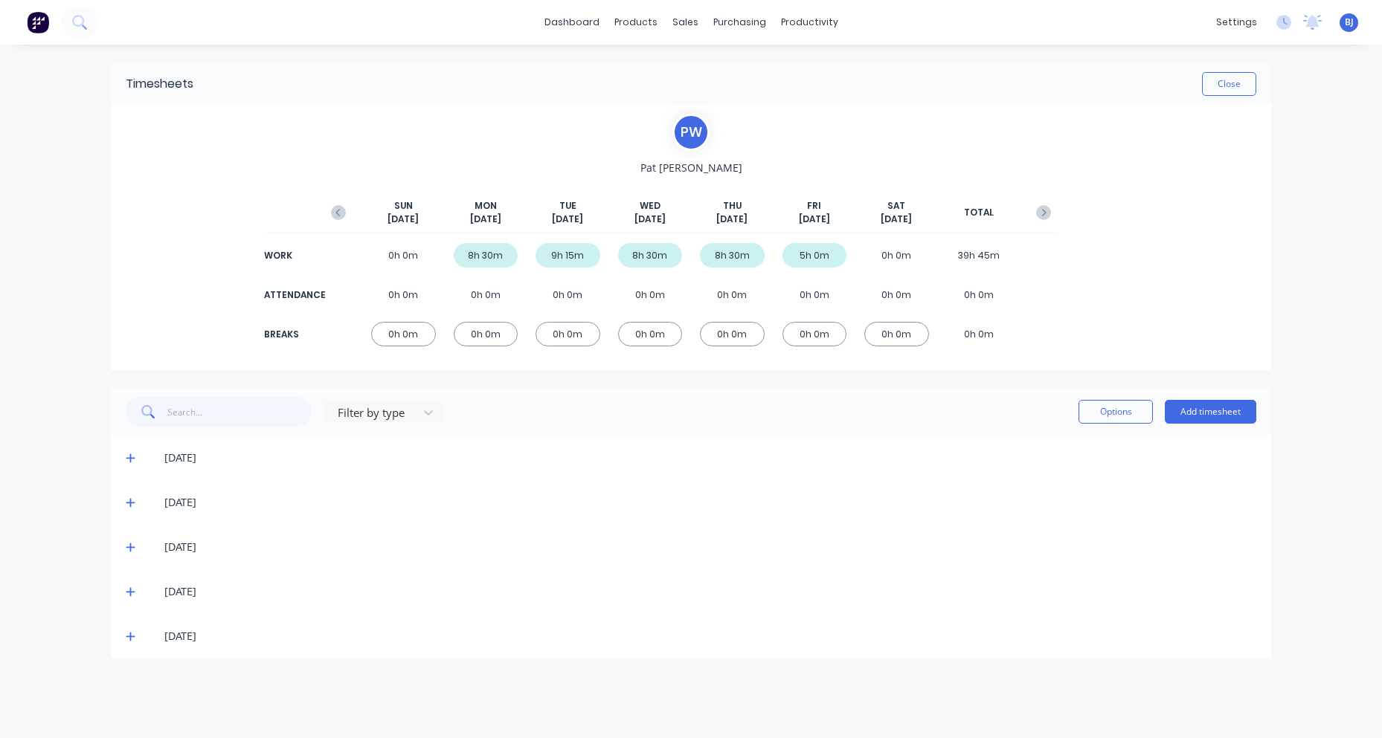
click at [127, 459] on icon at bounding box center [130, 458] width 9 height 9
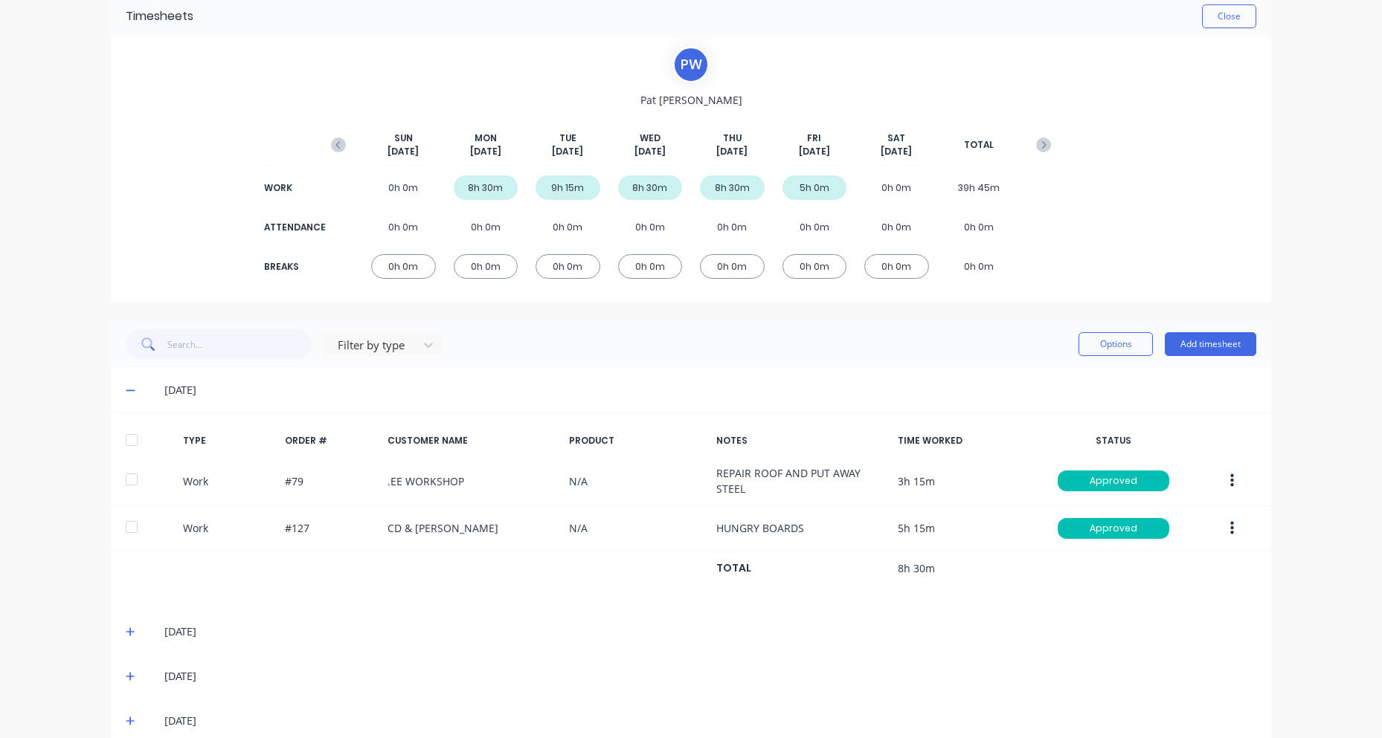
scroll to position [136, 0]
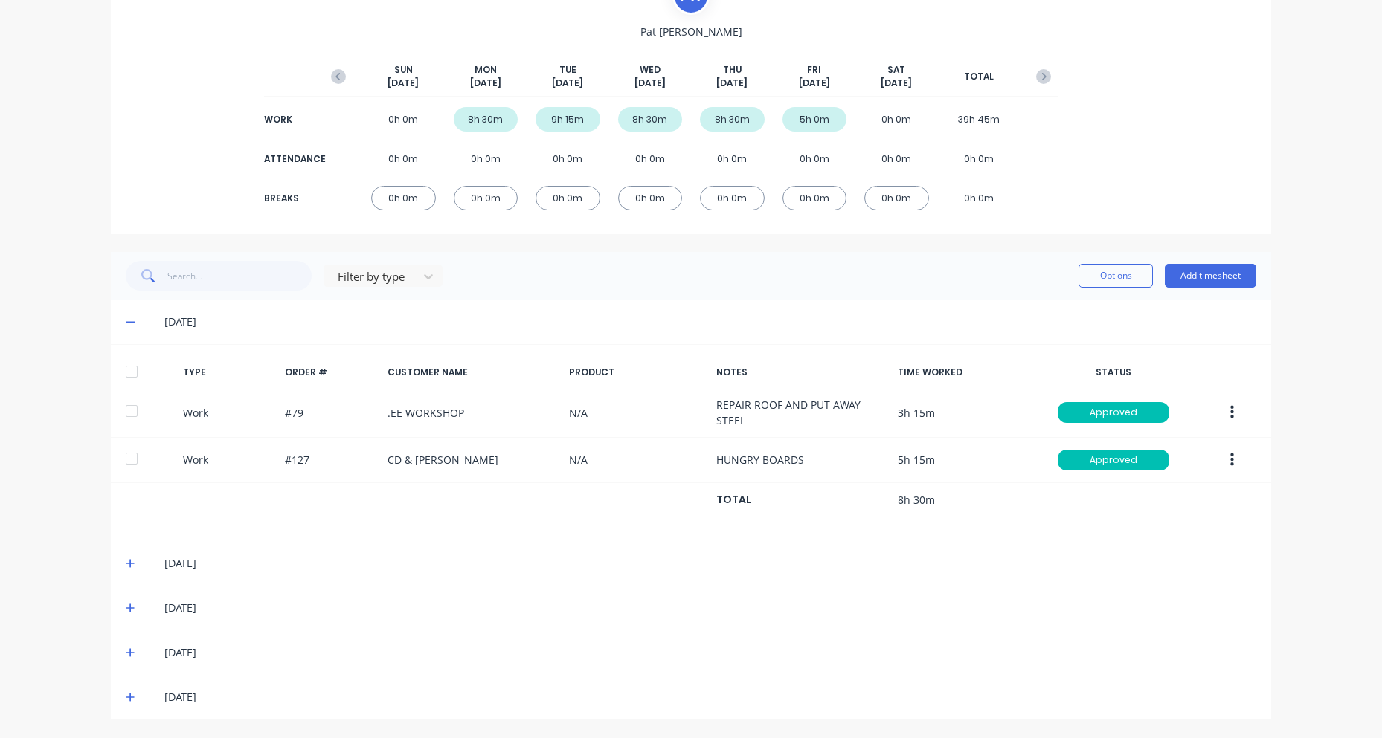
click at [133, 565] on span at bounding box center [133, 563] width 15 height 15
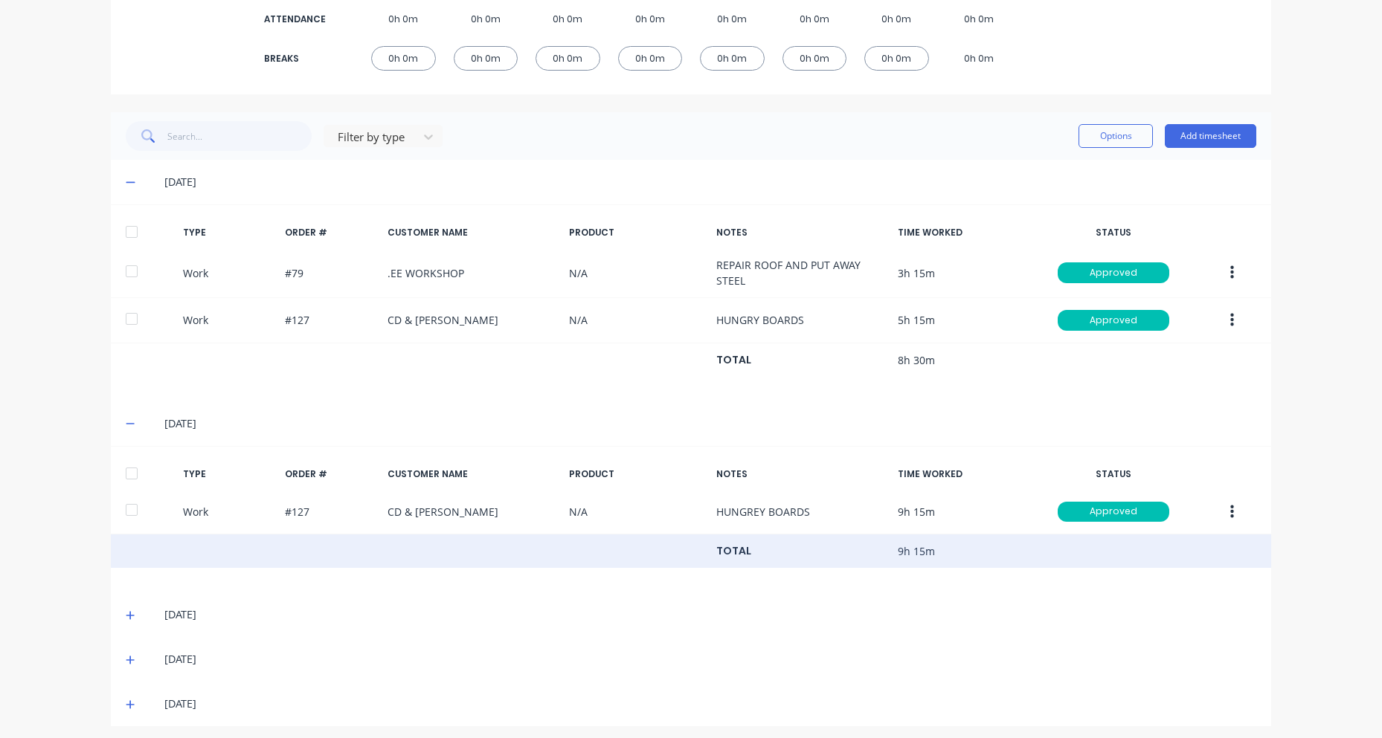
scroll to position [283, 0]
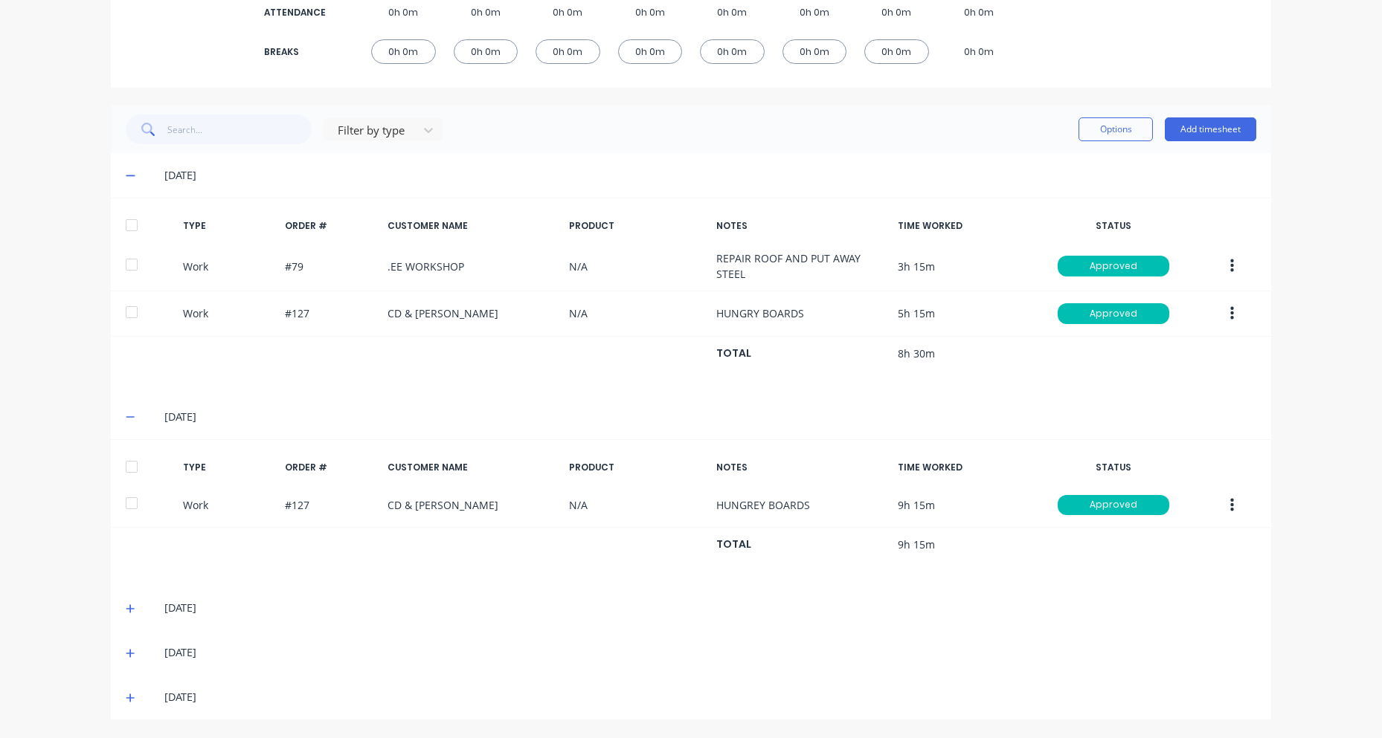
click at [126, 609] on icon at bounding box center [130, 609] width 9 height 9
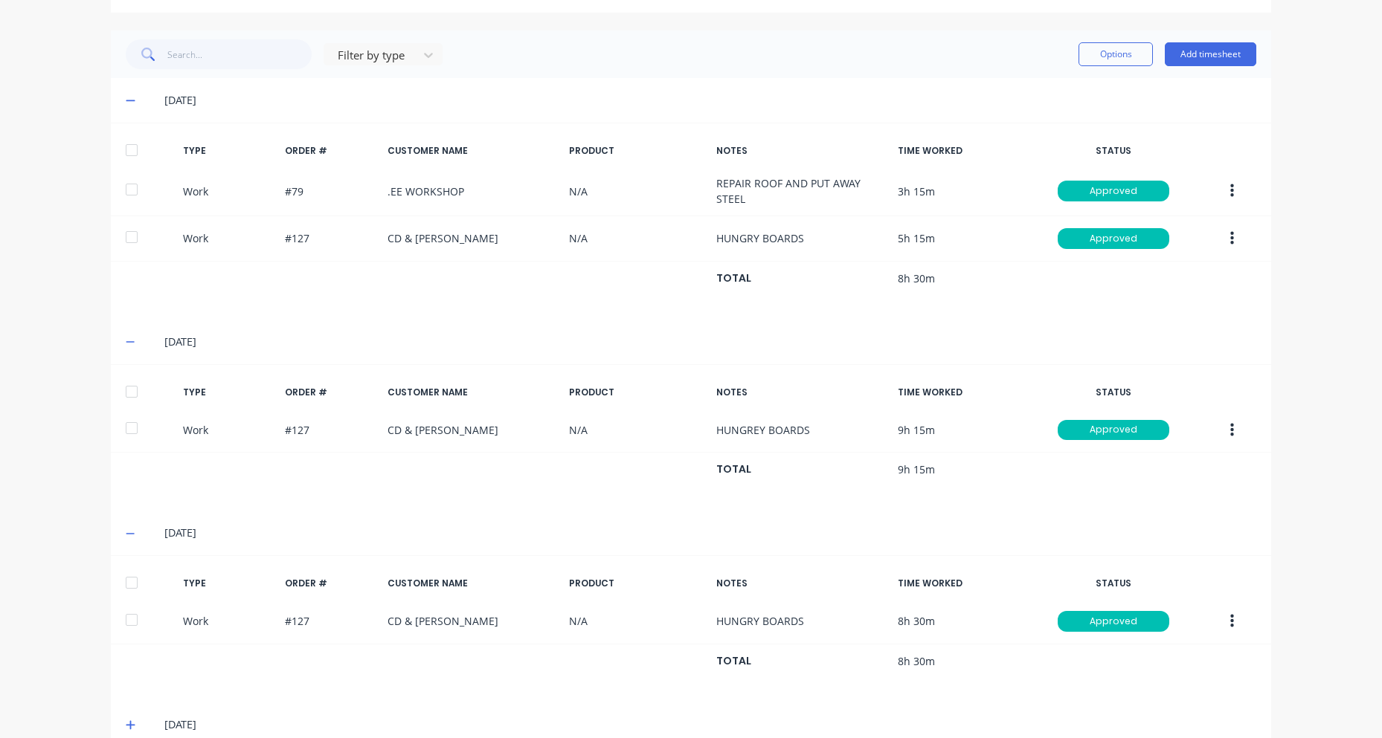
scroll to position [430, 0]
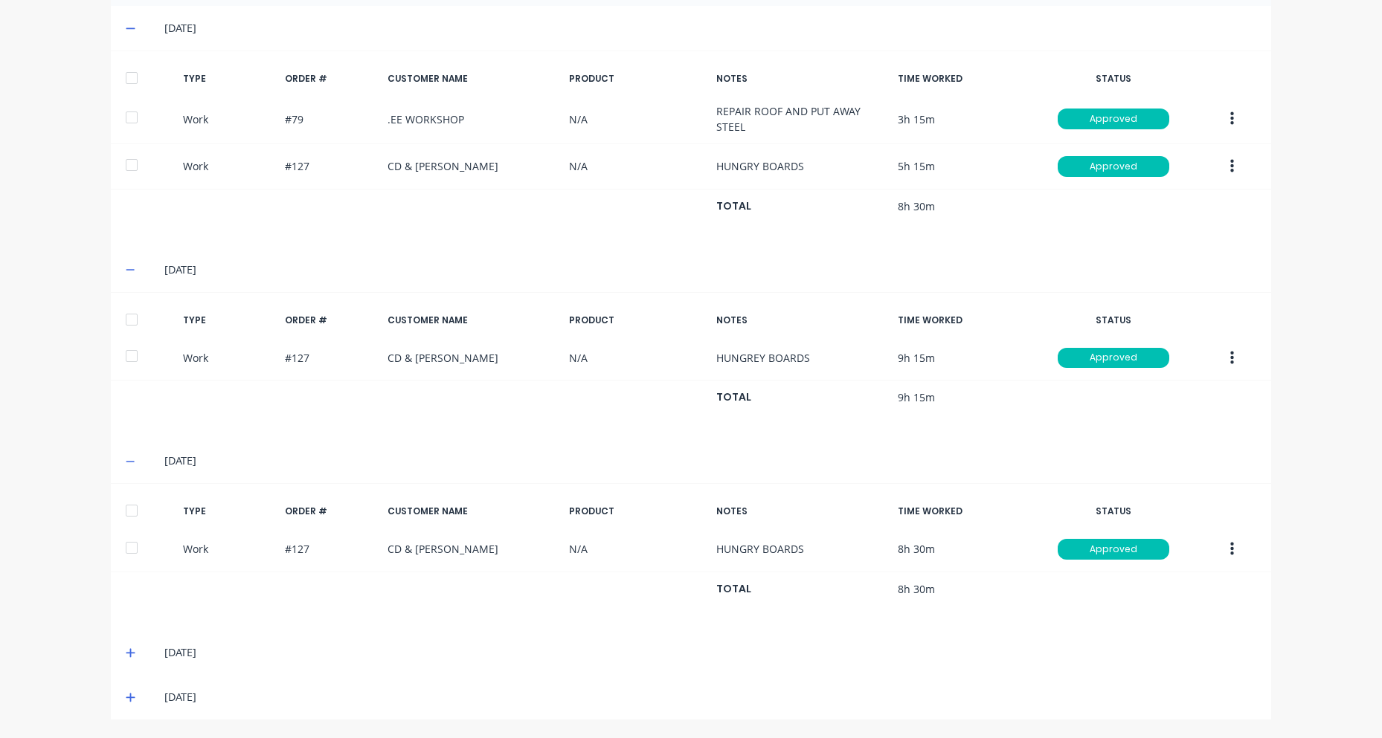
click at [126, 652] on icon at bounding box center [131, 653] width 10 height 10
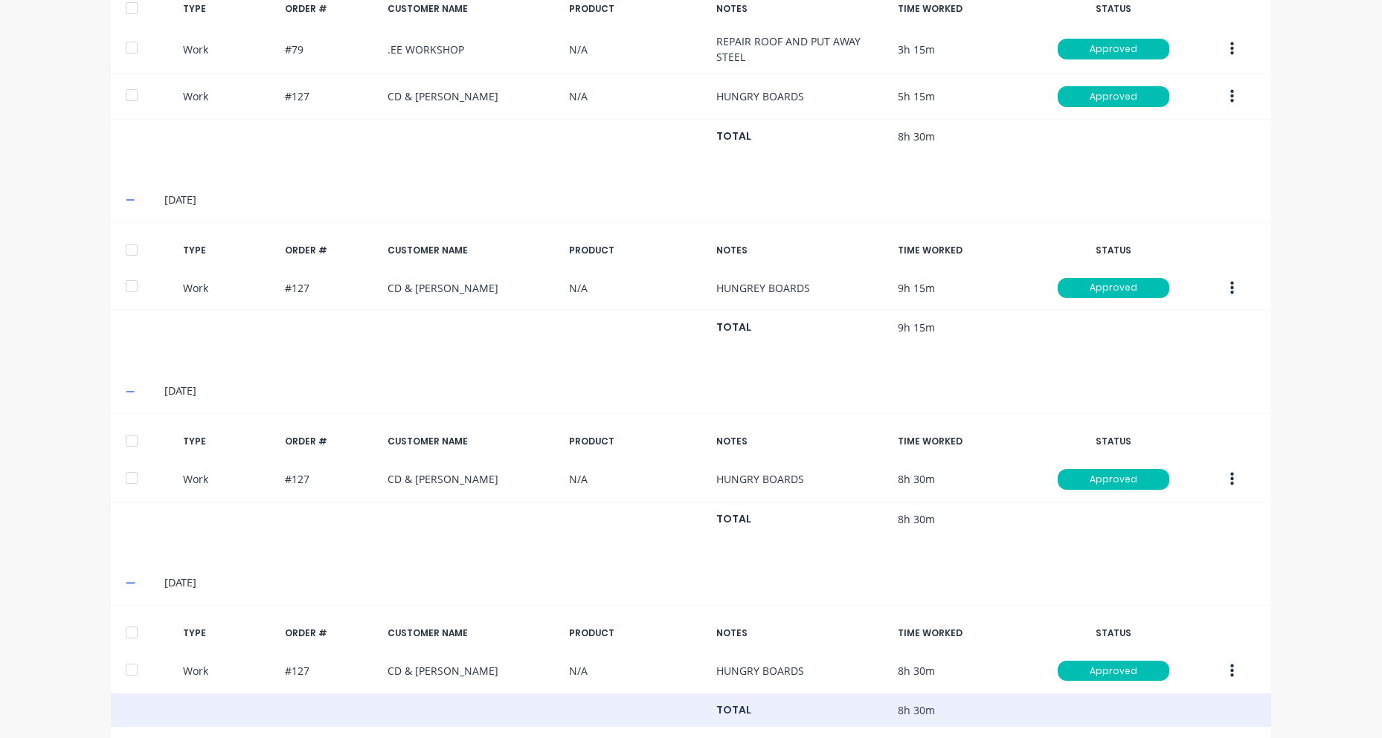
scroll to position [576, 0]
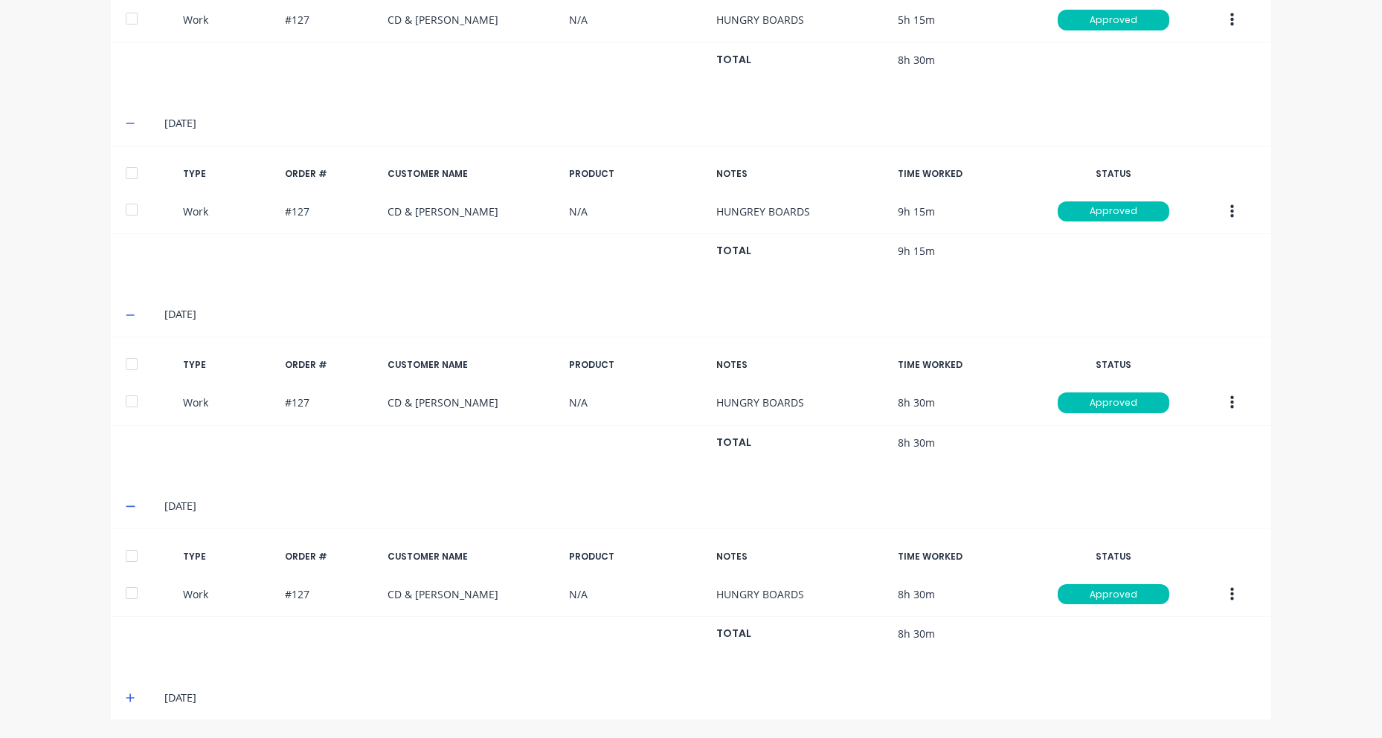
click at [117, 695] on div "[DATE]" at bounding box center [691, 697] width 1160 height 45
click at [126, 696] on icon at bounding box center [130, 698] width 9 height 9
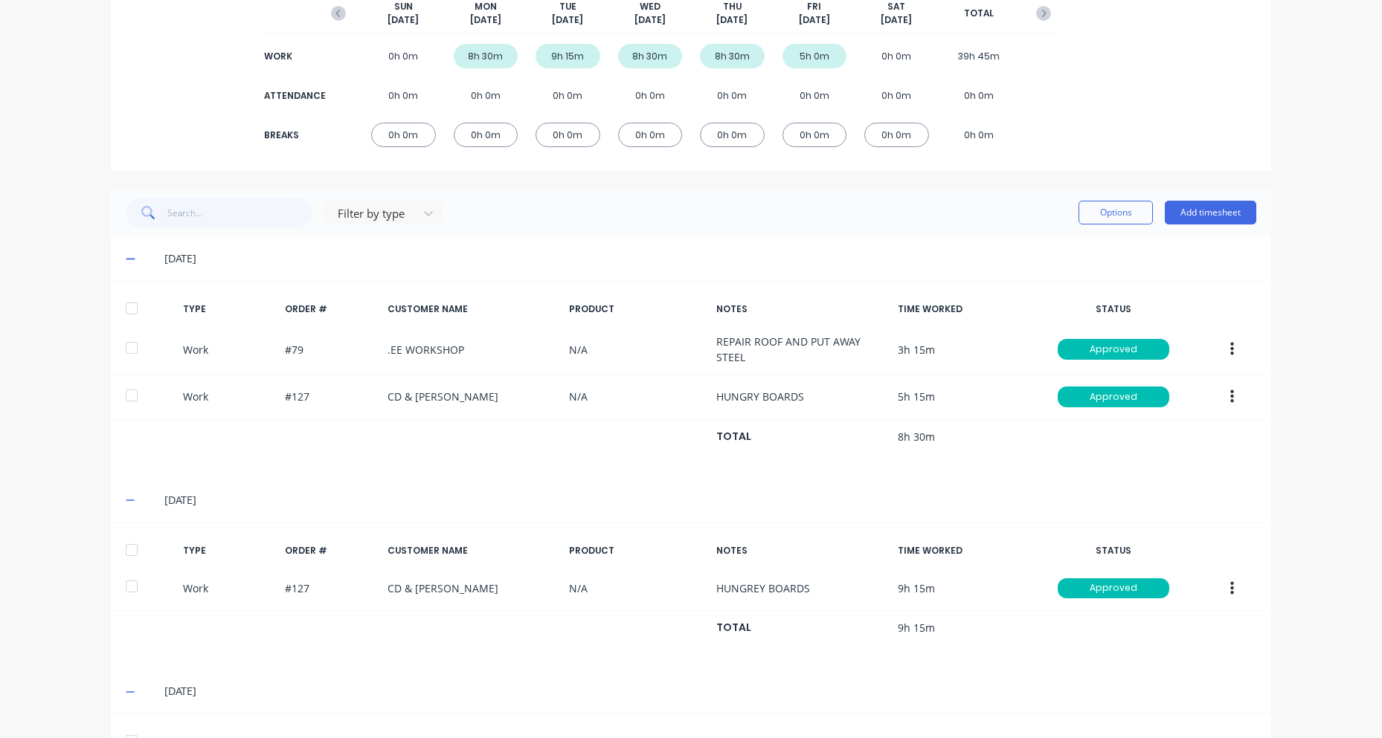
scroll to position [0, 0]
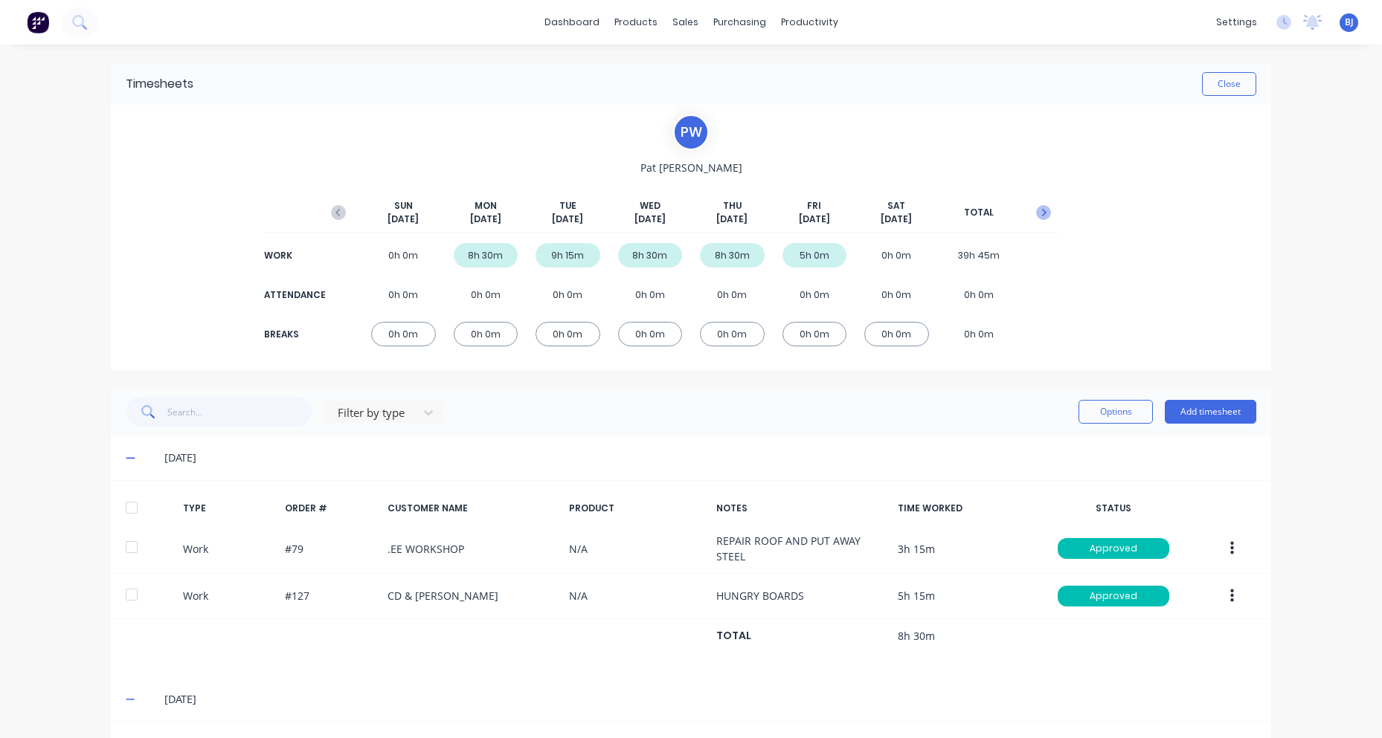
click at [1037, 212] on icon "button" at bounding box center [1043, 212] width 15 height 15
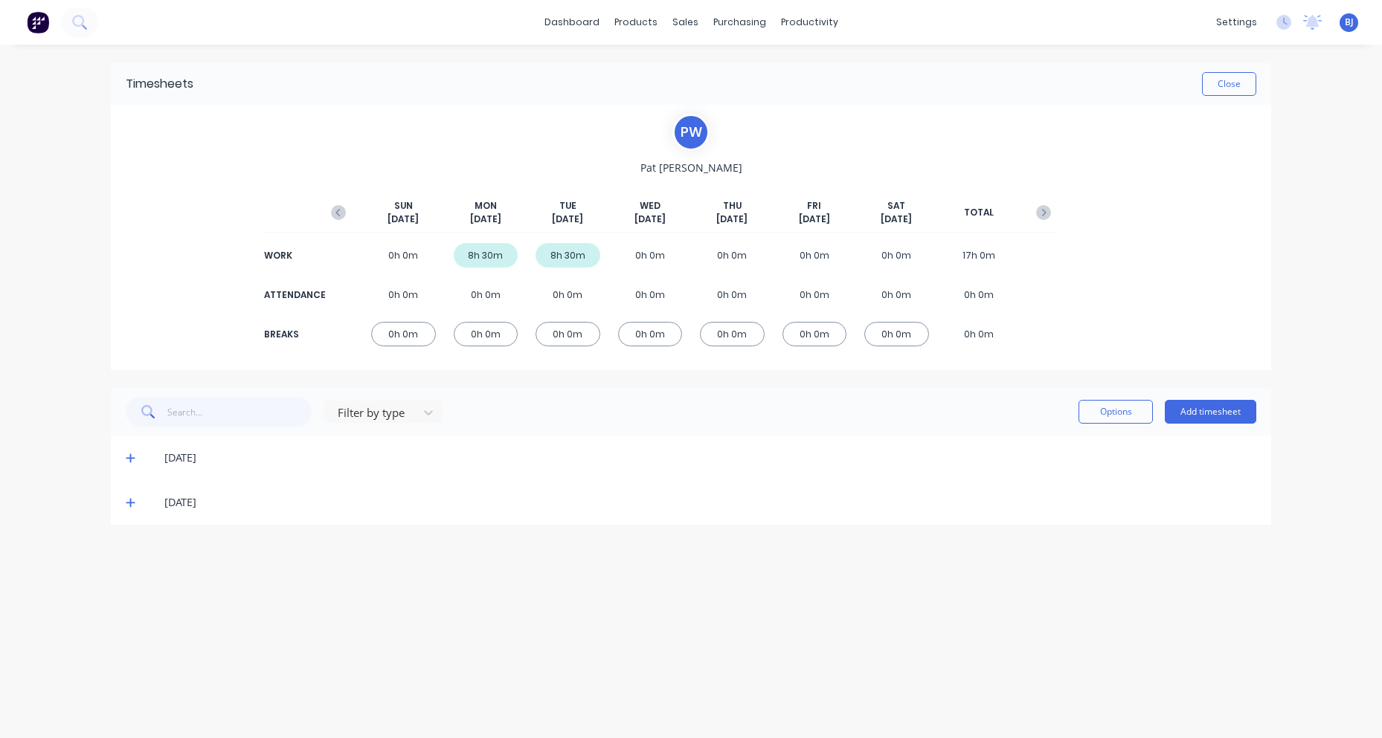
click at [129, 459] on icon at bounding box center [130, 458] width 9 height 9
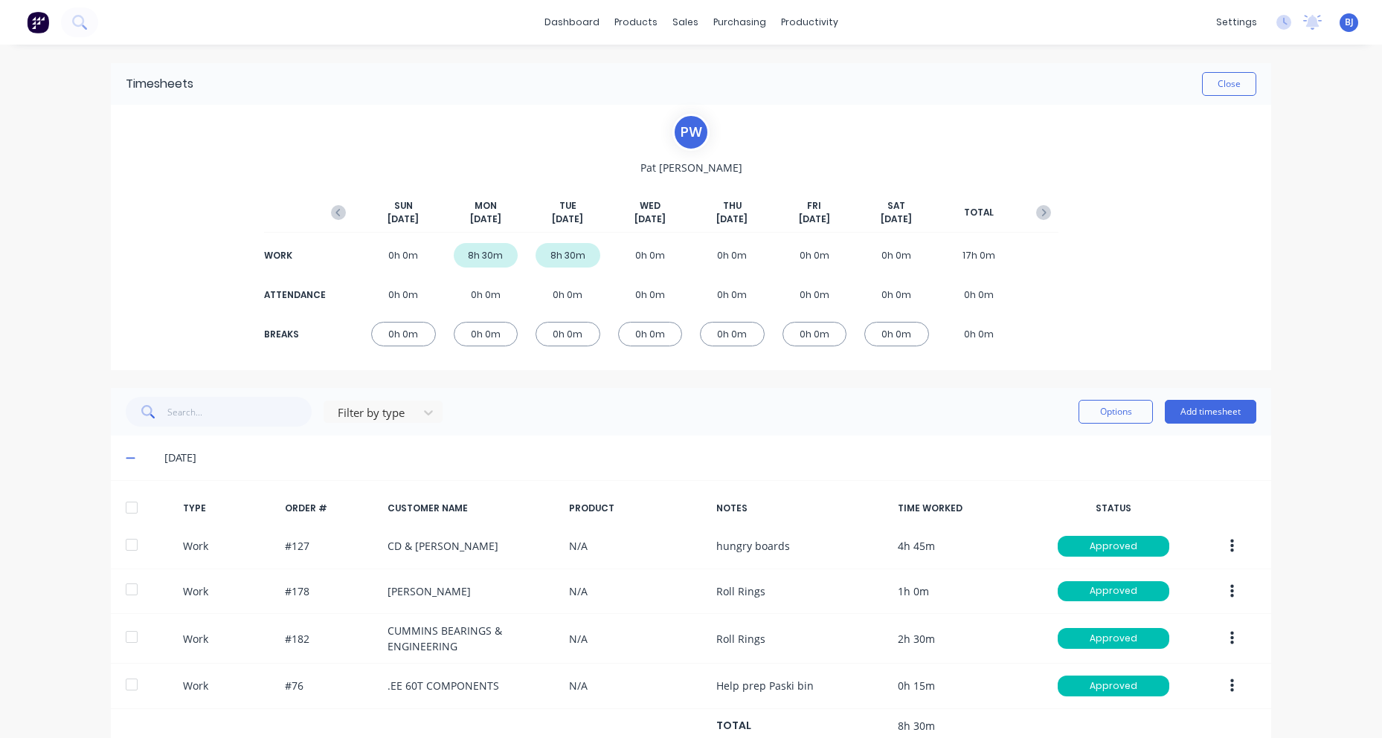
scroll to position [92, 0]
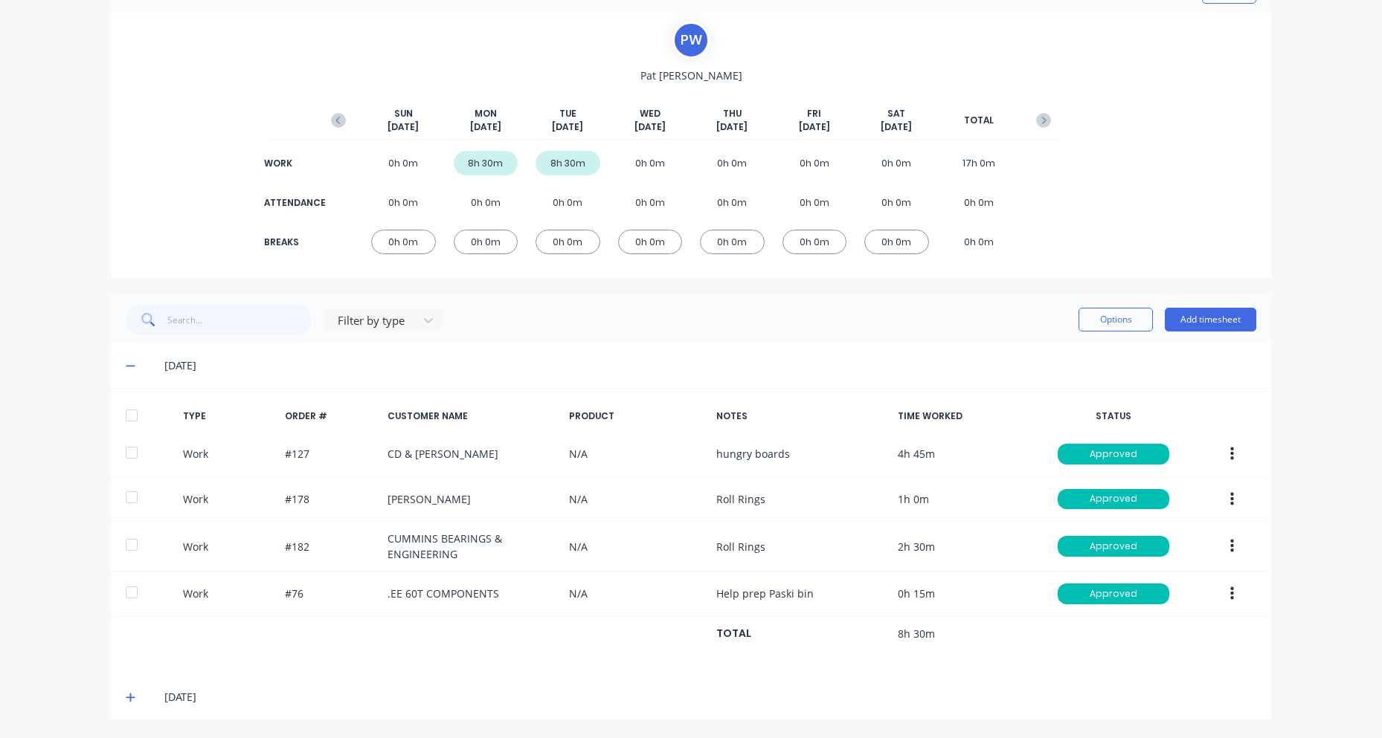
click at [128, 698] on icon at bounding box center [130, 698] width 9 height 9
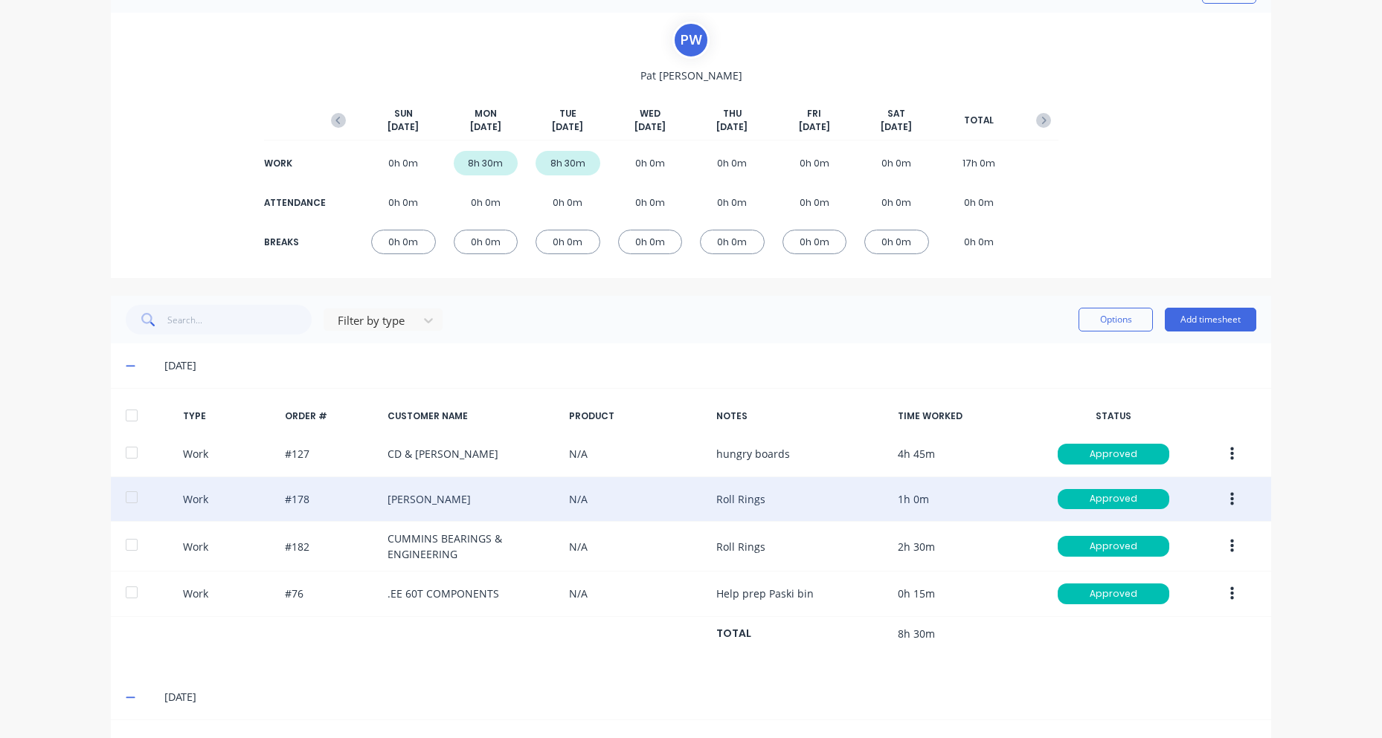
scroll to position [239, 0]
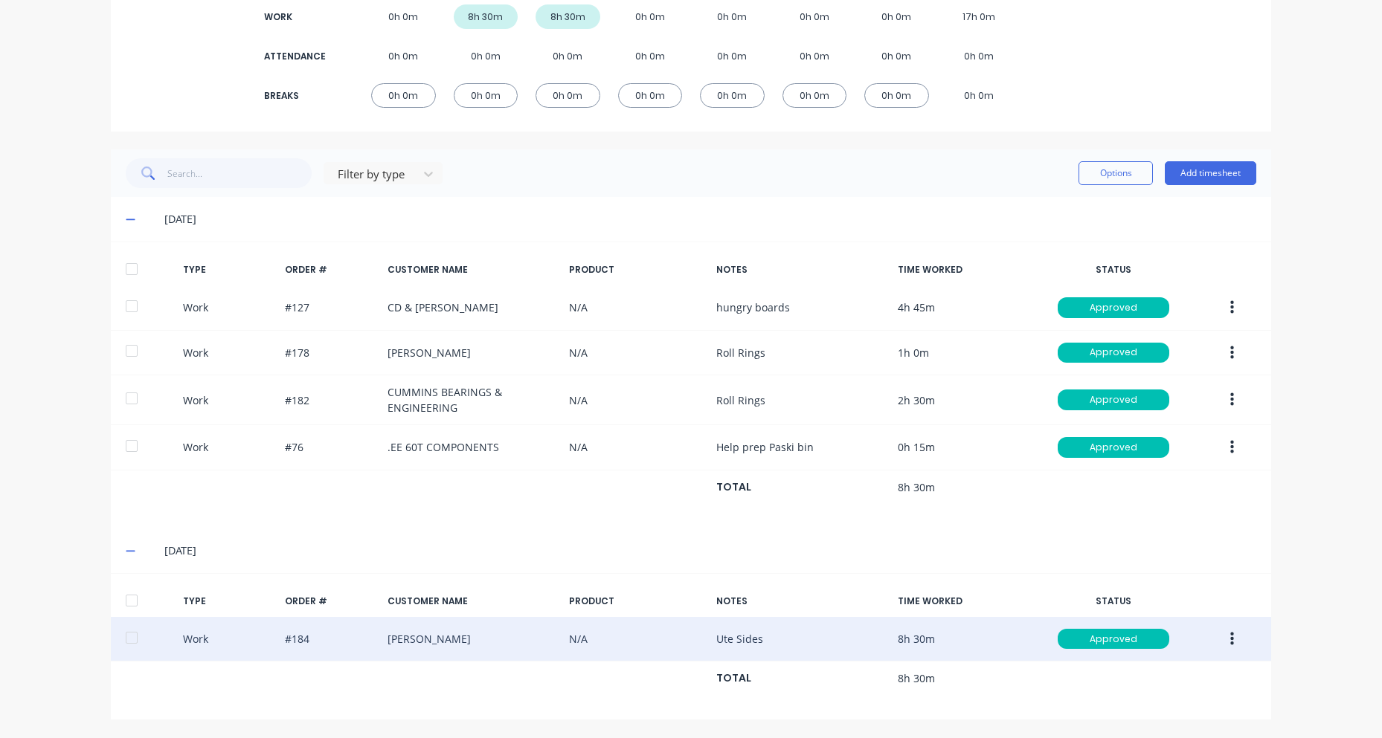
click at [1223, 640] on button "button" at bounding box center [1231, 639] width 35 height 27
click at [1130, 584] on div "Edit" at bounding box center [1178, 584] width 115 height 22
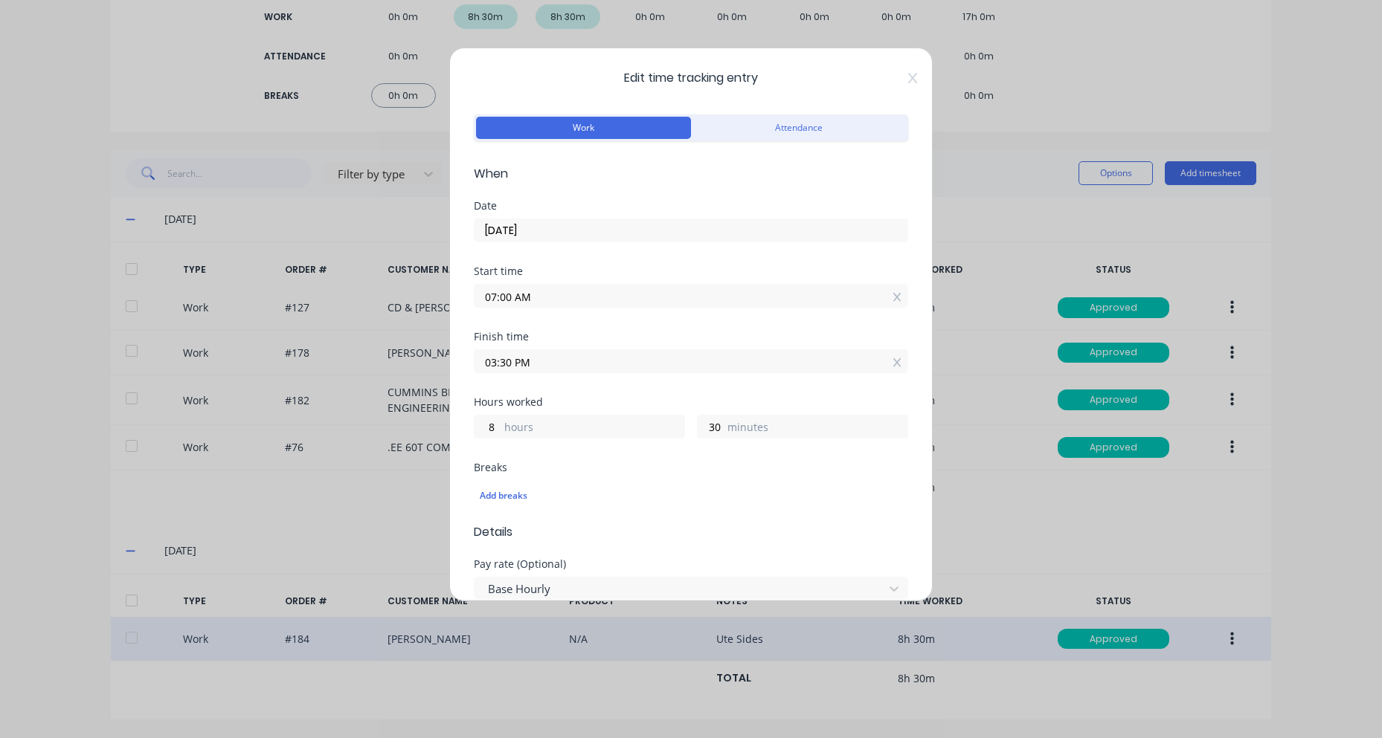
click at [496, 364] on input "03:30 PM" at bounding box center [690, 361] width 433 height 22
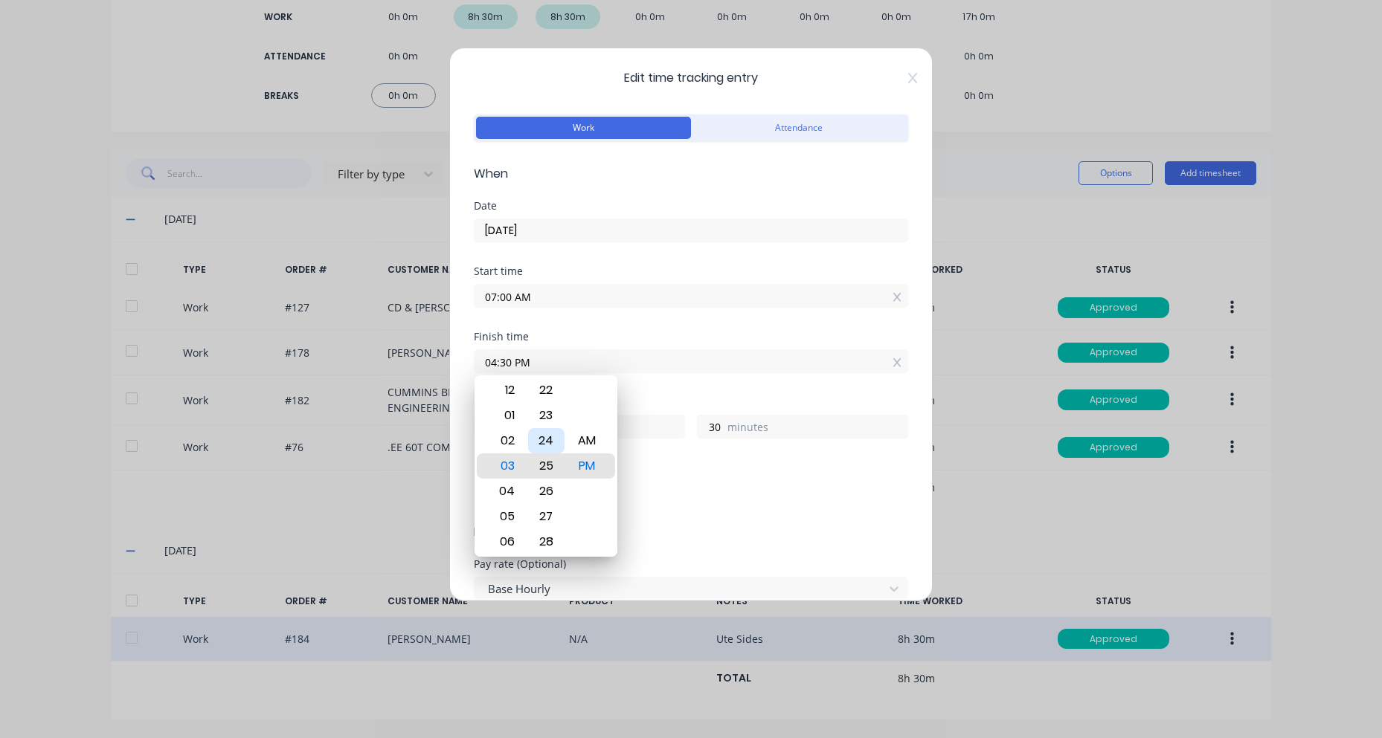
type input "03:25 PM"
type input "25"
drag, startPoint x: 552, startPoint y: 431, endPoint x: 587, endPoint y: 419, distance: 36.7
type input "03:22 PM"
type input "22"
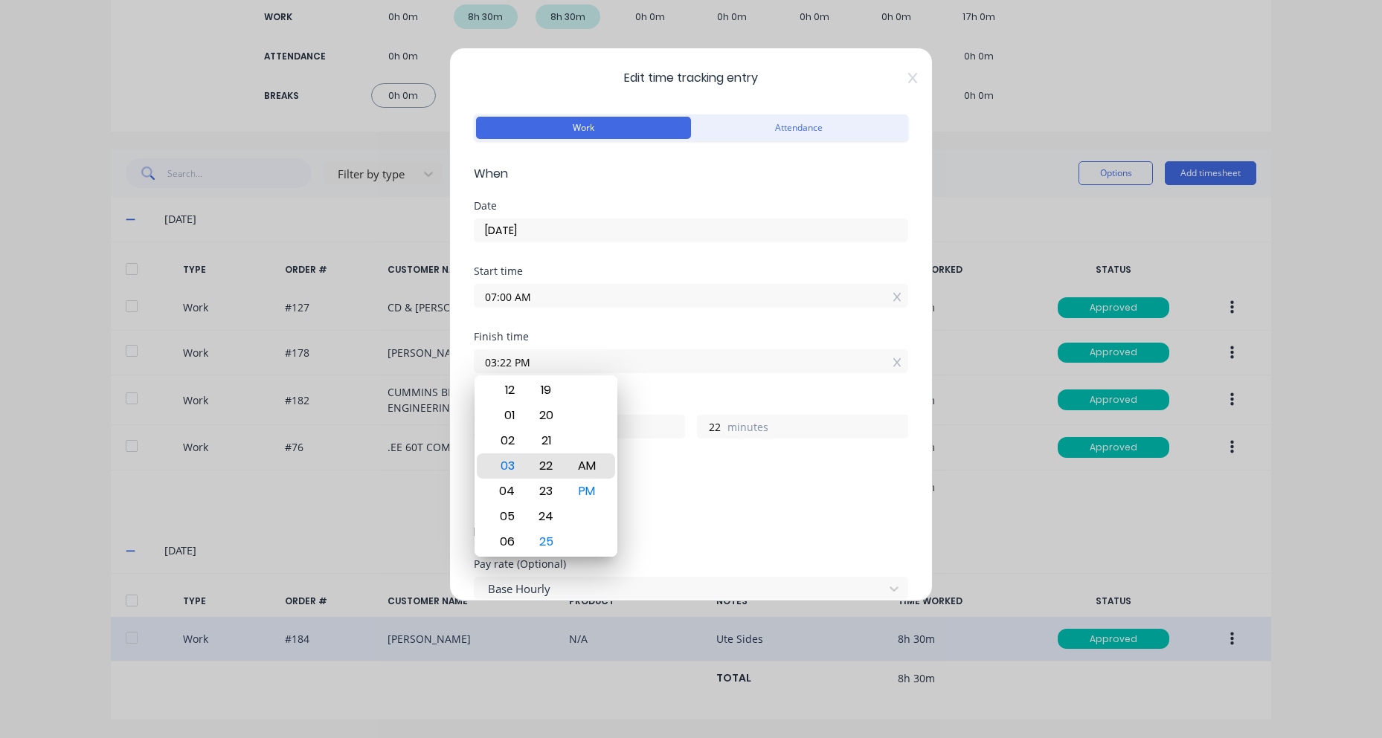
type input "03:22 AM"
type input "20"
type input "03:17 AM"
type input "17"
type input "03:11 AM"
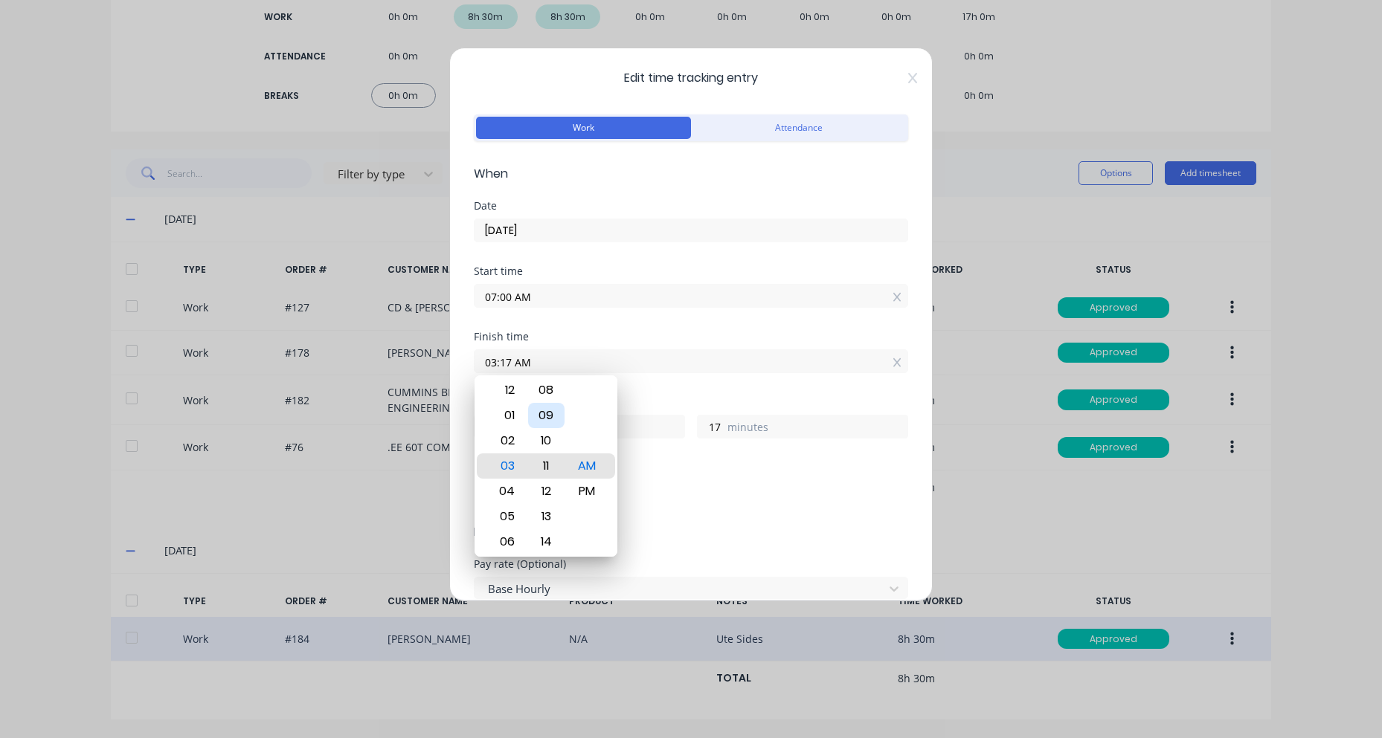
type input "11"
type input "03:06 AM"
type input "6"
type input "03:00 AM"
type input "0"
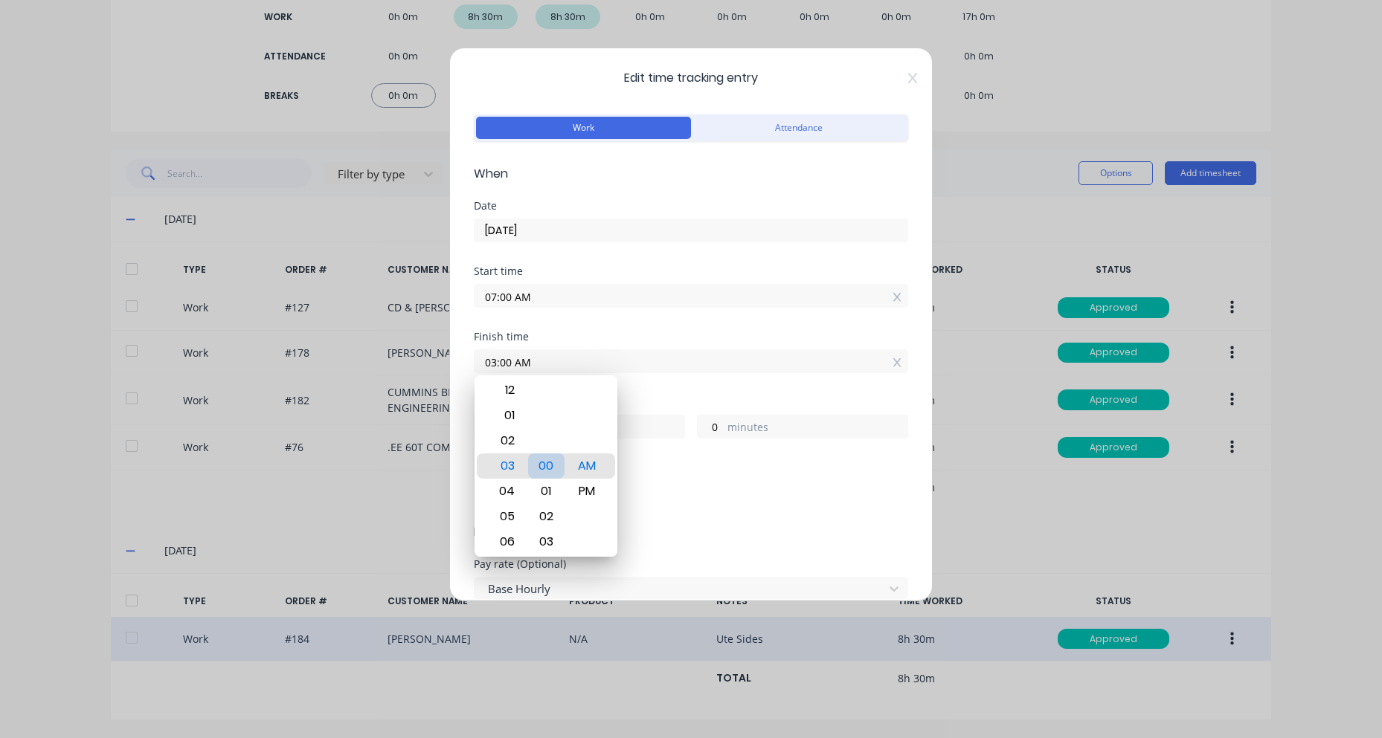
click at [552, 461] on div "00" at bounding box center [546, 466] width 36 height 25
click at [508, 492] on div "04" at bounding box center [505, 491] width 36 height 25
type input "04:00 AM"
type input "21"
click at [586, 486] on div "PM" at bounding box center [587, 491] width 36 height 25
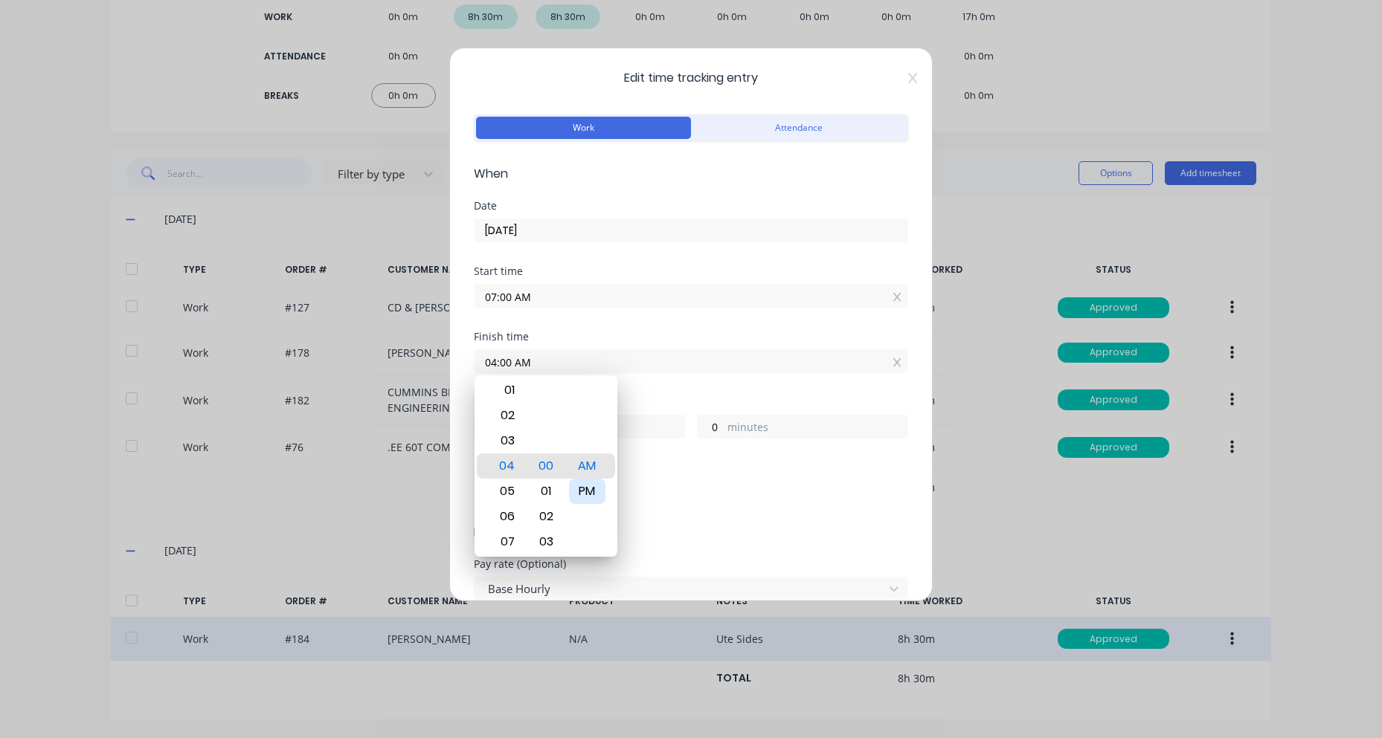
type input "04:00 PM"
type input "9"
click at [764, 453] on div "Hours worked 9 hours 0 minutes" at bounding box center [691, 429] width 434 height 65
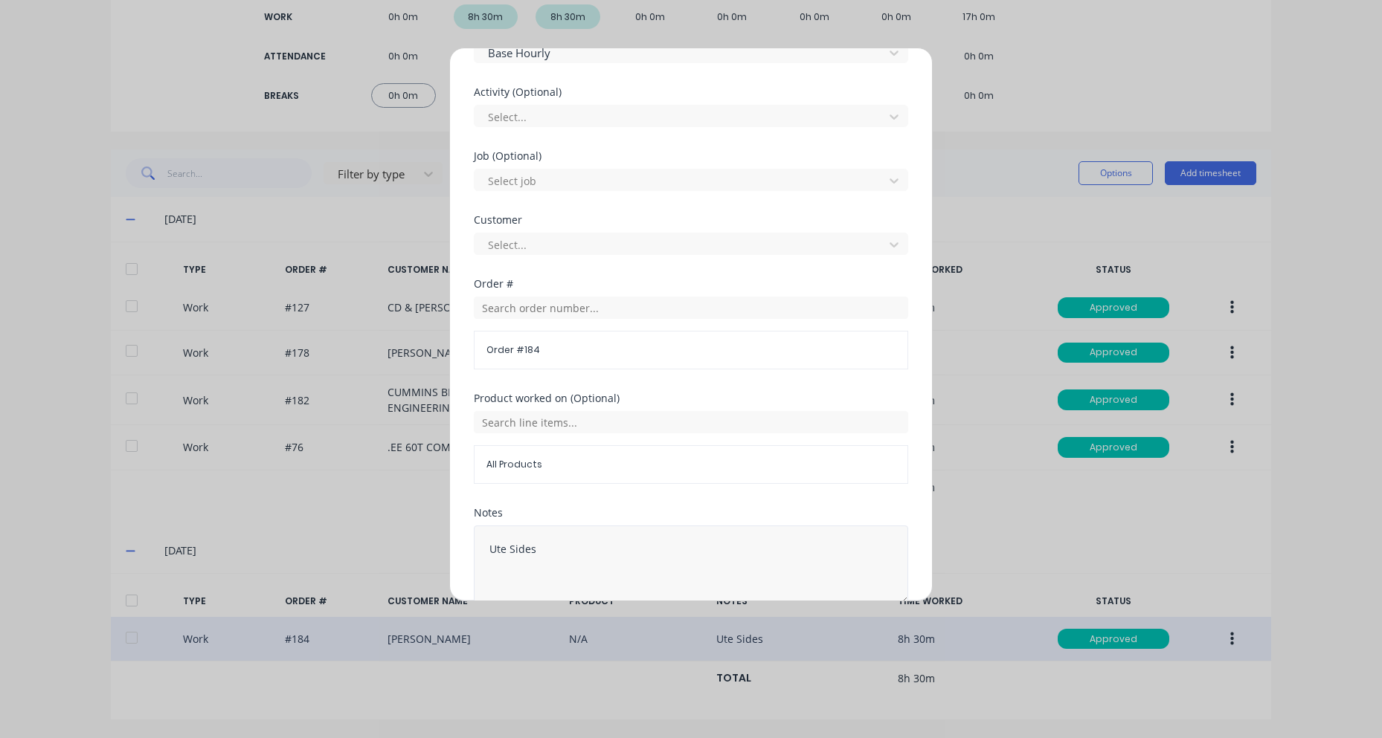
scroll to position [608, 0]
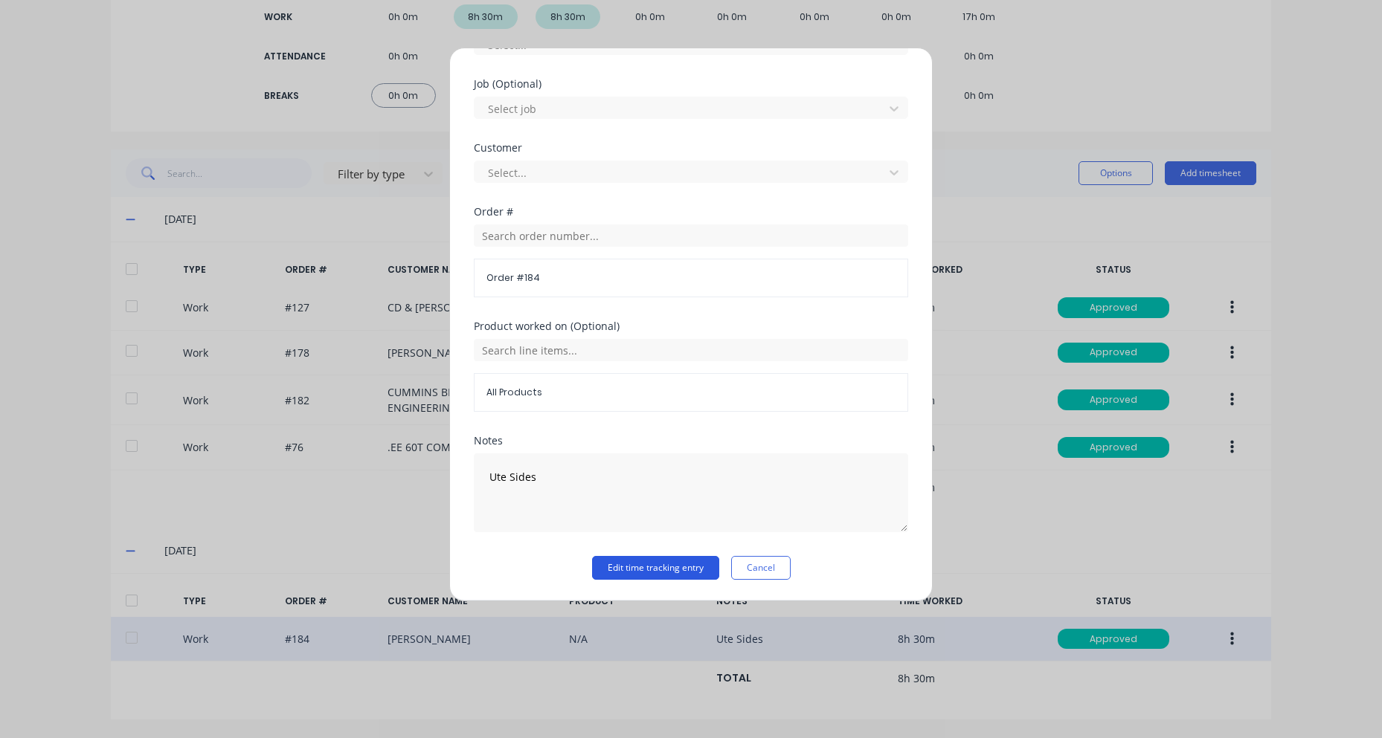
click at [664, 569] on button "Edit time tracking entry" at bounding box center [655, 568] width 127 height 24
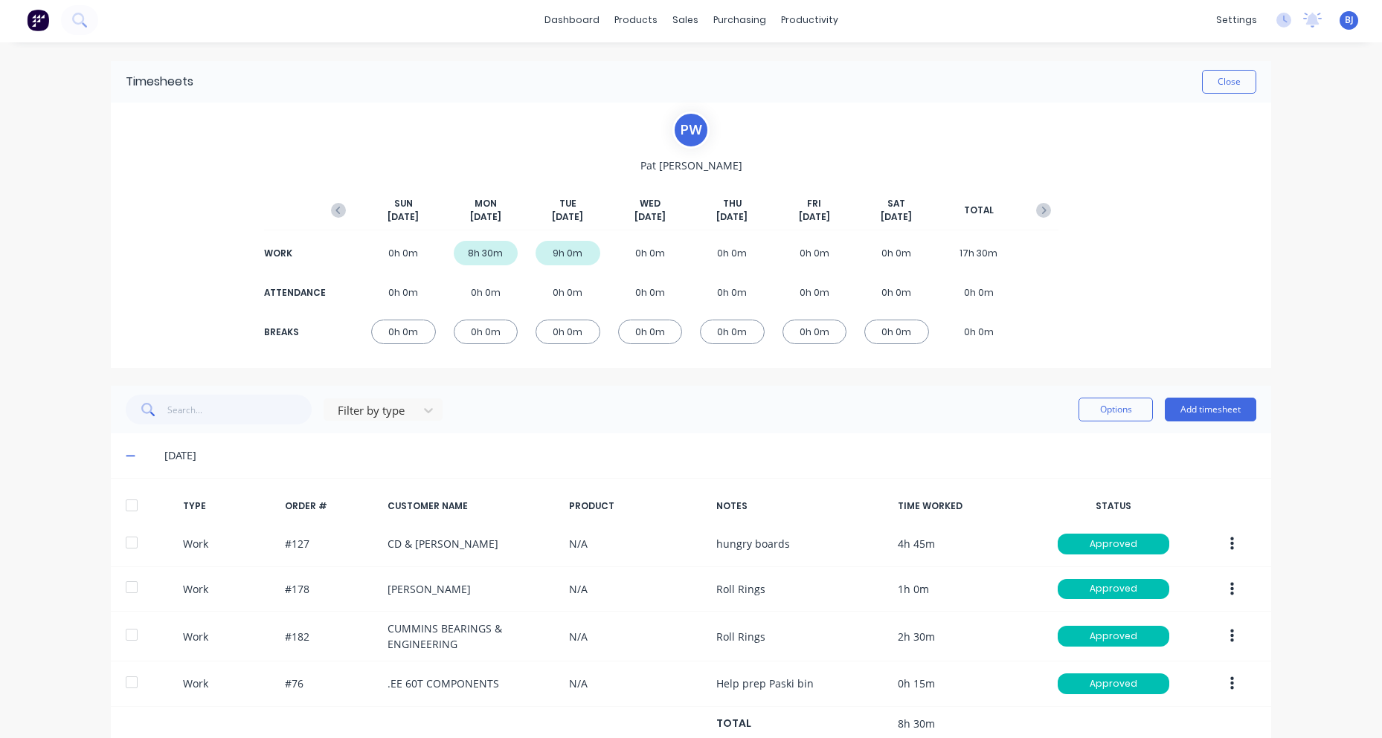
scroll to position [0, 0]
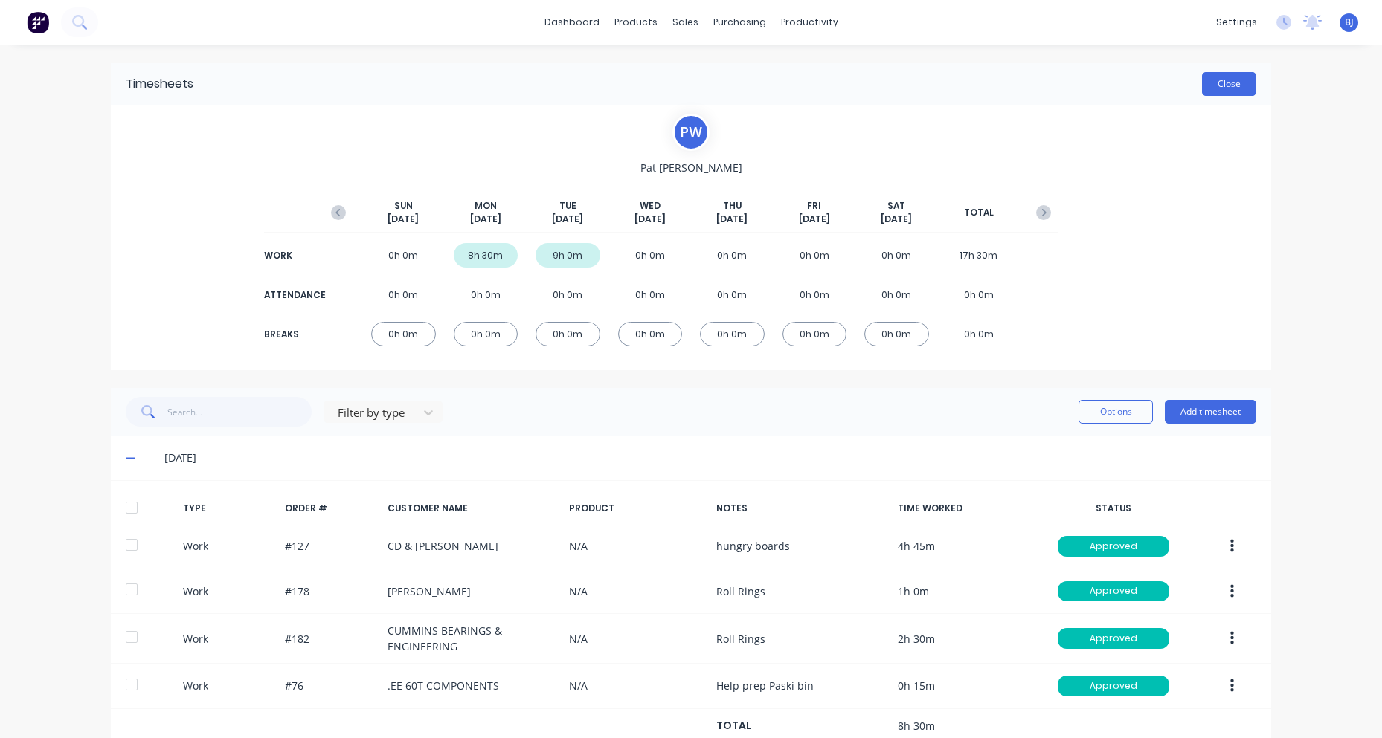
click at [1234, 86] on button "Close" at bounding box center [1229, 84] width 54 height 24
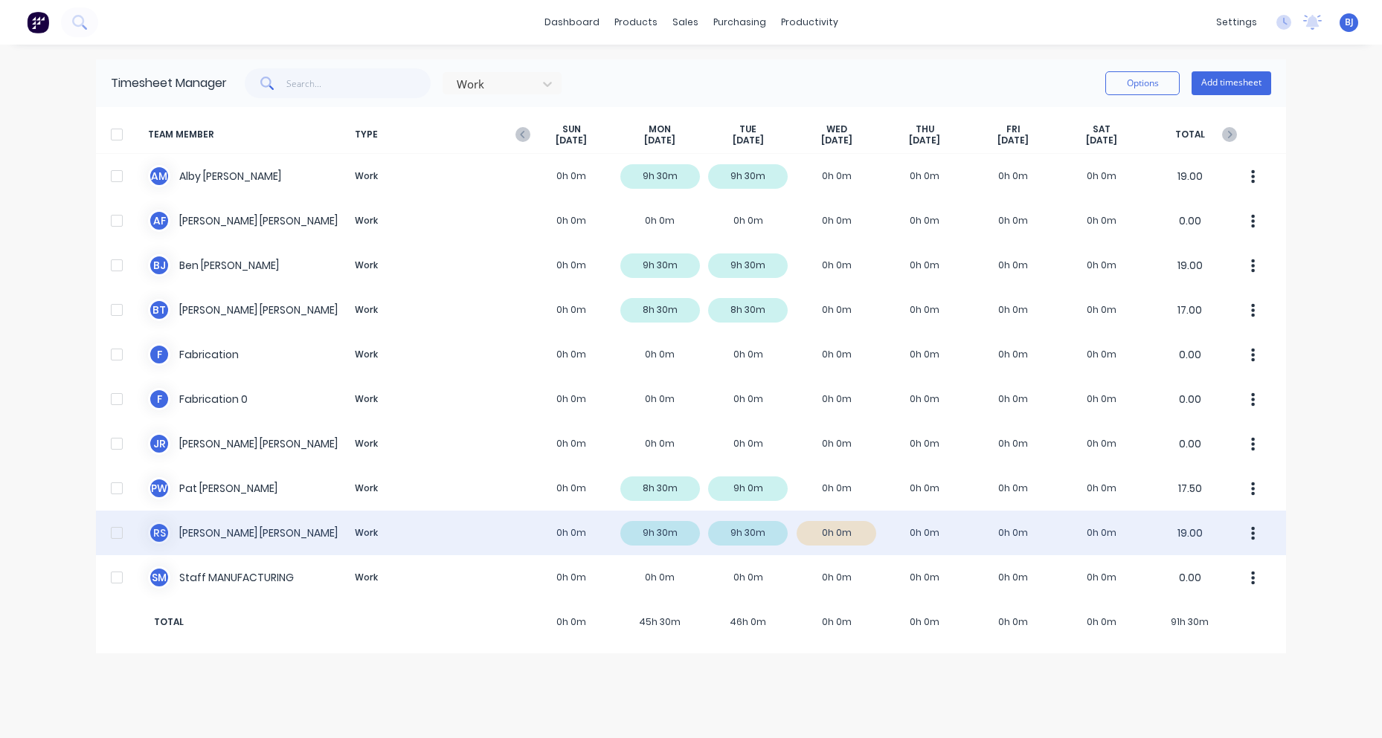
click at [222, 528] on div "R S [PERSON_NAME] Work 0h 0m 9h 30m 9h 30m 0h 0m 0h 0m 0h 0m 0h 0m 19.00" at bounding box center [691, 533] width 1190 height 45
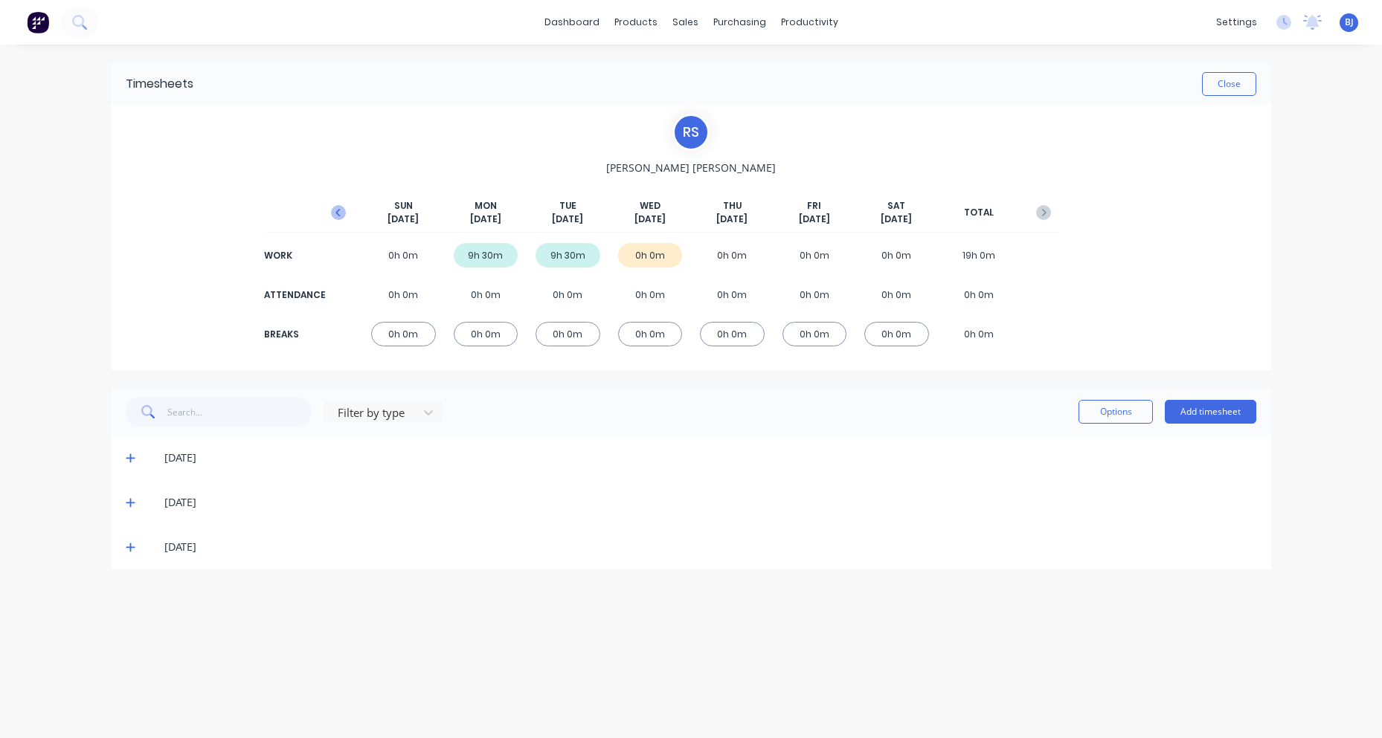
click at [341, 210] on icon "button" at bounding box center [338, 212] width 15 height 15
click at [128, 551] on icon at bounding box center [131, 547] width 10 height 10
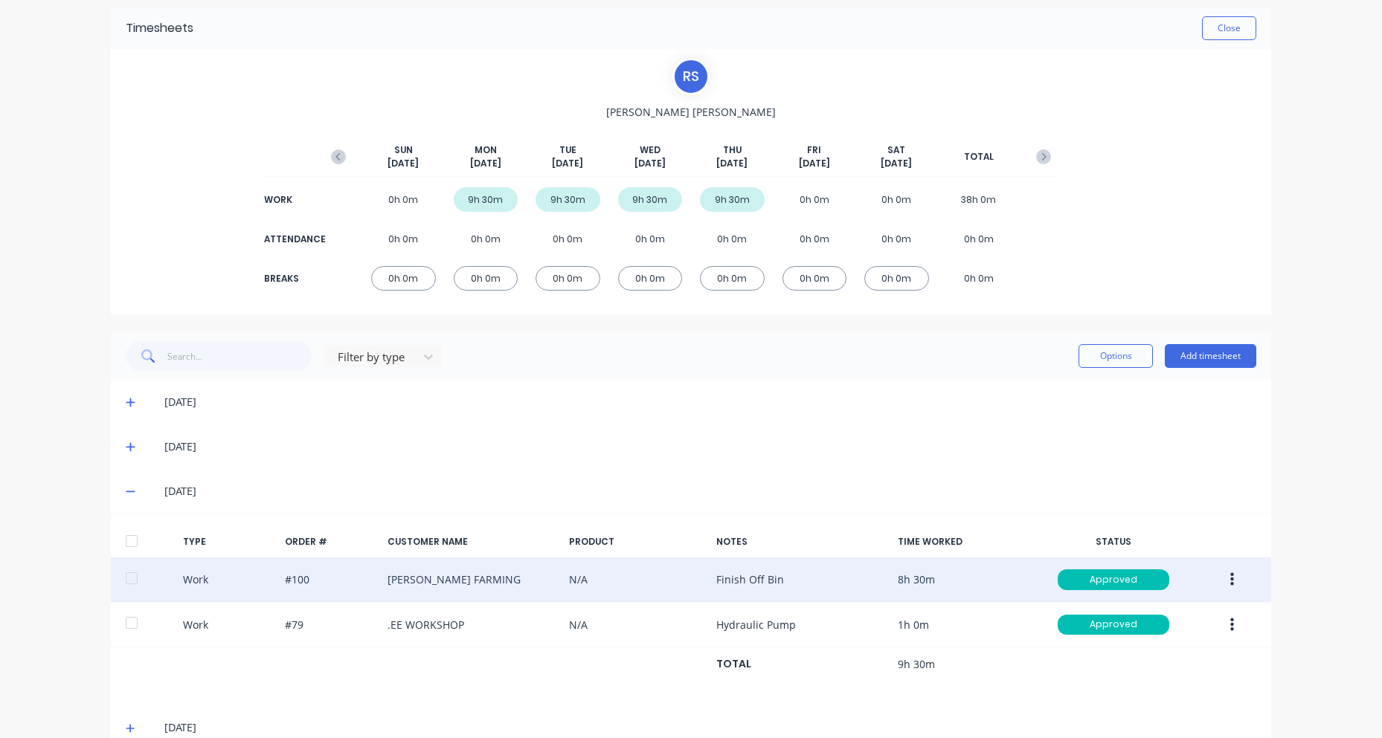
scroll to position [86, 0]
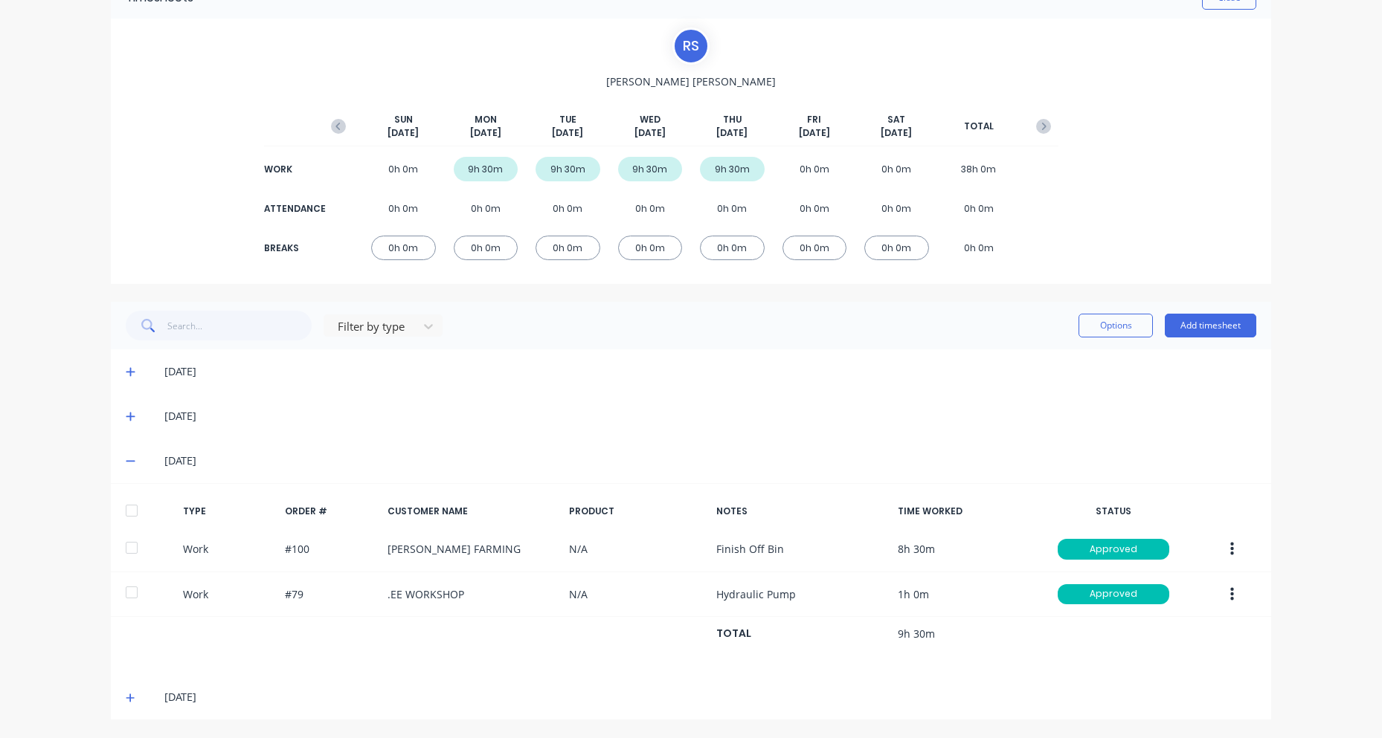
click at [126, 697] on icon at bounding box center [131, 698] width 10 height 10
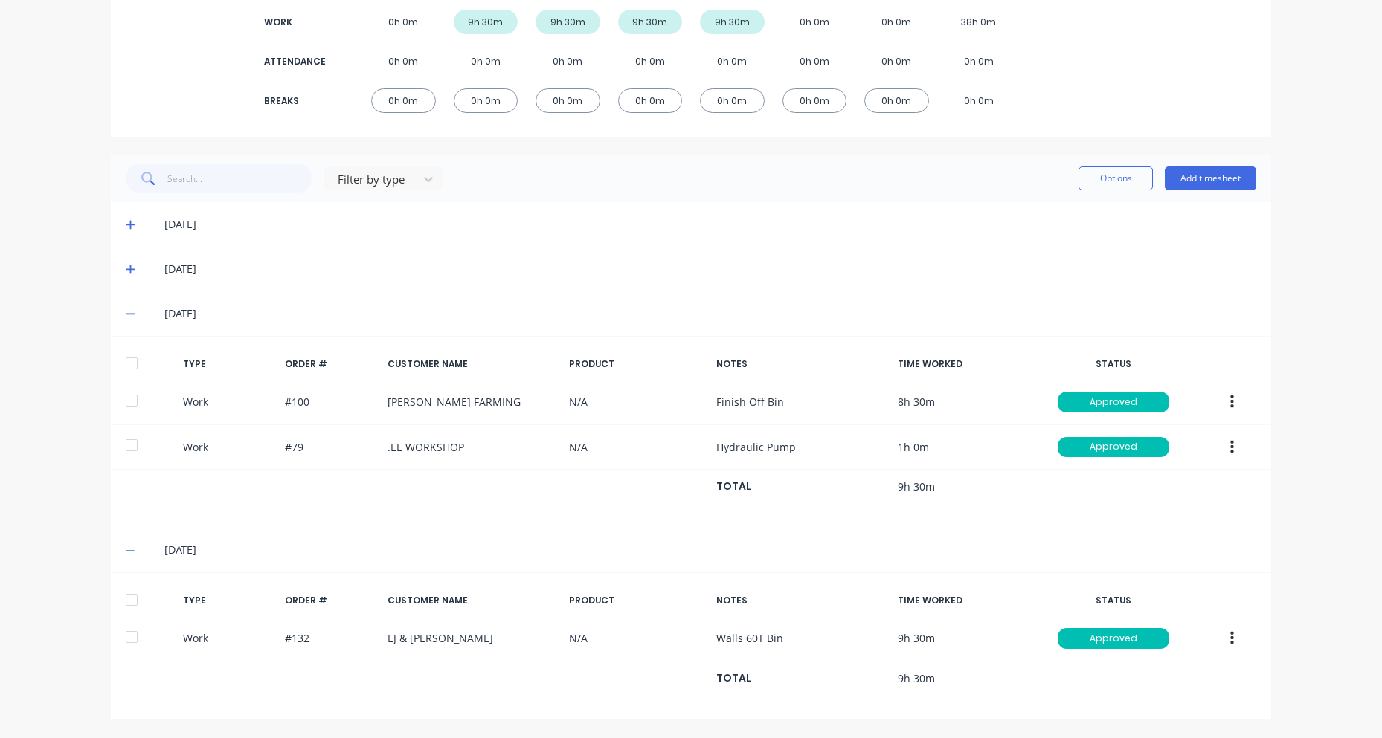
scroll to position [10, 0]
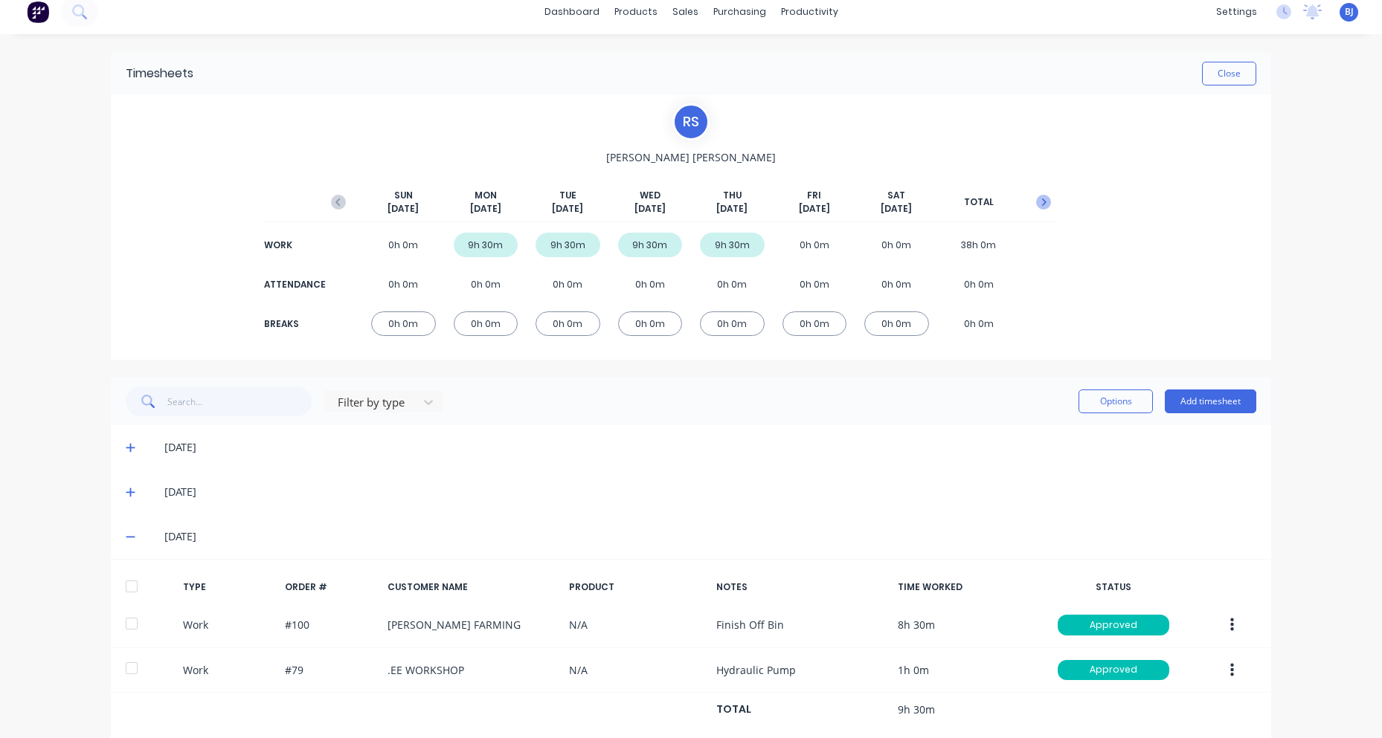
click at [1042, 200] on icon "button" at bounding box center [1044, 202] width 4 height 7
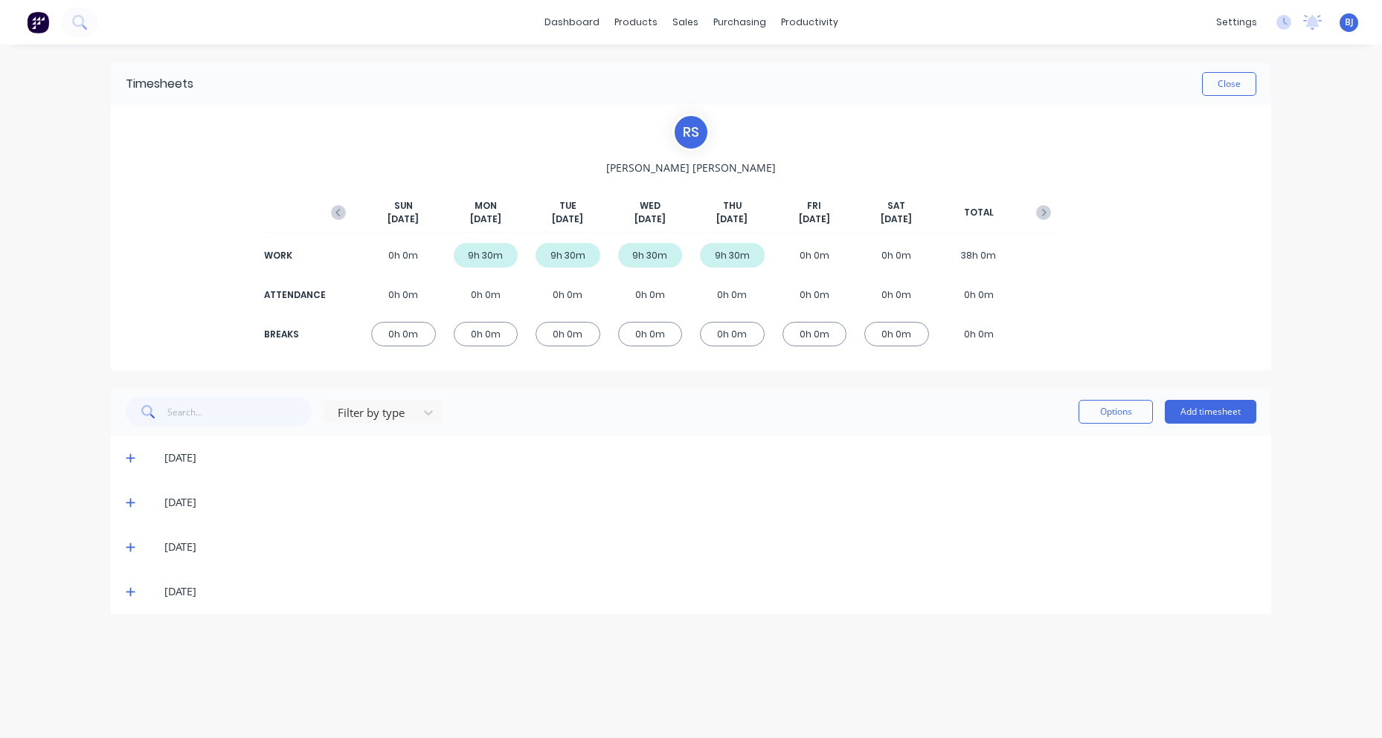
scroll to position [0, 0]
click at [133, 459] on icon at bounding box center [130, 458] width 9 height 9
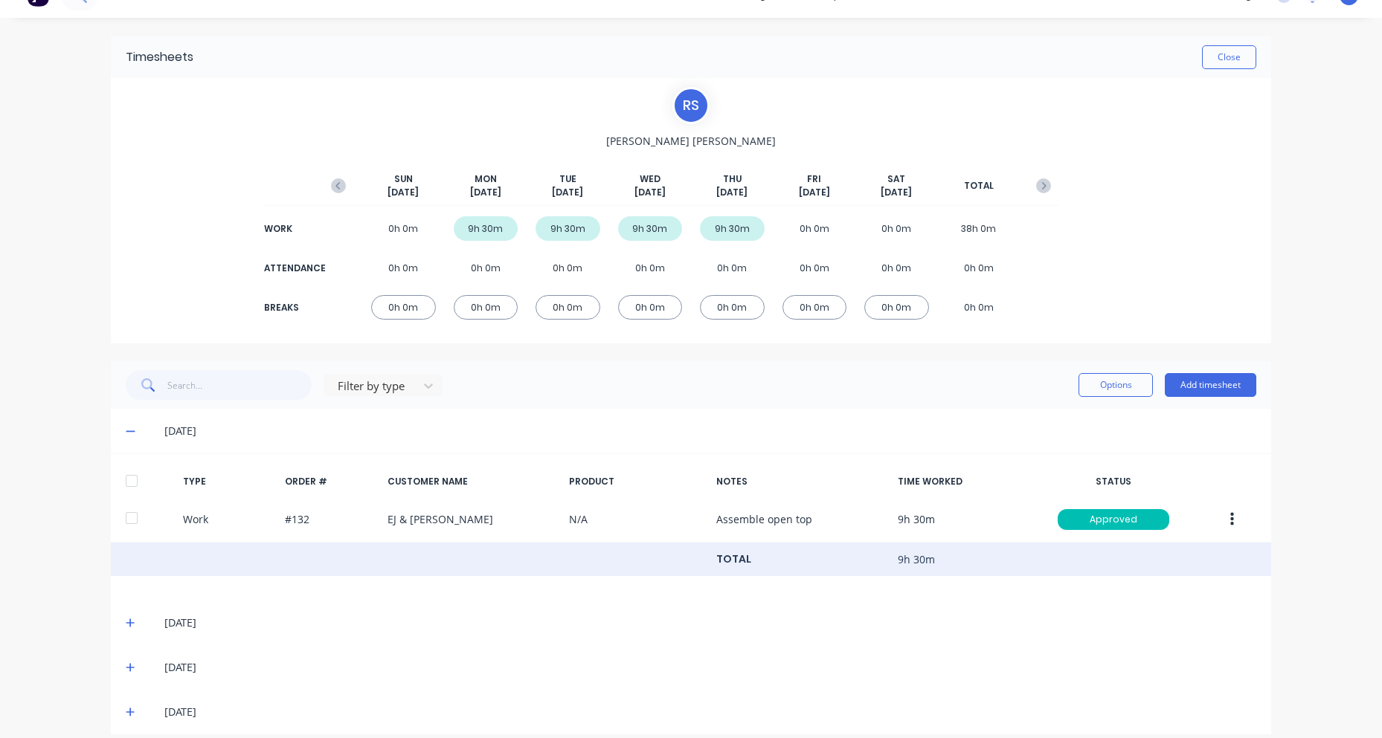
scroll to position [42, 0]
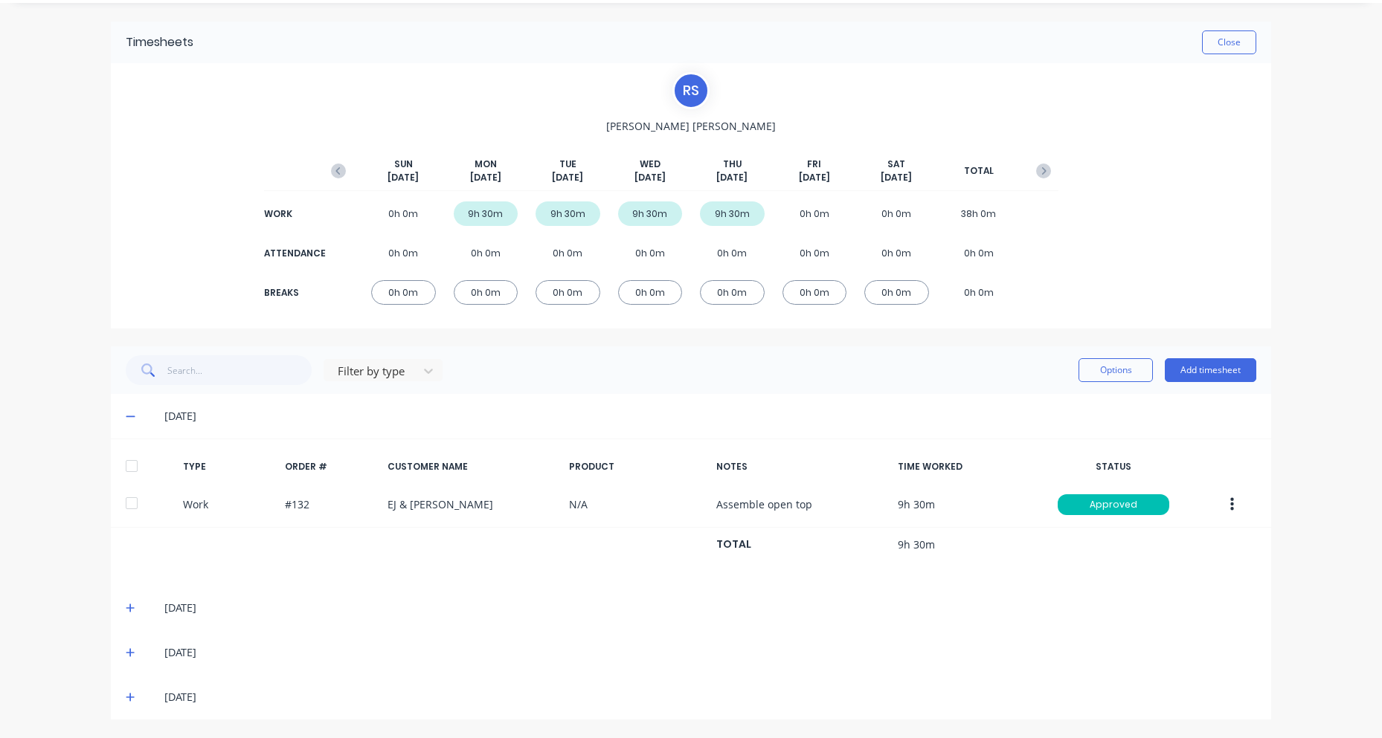
click at [126, 608] on icon at bounding box center [130, 608] width 9 height 9
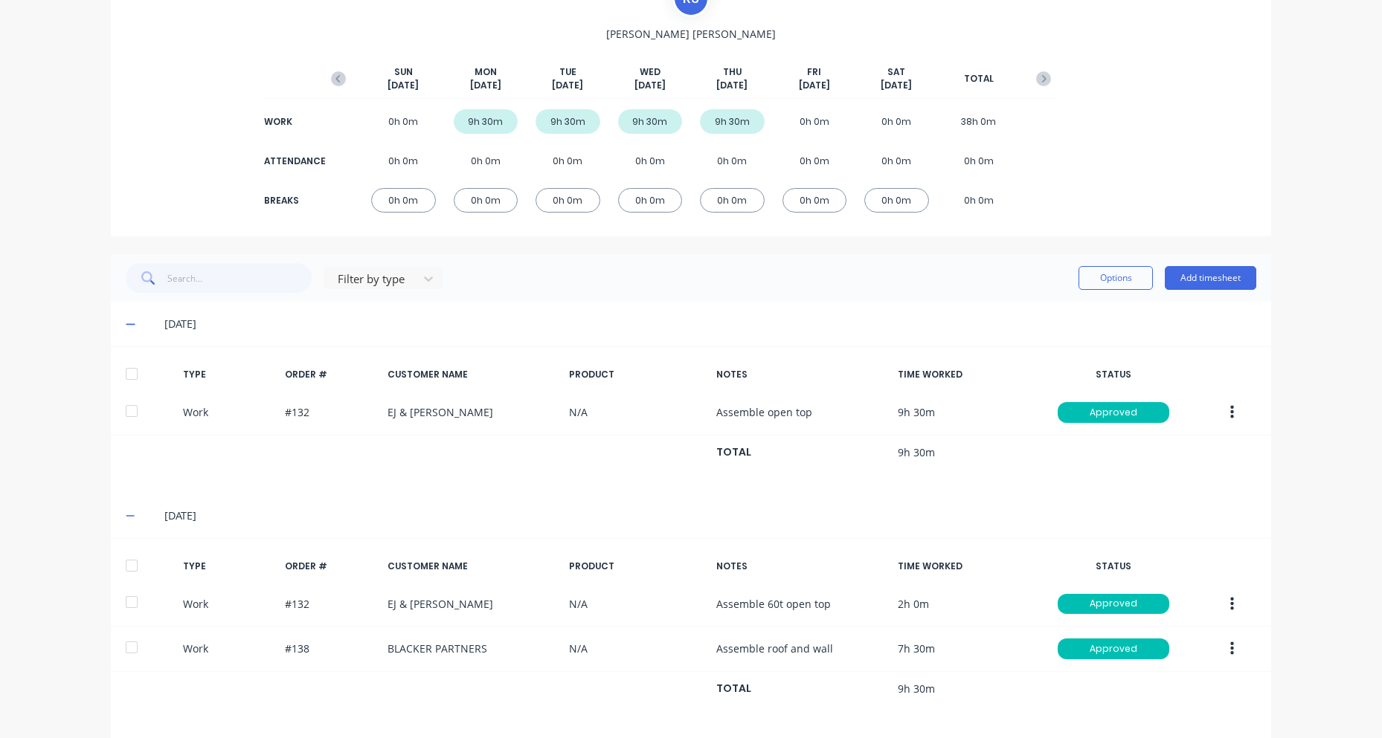
scroll to position [233, 0]
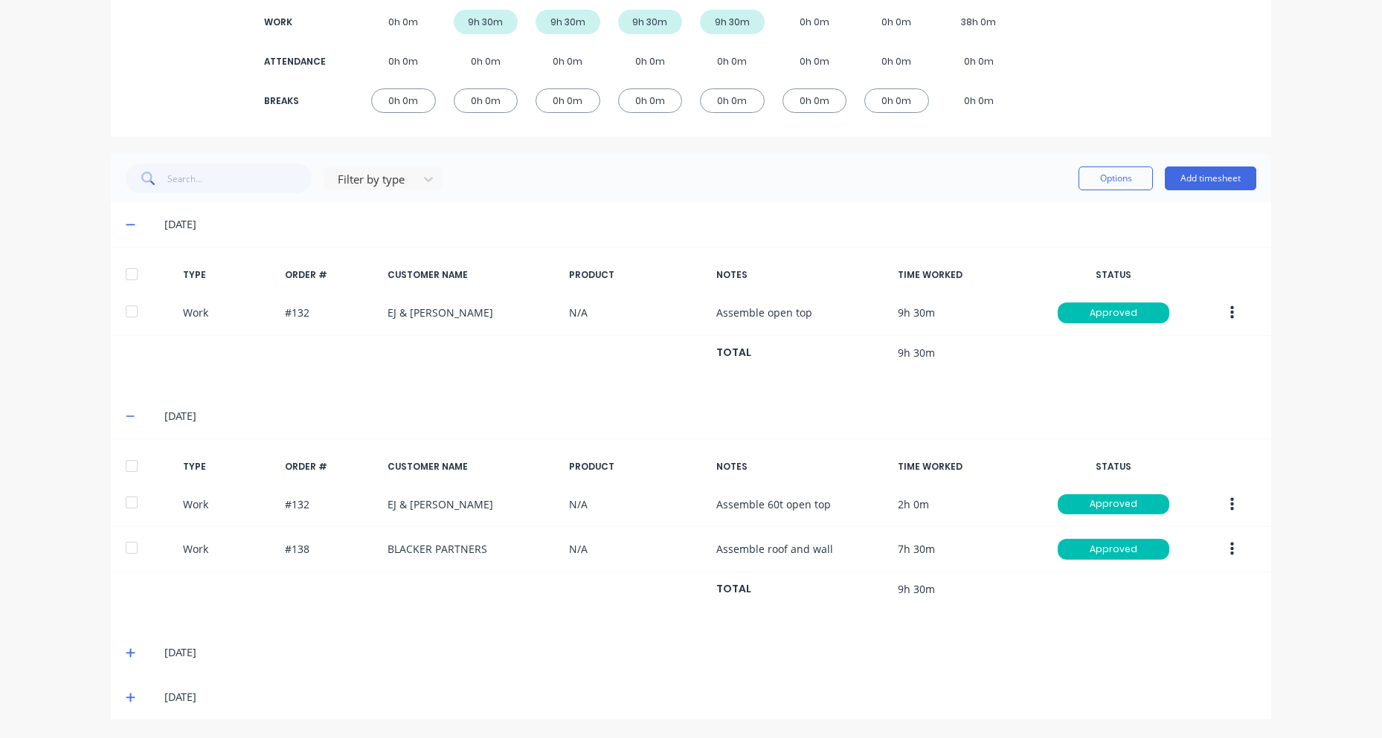
click at [127, 653] on icon at bounding box center [130, 653] width 9 height 9
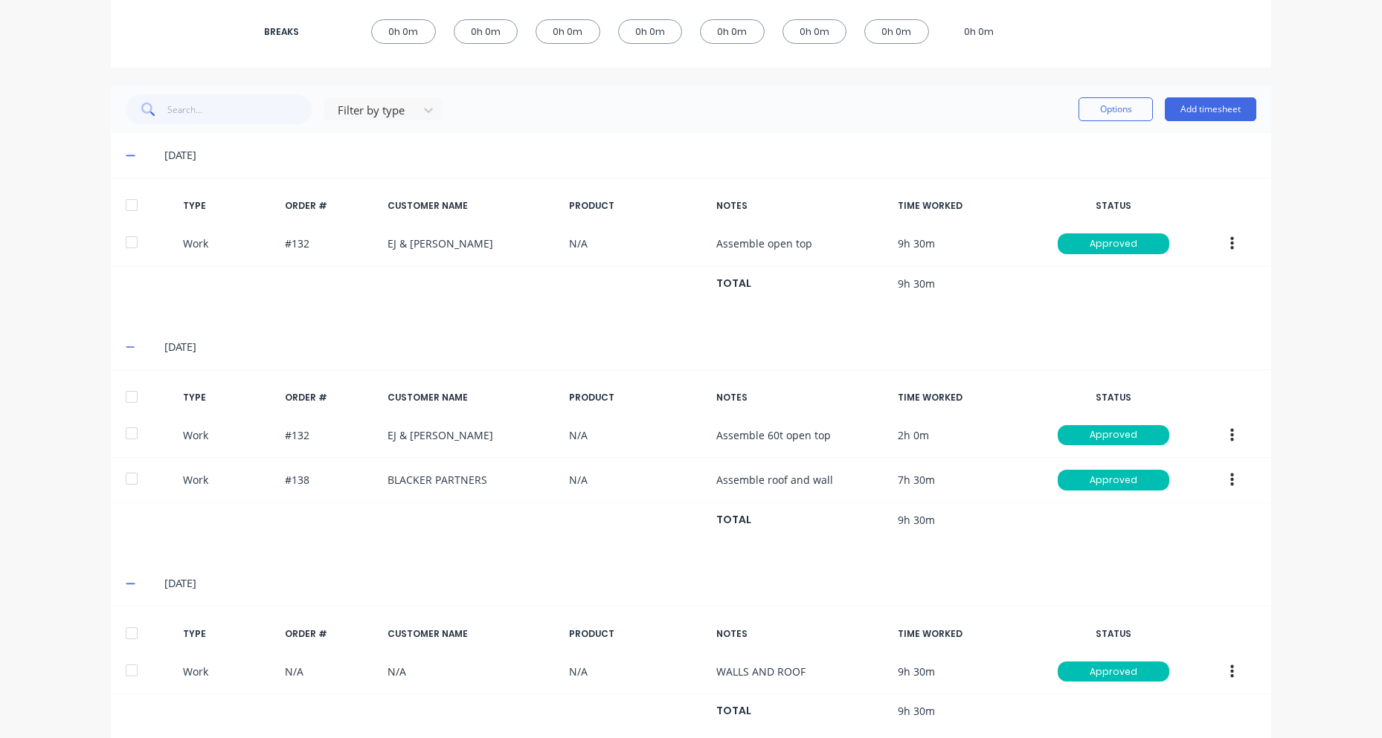
scroll to position [380, 0]
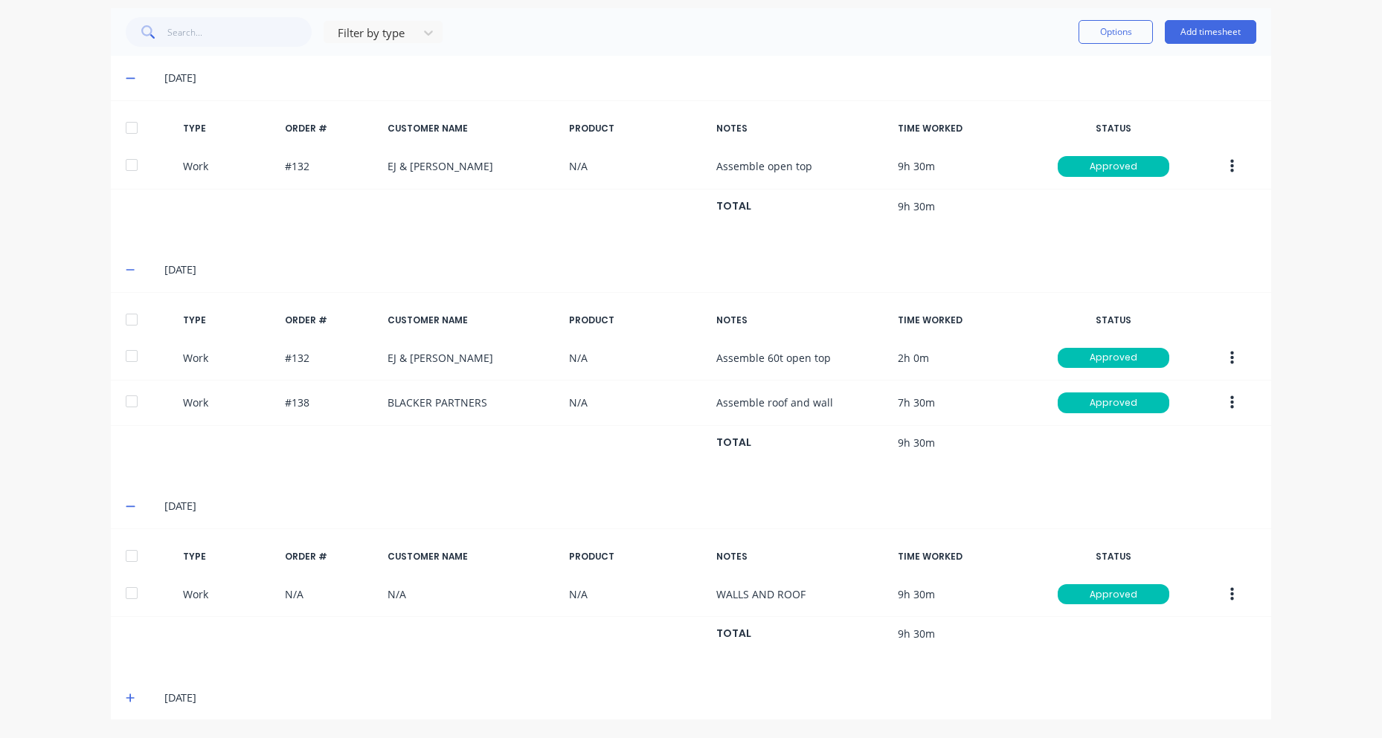
click at [126, 698] on icon at bounding box center [130, 698] width 9 height 9
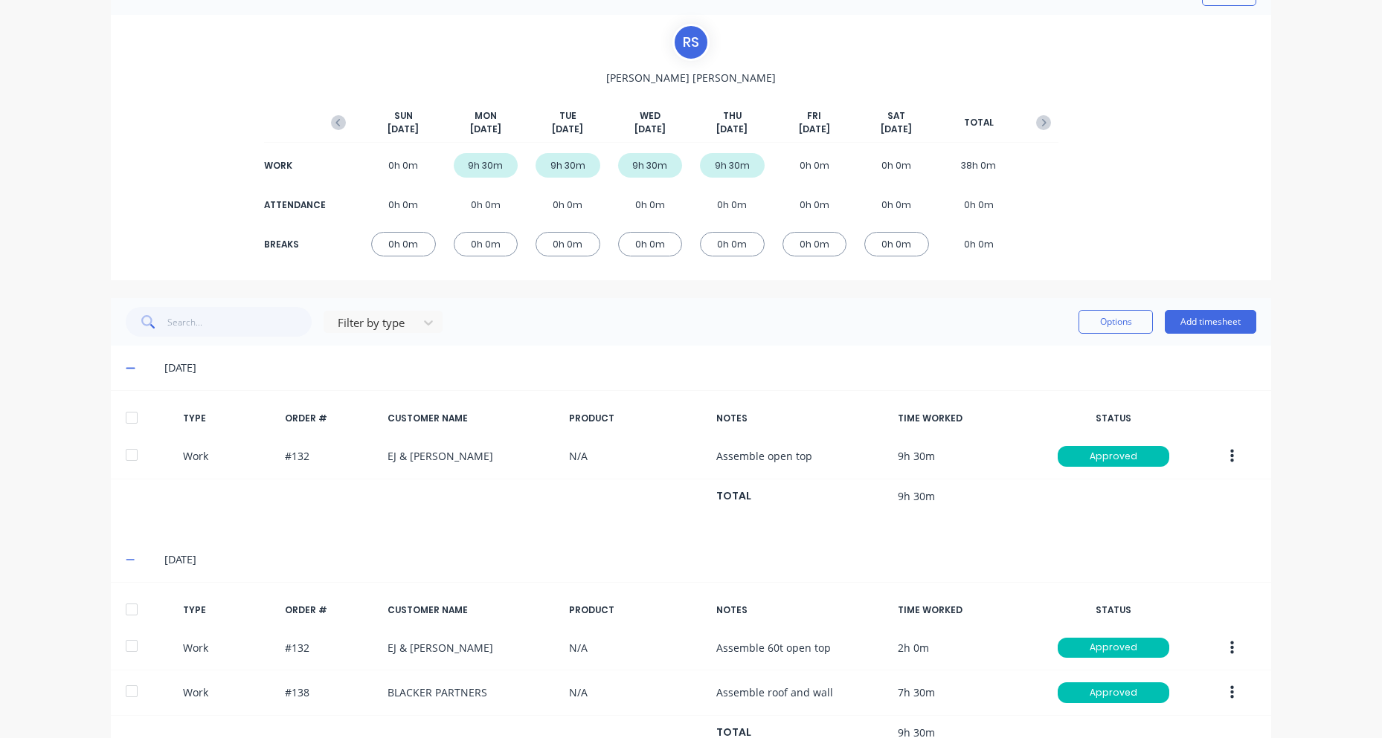
scroll to position [0, 0]
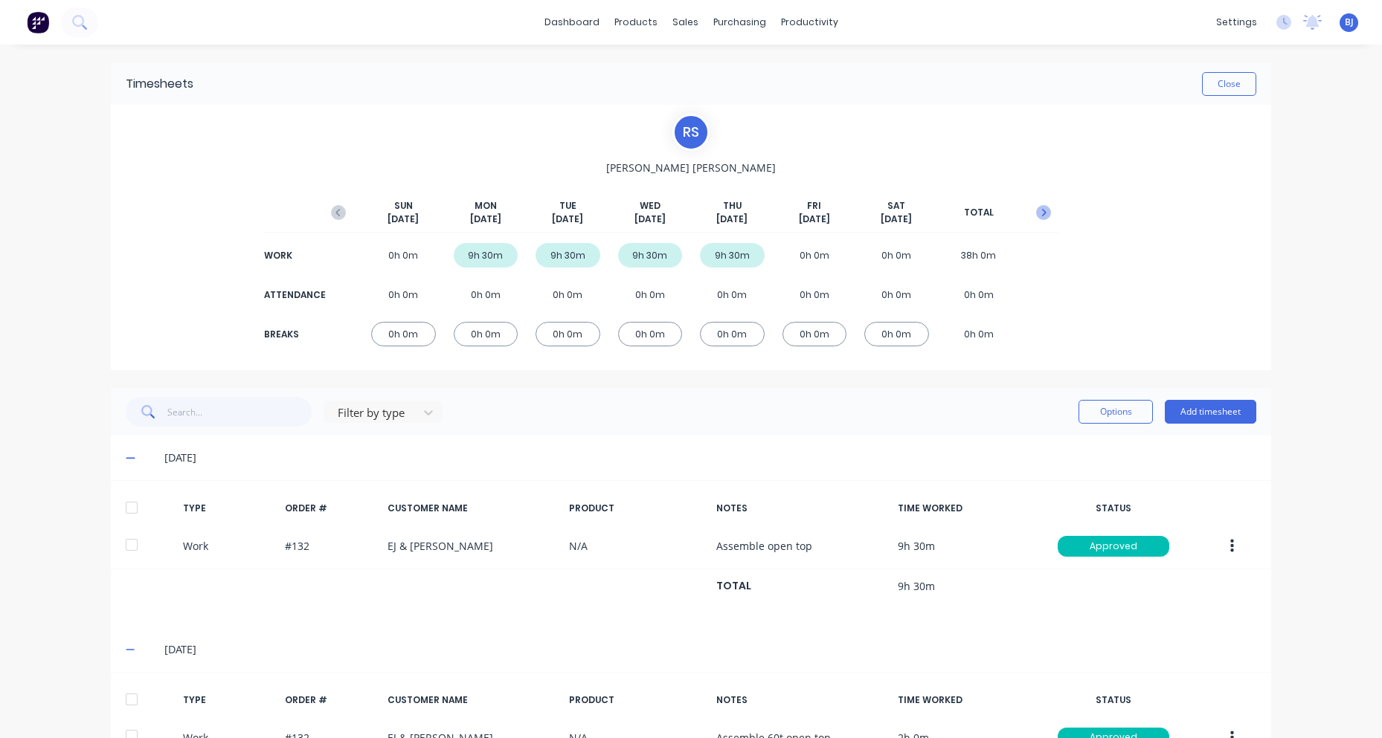
click at [1038, 210] on icon "button" at bounding box center [1043, 212] width 15 height 15
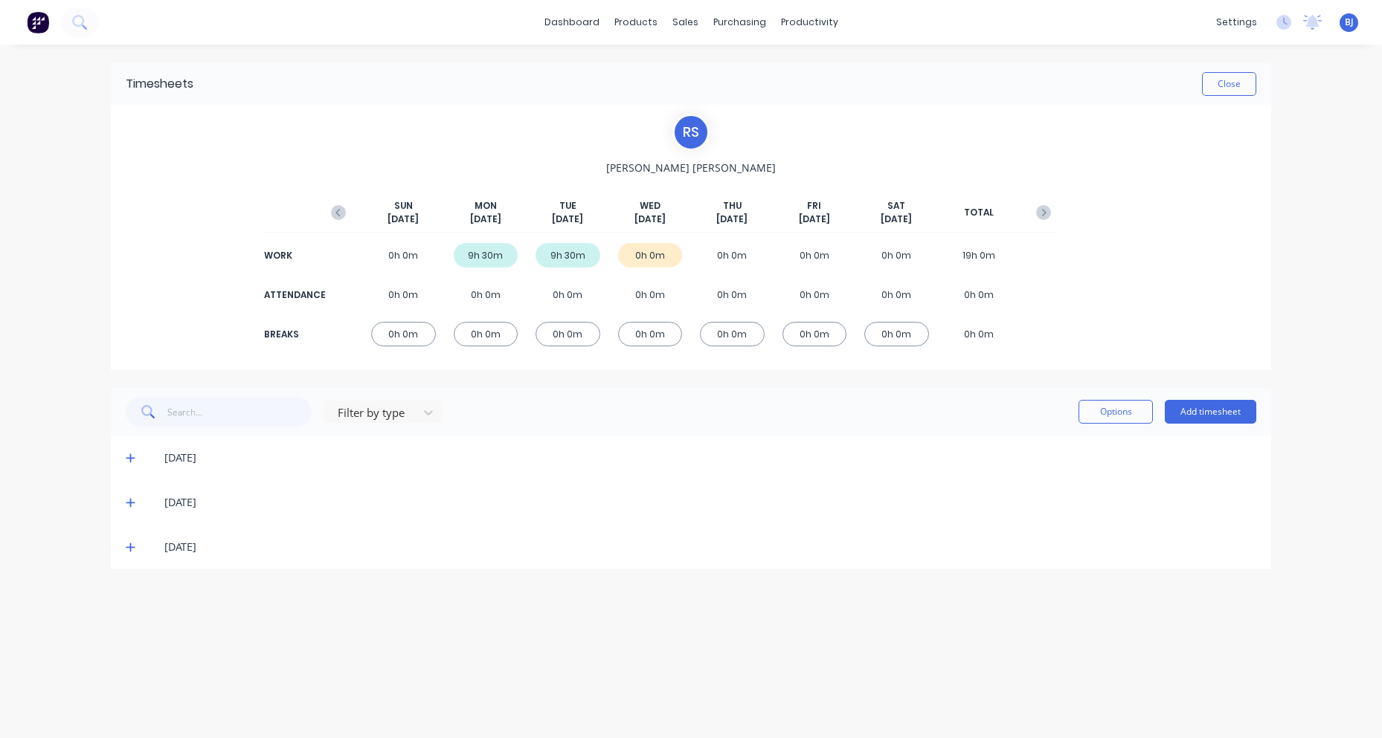
click at [131, 457] on icon at bounding box center [130, 458] width 9 height 9
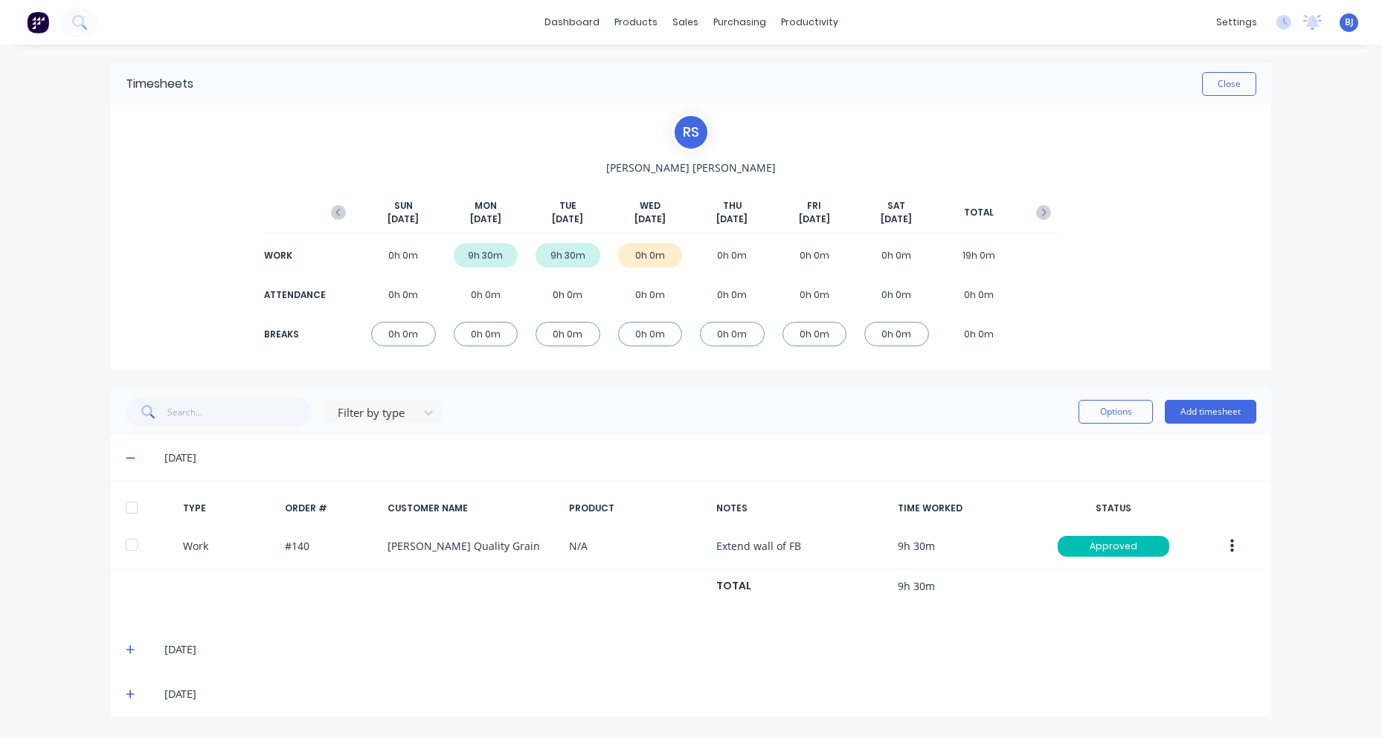
click at [132, 646] on icon at bounding box center [131, 650] width 10 height 10
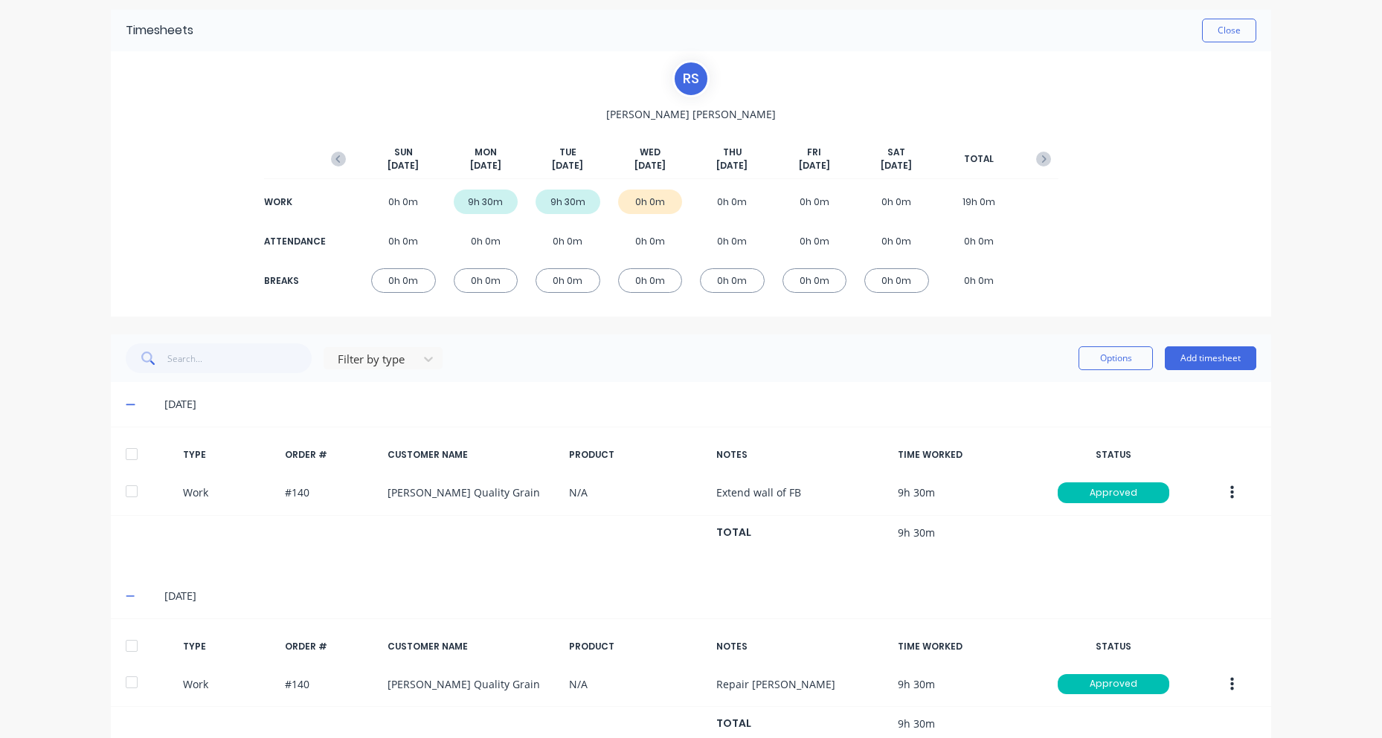
scroll to position [144, 0]
